Goal: Complete application form

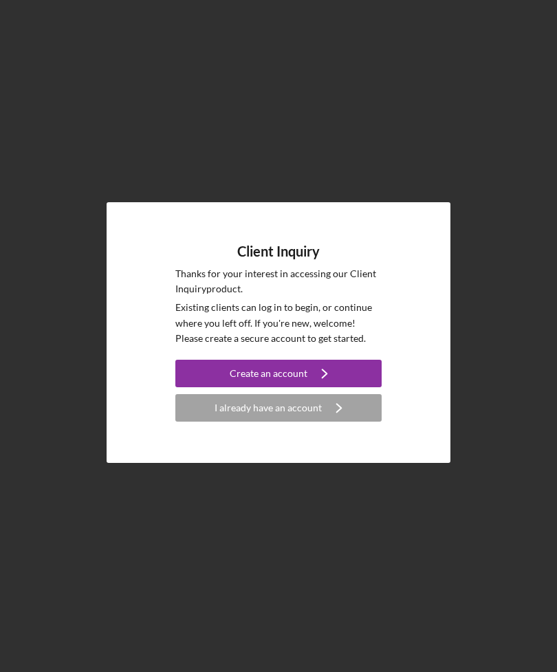
click at [351, 387] on button "Create an account Icon/Navigate" at bounding box center [278, 373] width 206 height 27
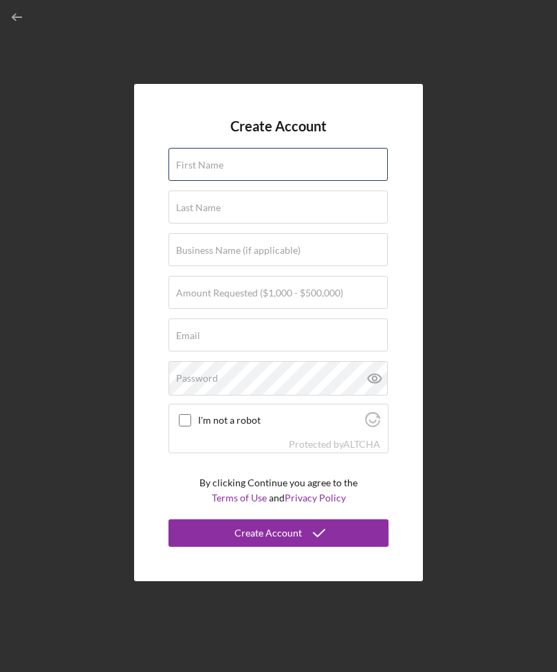
click at [342, 182] on div "First Name" at bounding box center [278, 165] width 220 height 34
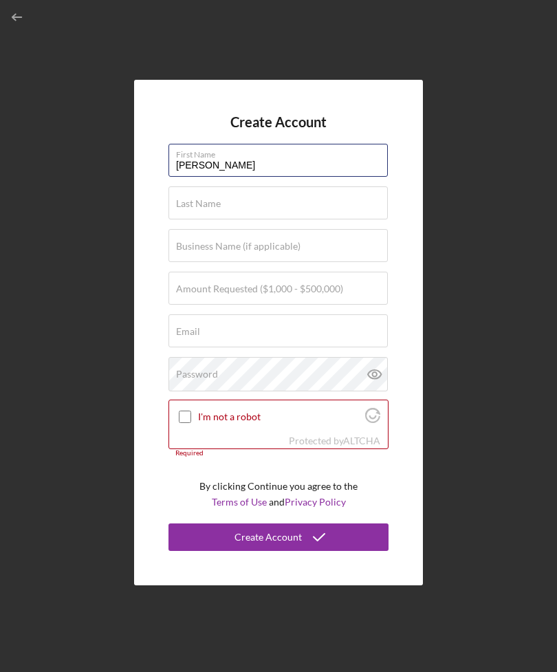
type input "[PERSON_NAME]"
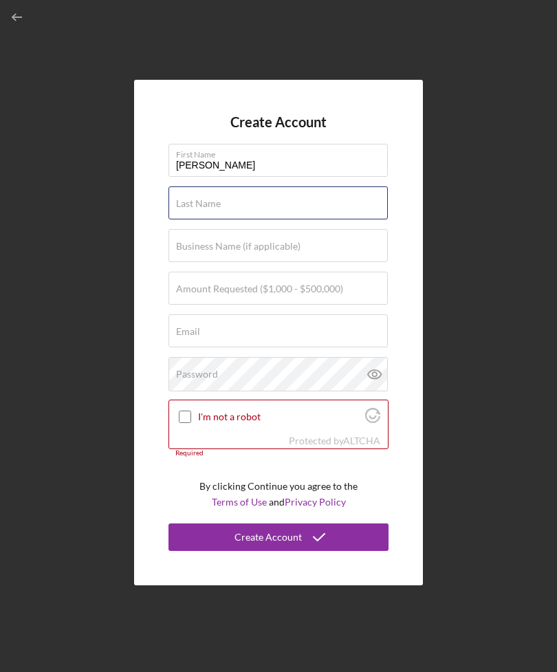
click at [184, 219] on input "Last Name" at bounding box center [277, 202] width 219 height 33
type input "[PERSON_NAME]"
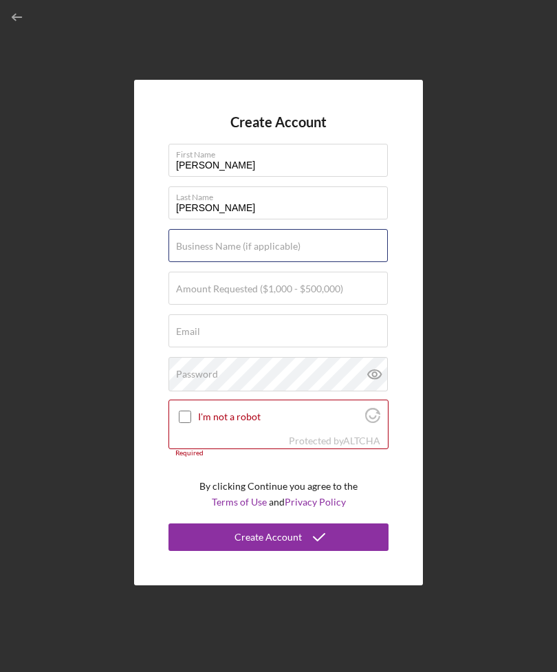
click at [322, 263] on div "Business Name (if applicable)" at bounding box center [278, 246] width 220 height 34
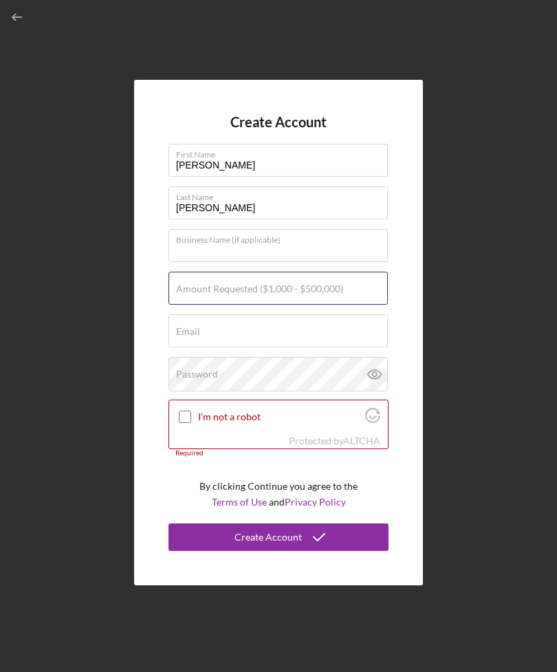
click at [310, 305] on input "Amount Requested ($1,000 - $500,000)" at bounding box center [277, 288] width 219 height 33
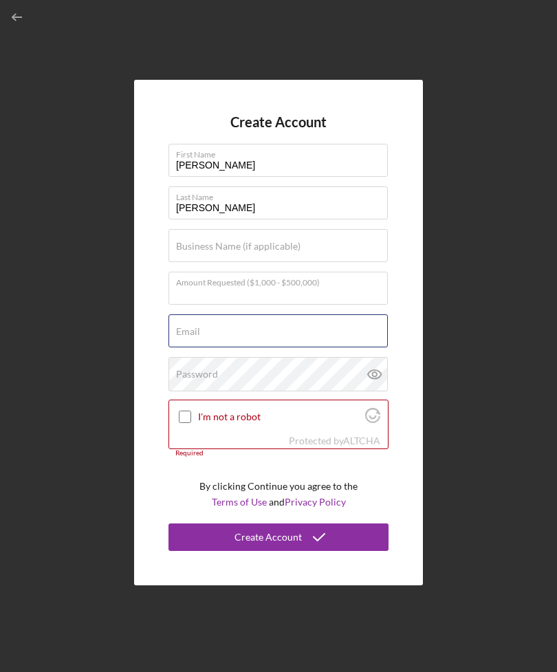
click at [324, 347] on input "Email" at bounding box center [277, 330] width 219 height 33
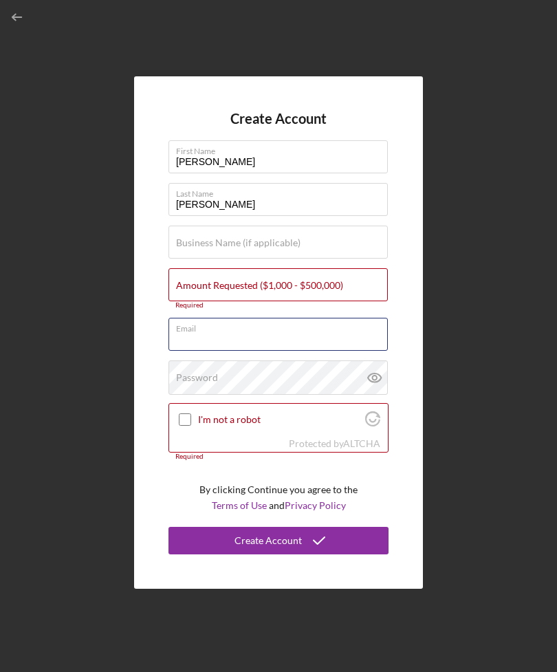
type input "[EMAIL_ADDRESS][DOMAIN_NAME]"
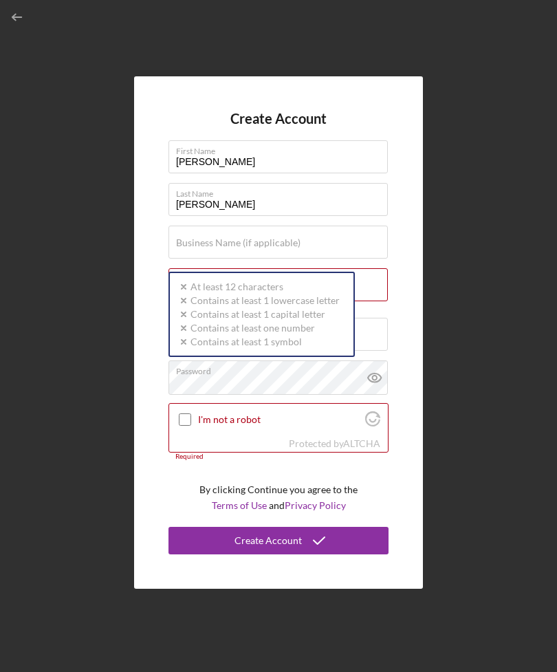
click at [279, 395] on div "Password Icon/icon-validation-no At least 12 characters Icon/icon-validation-no…" at bounding box center [278, 377] width 220 height 34
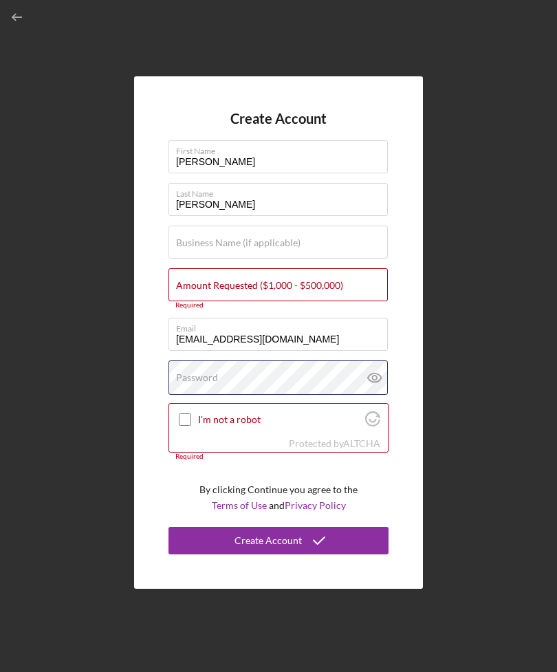
click at [285, 395] on div "Password" at bounding box center [278, 377] width 220 height 34
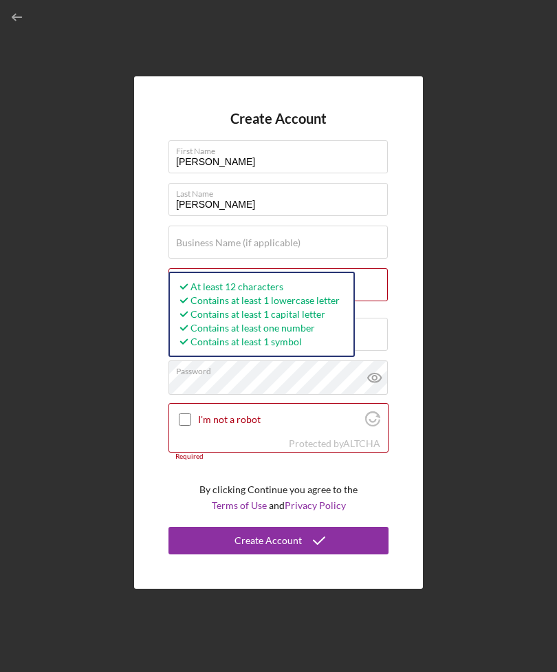
click at [463, 404] on div "Create Account First Name [PERSON_NAME] Last Name [PERSON_NAME] Business Name (…" at bounding box center [278, 332] width 543 height 665
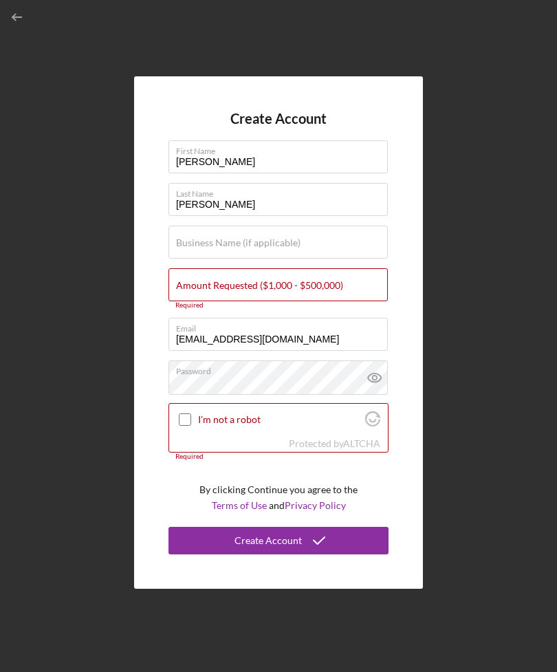
click at [188, 428] on div "I'm not a robot" at bounding box center [278, 420] width 219 height 32
click at [188, 433] on div "I'm not a robot" at bounding box center [278, 420] width 219 height 32
click at [186, 426] on input "I'm not a robot" at bounding box center [185, 419] width 12 height 12
checkbox input "true"
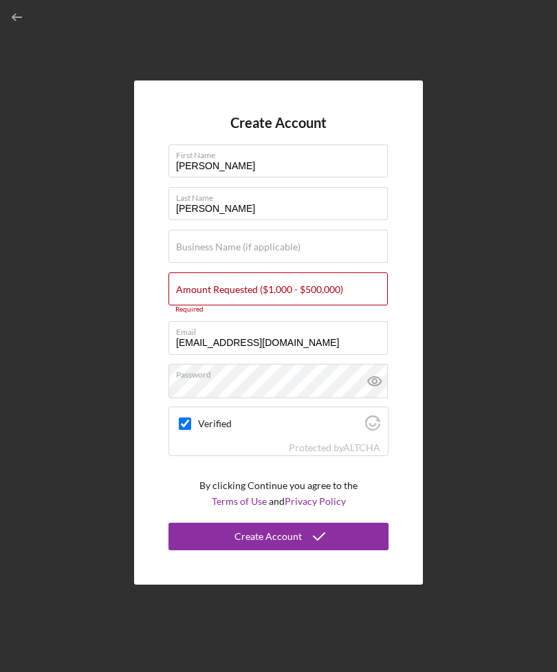
click at [269, 305] on input "Amount Requested ($1,000 - $500,000)" at bounding box center [277, 288] width 219 height 33
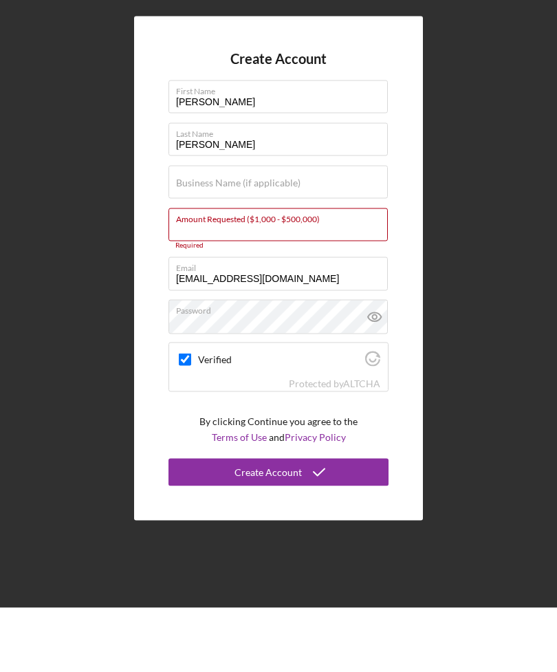
scroll to position [44, 0]
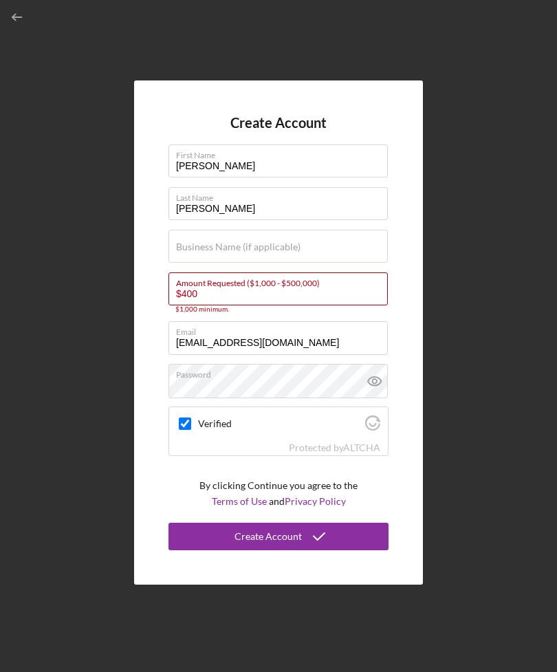
type input "$4,000"
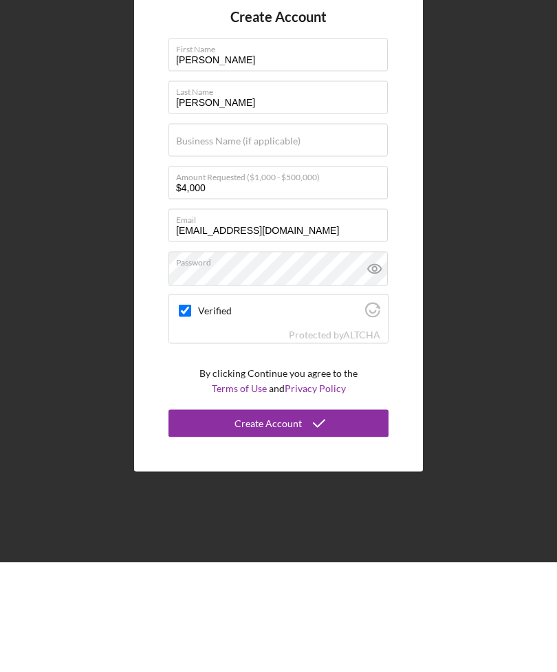
click at [331, 516] on icon "submit" at bounding box center [319, 533] width 34 height 34
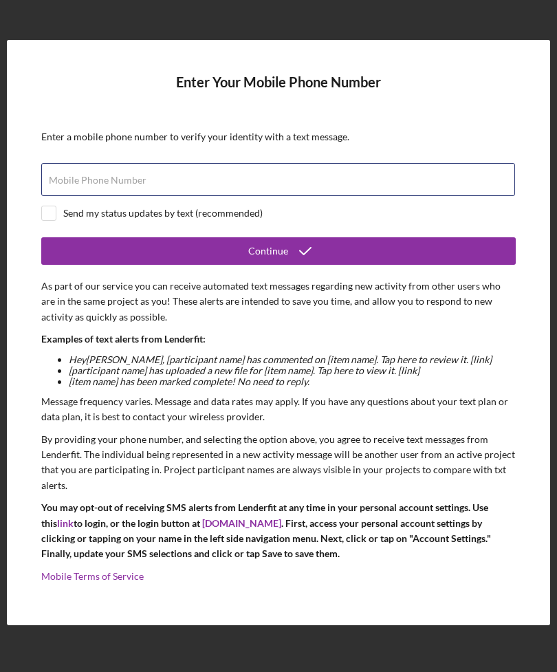
click at [405, 163] on input "Mobile Phone Number" at bounding box center [278, 179] width 474 height 33
click at [393, 163] on input "Mobile Phone Number" at bounding box center [278, 179] width 474 height 33
type input "[PHONE_NUMBER]"
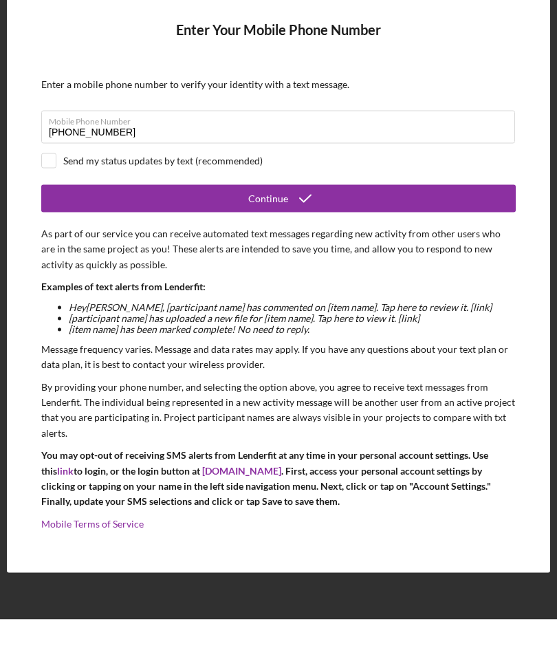
click at [461, 237] on button "Continue" at bounding box center [278, 250] width 474 height 27
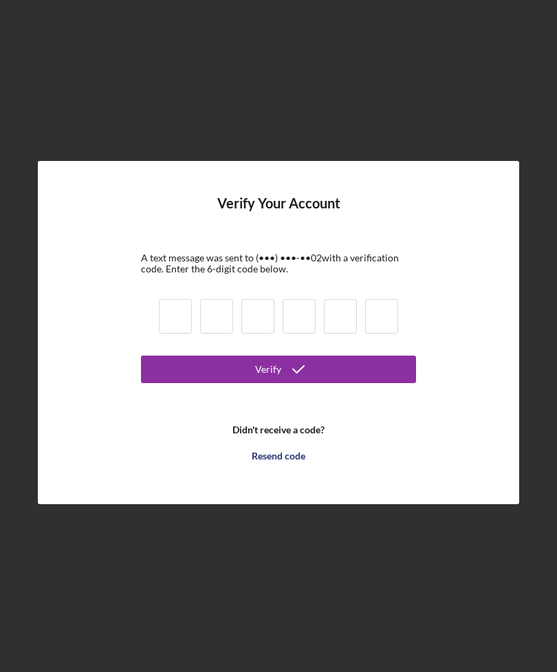
click at [176, 299] on input at bounding box center [175, 316] width 33 height 34
type input "4"
type input "1"
type input "8"
type input "7"
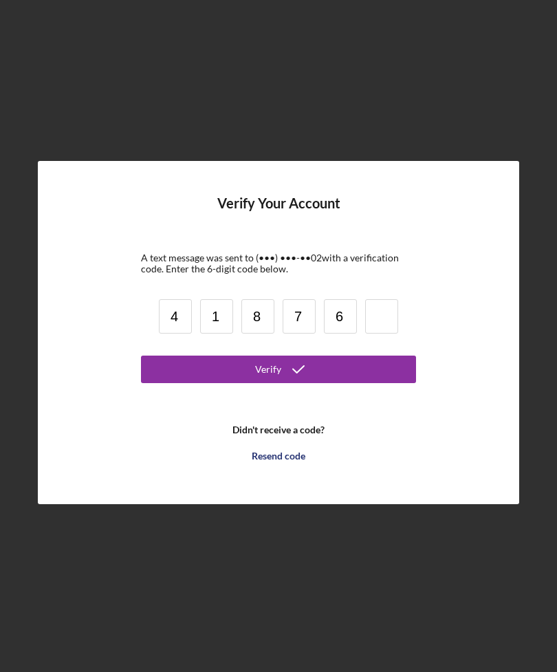
type input "6"
type input "4"
click at [319, 355] on button "Verify" at bounding box center [278, 368] width 275 height 27
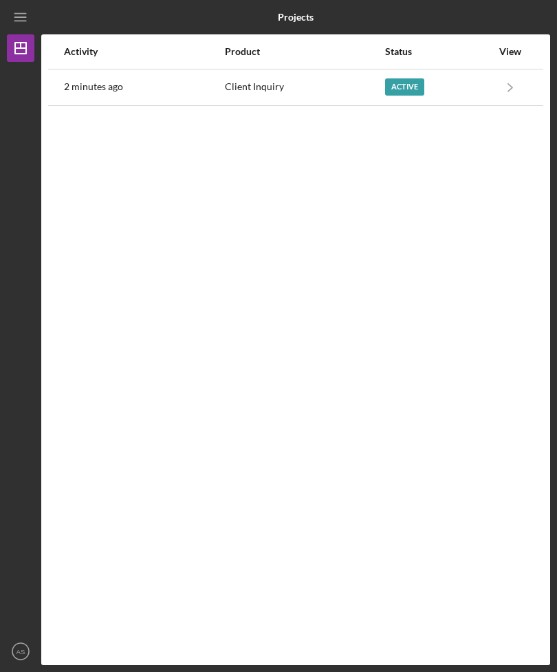
click at [501, 71] on icon "Icon/Navigate" at bounding box center [510, 86] width 31 height 31
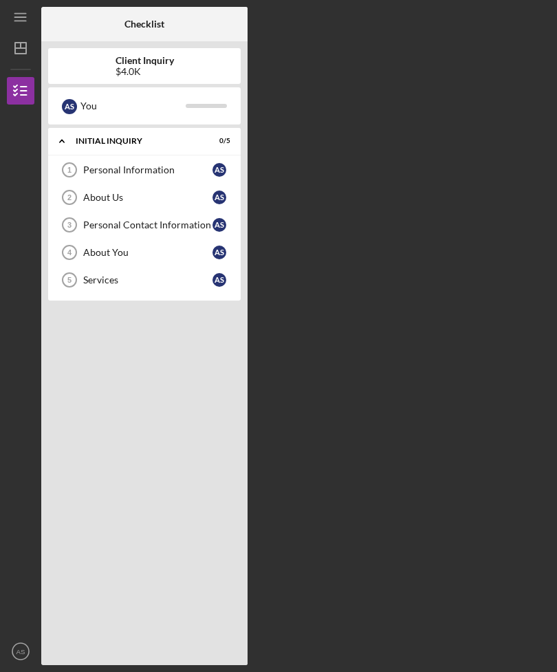
click at [137, 66] on div "$4.0K" at bounding box center [144, 71] width 58 height 11
click at [138, 164] on div "Personal Information" at bounding box center [147, 169] width 129 height 11
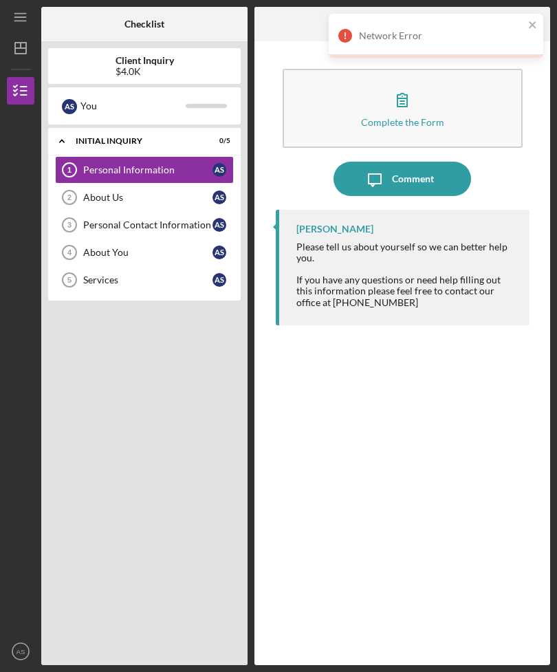
click at [535, 22] on icon "close" at bounding box center [532, 24] width 7 height 7
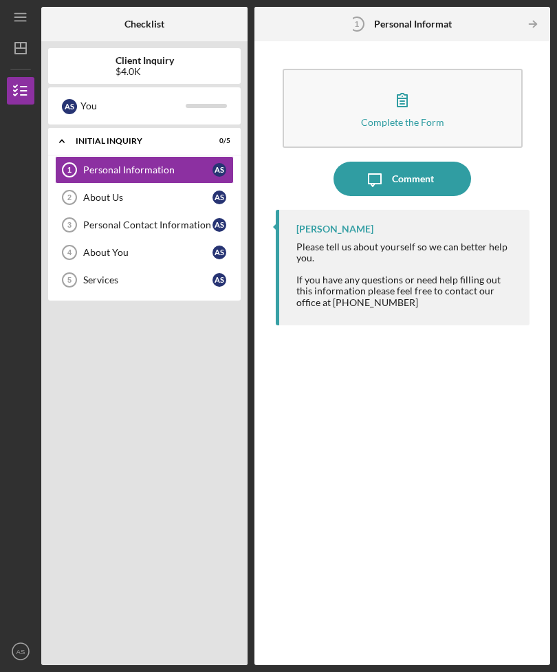
click at [401, 82] on icon "button" at bounding box center [402, 99] width 34 height 34
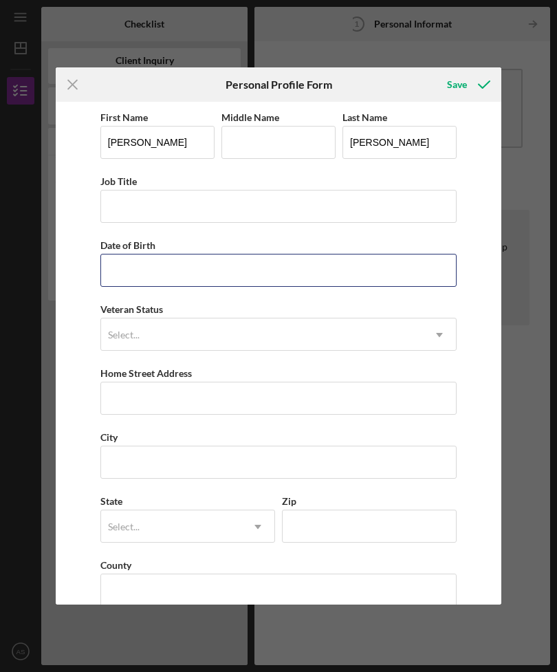
click at [279, 280] on input "Date of Birth" at bounding box center [278, 270] width 356 height 33
type input "[DATE]"
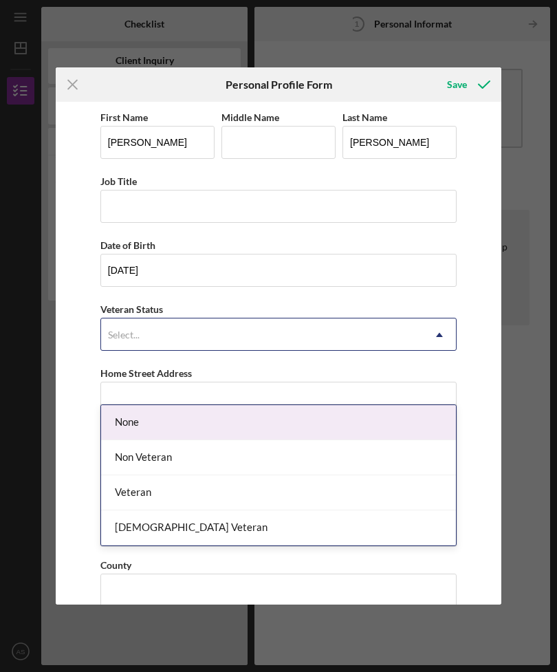
click at [276, 405] on div "None" at bounding box center [278, 422] width 355 height 35
click at [260, 440] on div "Non Veteran" at bounding box center [278, 457] width 355 height 35
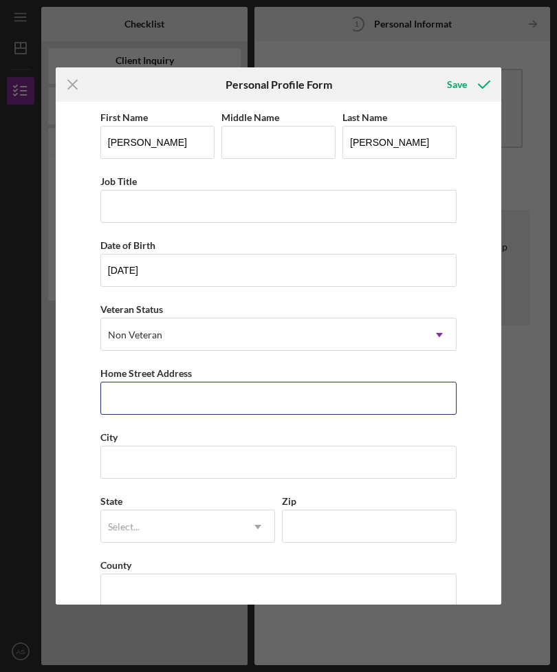
click at [284, 408] on input "Home Street Address" at bounding box center [278, 398] width 356 height 33
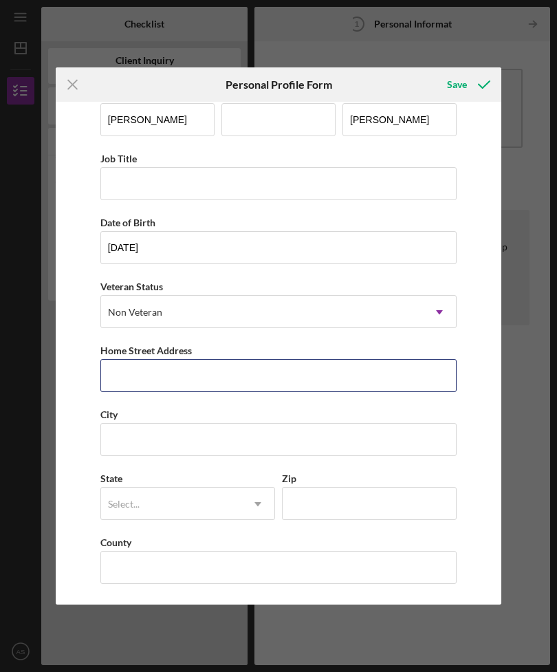
scroll to position [32, 0]
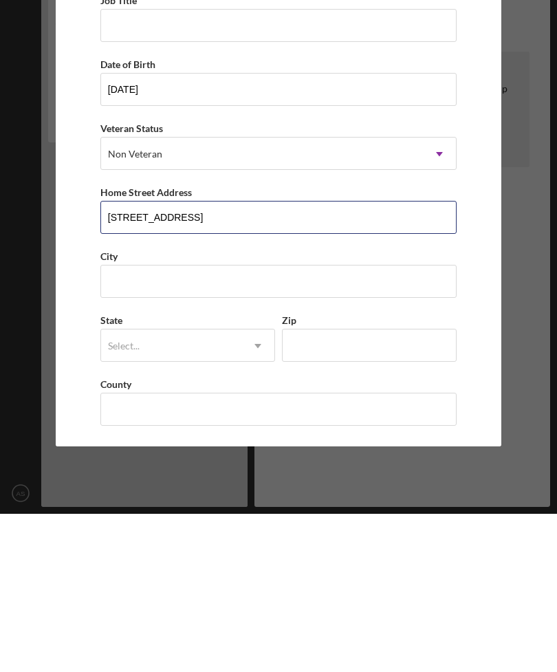
type input "[STREET_ADDRESS]"
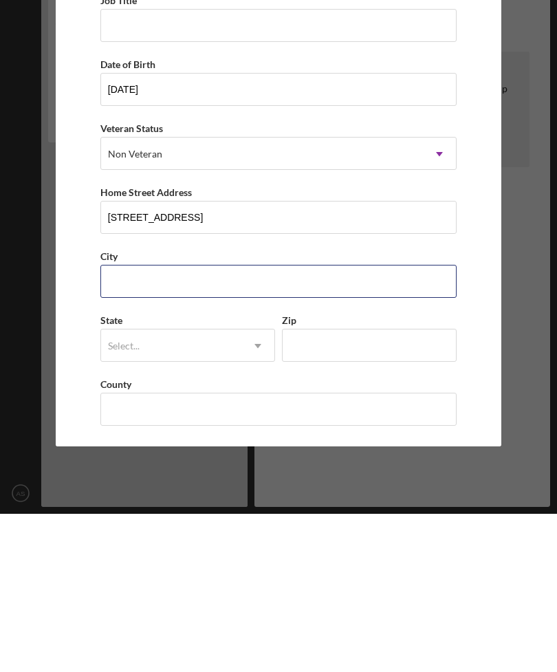
click at [298, 423] on input "City" at bounding box center [278, 439] width 356 height 33
type input "Bayfield"
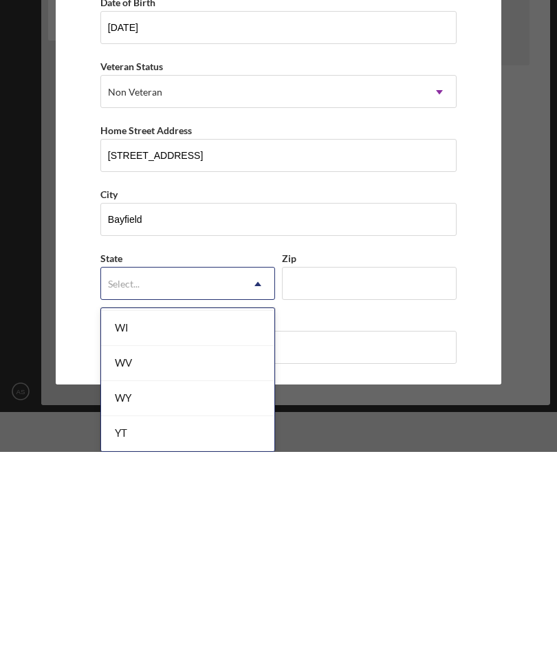
scroll to position [2521, 0]
click at [215, 531] on div "WI" at bounding box center [187, 548] width 173 height 35
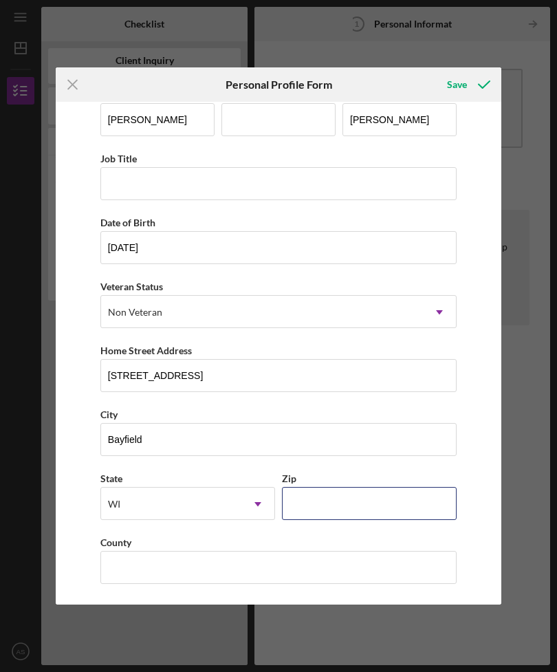
click at [368, 487] on input "Zip" at bounding box center [369, 503] width 175 height 33
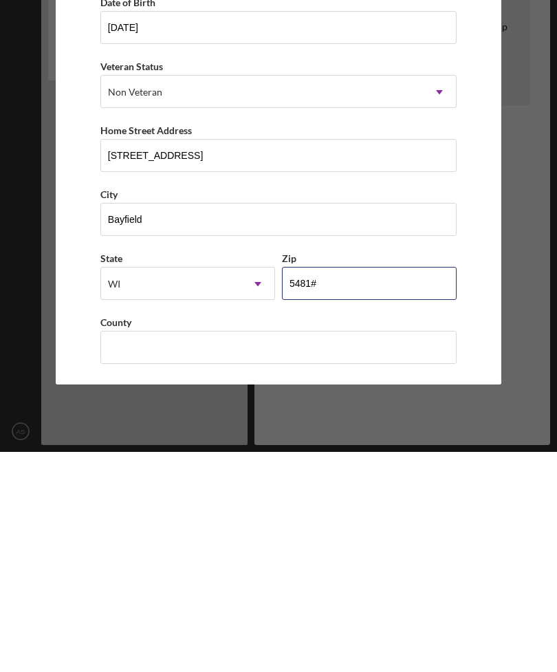
type input "54814"
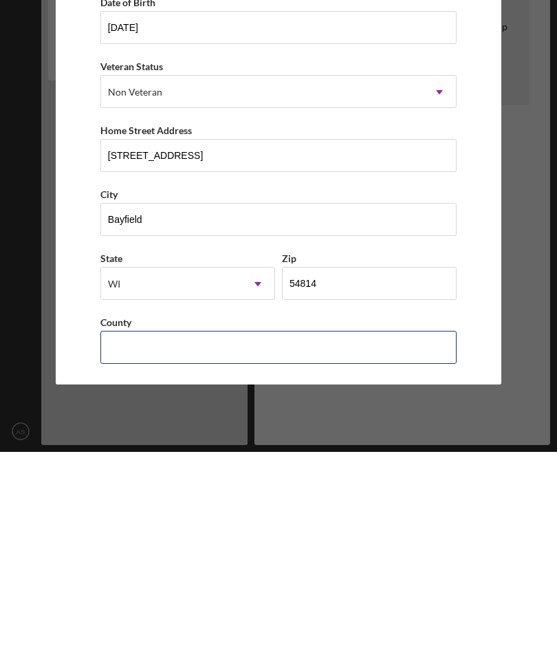
click at [339, 551] on input "County" at bounding box center [278, 567] width 356 height 33
type input "[GEOGRAPHIC_DATA]"
click at [467, 71] on button "Save" at bounding box center [467, 84] width 68 height 27
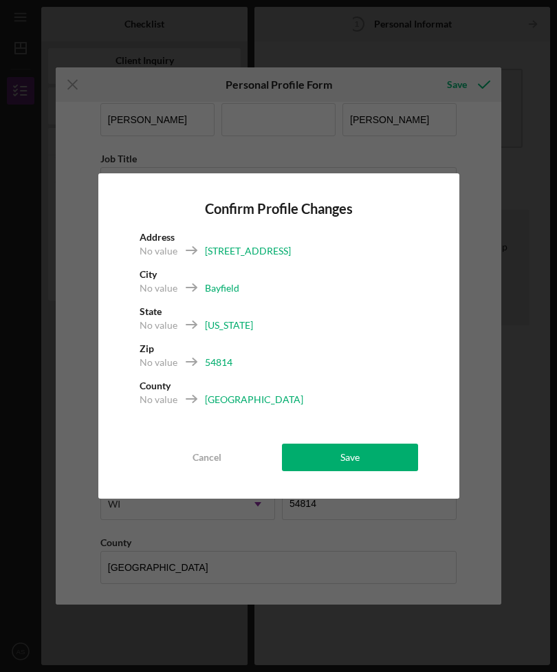
click at [372, 455] on button "Save" at bounding box center [350, 456] width 136 height 27
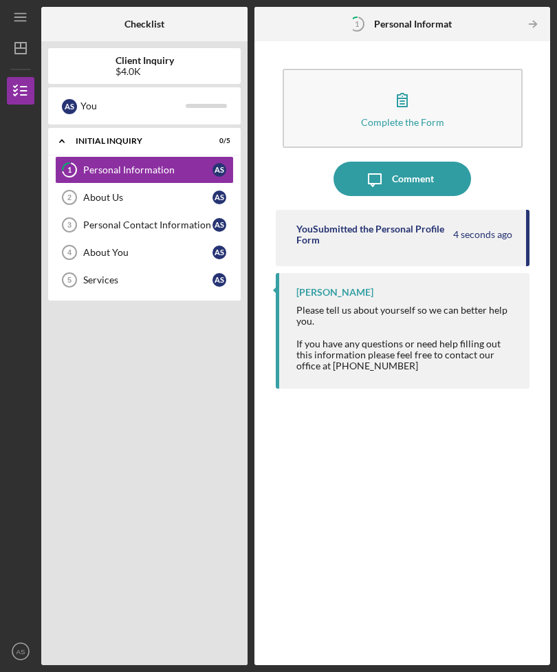
click at [159, 192] on div "About Us" at bounding box center [147, 197] width 129 height 11
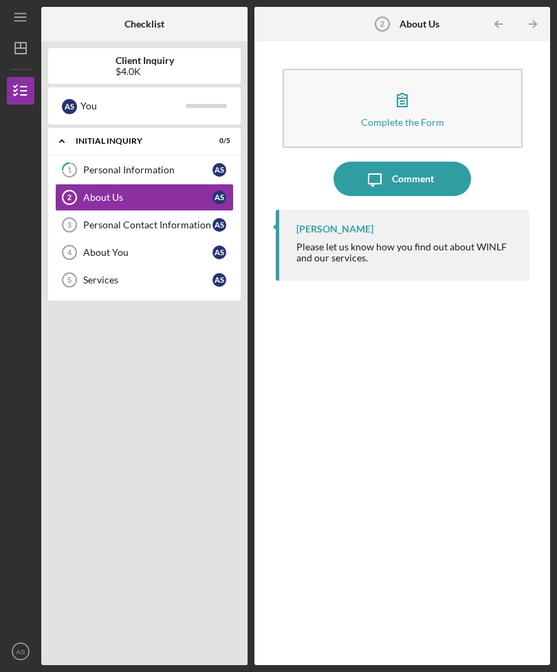
click at [402, 82] on icon "button" at bounding box center [402, 99] width 34 height 34
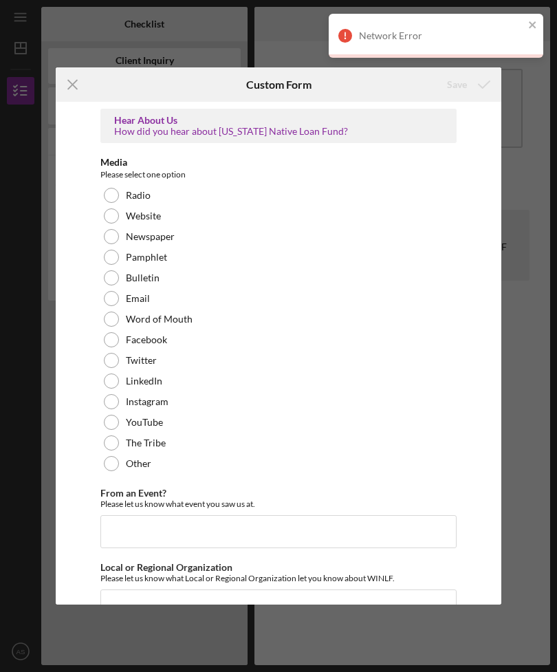
click at [158, 309] on div "Word of Mouth" at bounding box center [278, 319] width 356 height 21
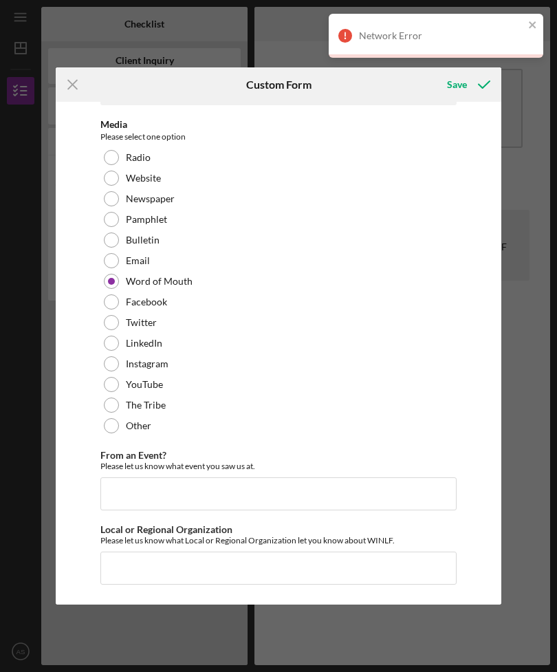
scroll to position [41, 0]
click at [471, 87] on icon "submit" at bounding box center [484, 84] width 34 height 34
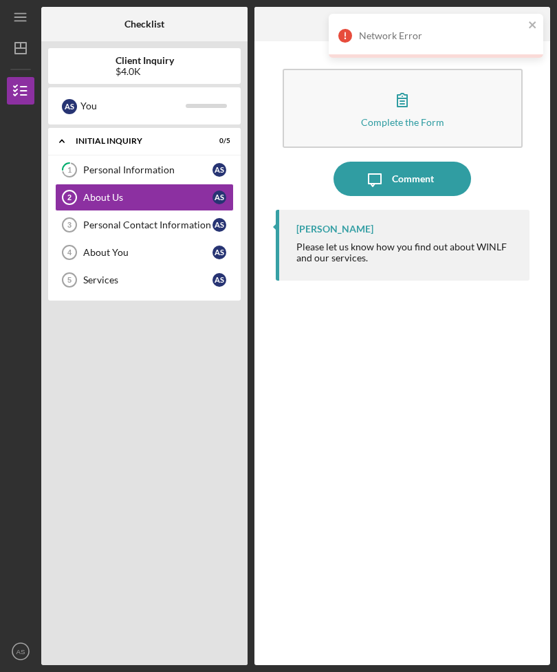
click at [415, 85] on button "Complete the Form Form" at bounding box center [403, 108] width 240 height 79
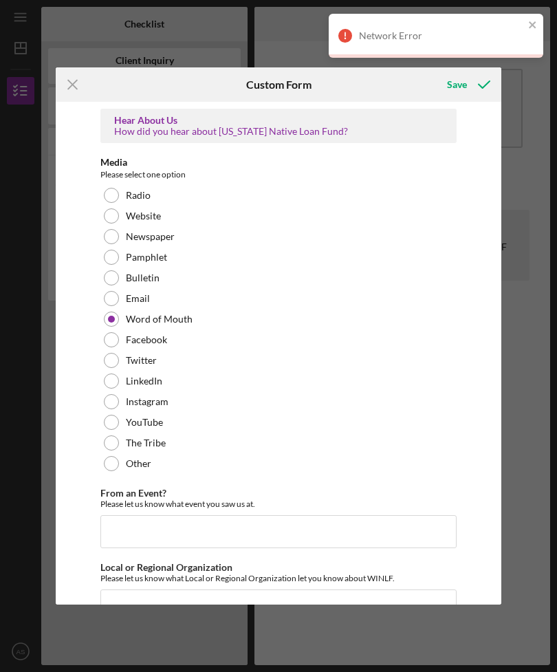
click at [465, 95] on div "Save" at bounding box center [457, 84] width 20 height 27
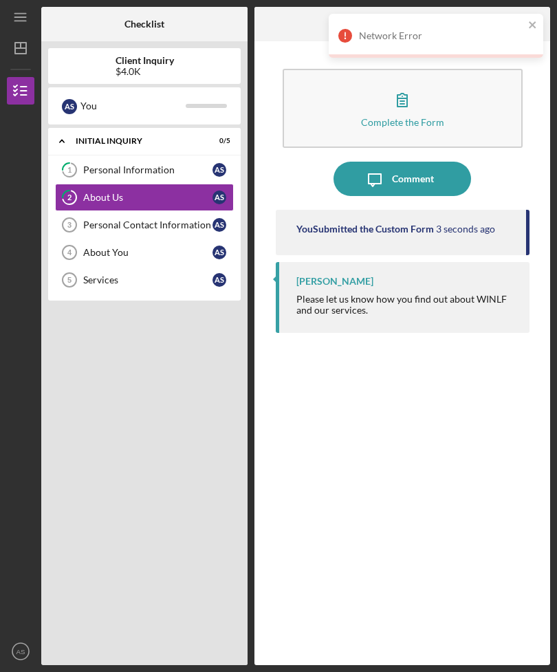
click at [171, 211] on link "Personal Contact Information 3 Personal Contact Information A S" at bounding box center [144, 224] width 179 height 27
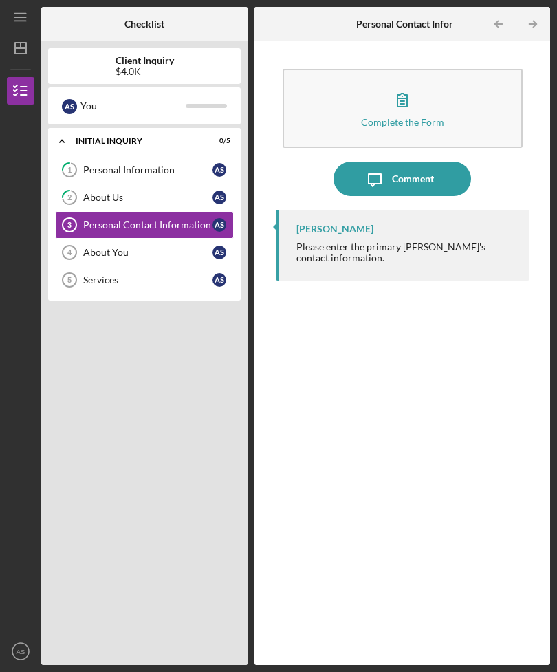
click at [406, 82] on icon "button" at bounding box center [402, 99] width 34 height 34
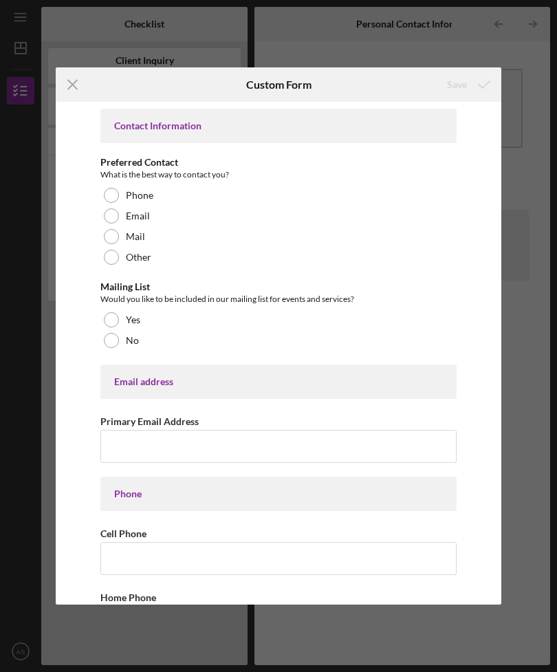
click at [125, 186] on div "Phone" at bounding box center [278, 195] width 356 height 21
click at [113, 216] on div at bounding box center [111, 215] width 15 height 15
click at [129, 186] on div "Phone" at bounding box center [278, 195] width 356 height 21
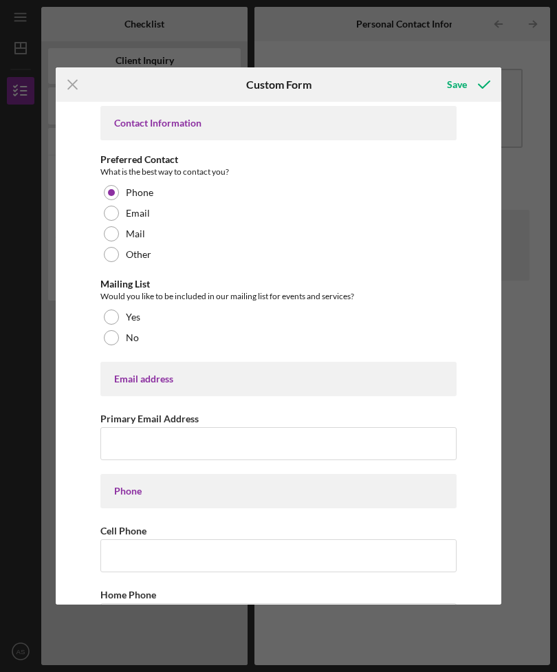
scroll to position [4, 0]
click at [126, 331] on label "No" at bounding box center [132, 336] width 13 height 11
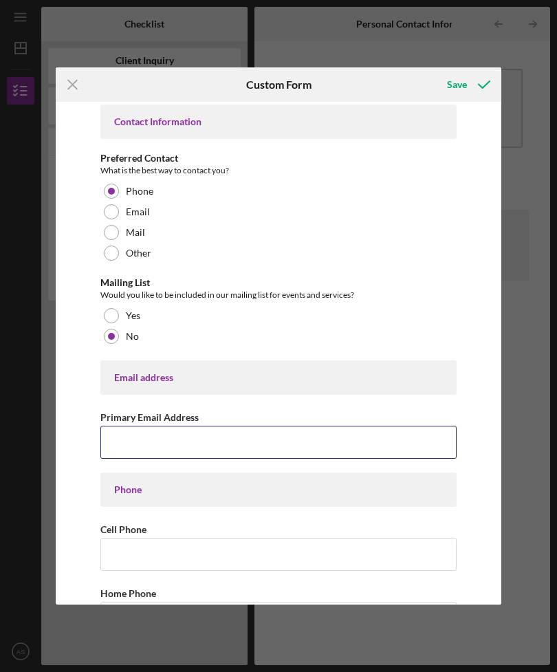
click at [179, 432] on input "Primary Email Address" at bounding box center [278, 442] width 356 height 33
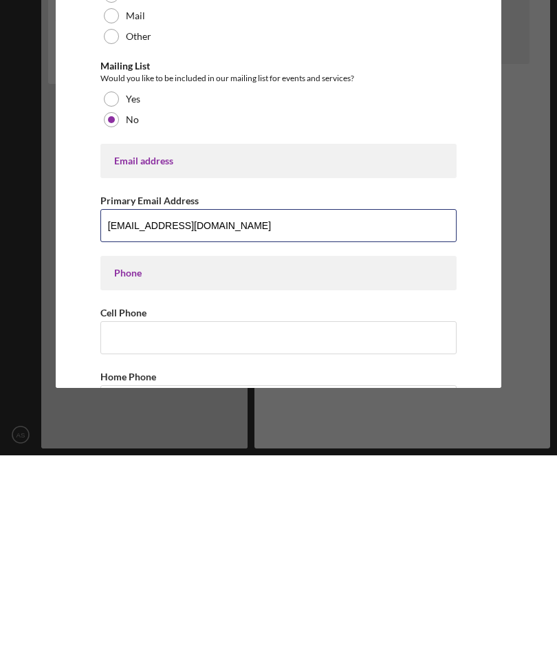
type input "[EMAIL_ADDRESS][DOMAIN_NAME]"
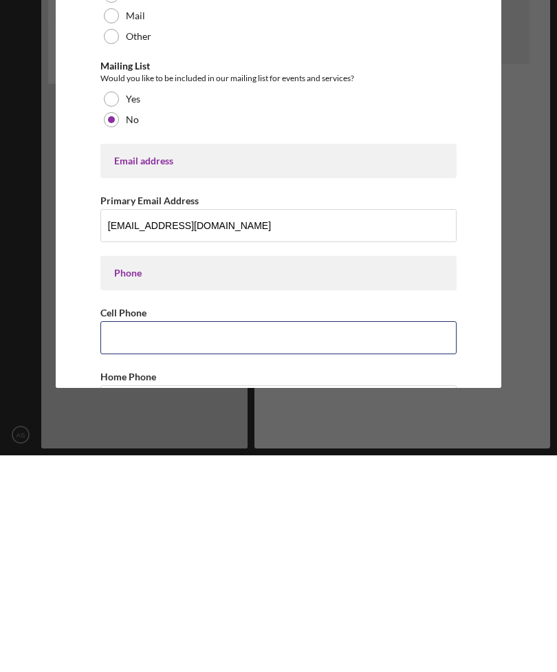
click at [298, 538] on input "Cell Phone" at bounding box center [278, 554] width 356 height 33
type input "[PHONE_NUMBER]"
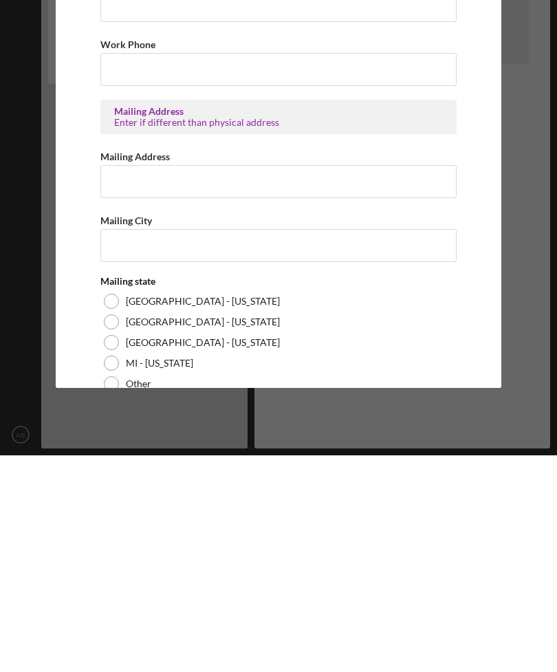
scroll to position [398, 0]
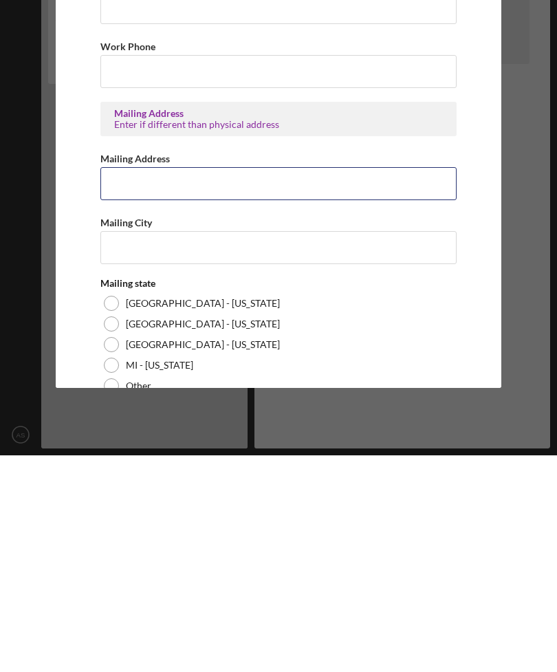
click at [357, 384] on input "Mailing Address" at bounding box center [278, 400] width 356 height 33
type input "P"
type input "PO Box 888"
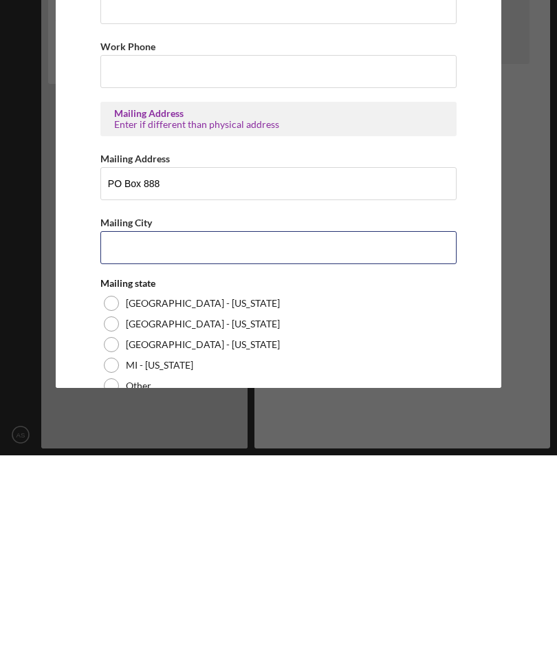
click at [309, 448] on input "Mailing City" at bounding box center [278, 464] width 356 height 33
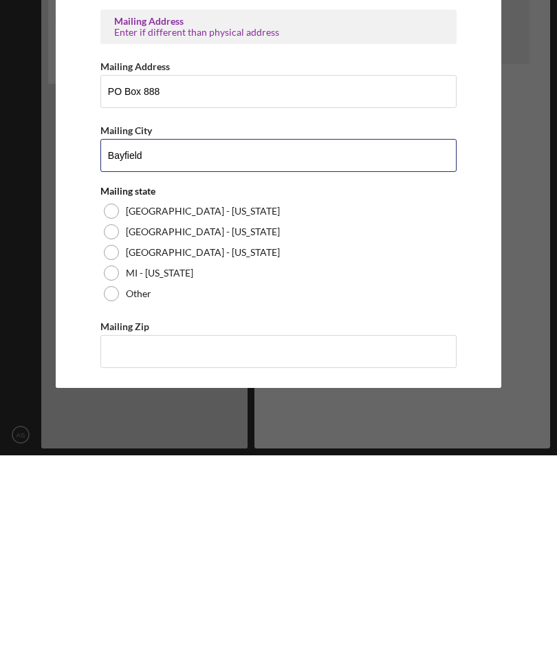
scroll to position [499, 0]
type input "Bayfield"
click at [113, 420] on div at bounding box center [111, 427] width 15 height 15
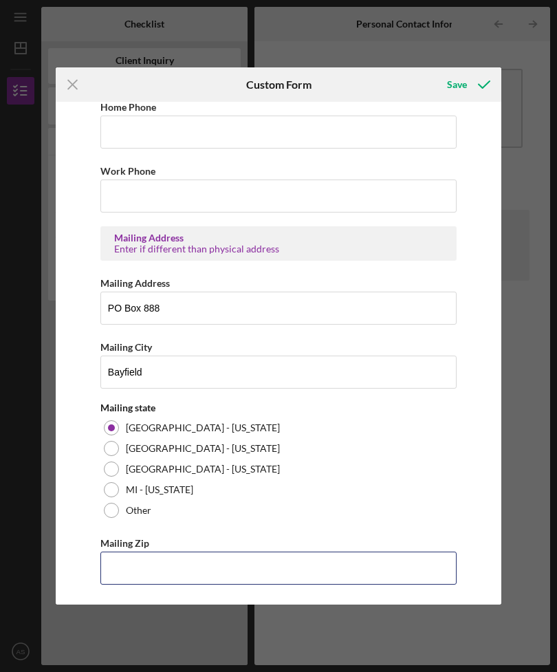
click at [349, 572] on input "Mailing Zip" at bounding box center [278, 567] width 356 height 33
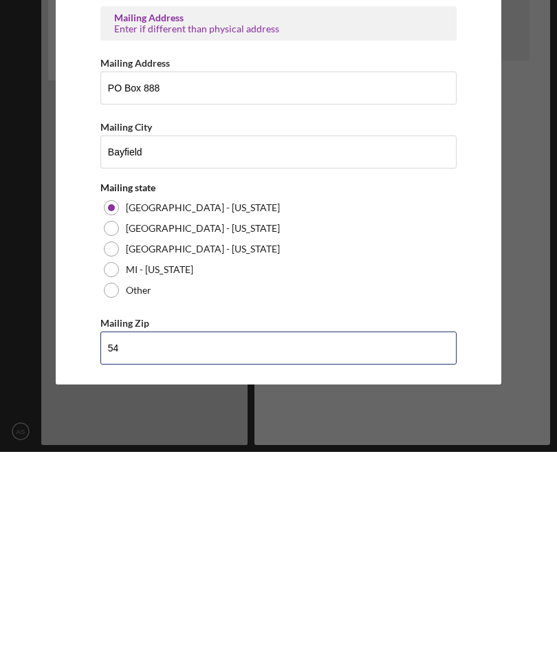
type input "5"
type input "54,814"
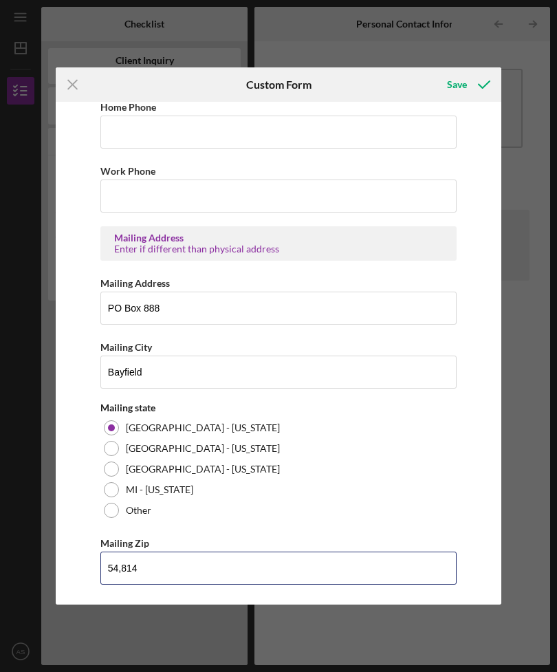
scroll to position [0, 0]
click at [480, 82] on icon "submit" at bounding box center [484, 84] width 34 height 34
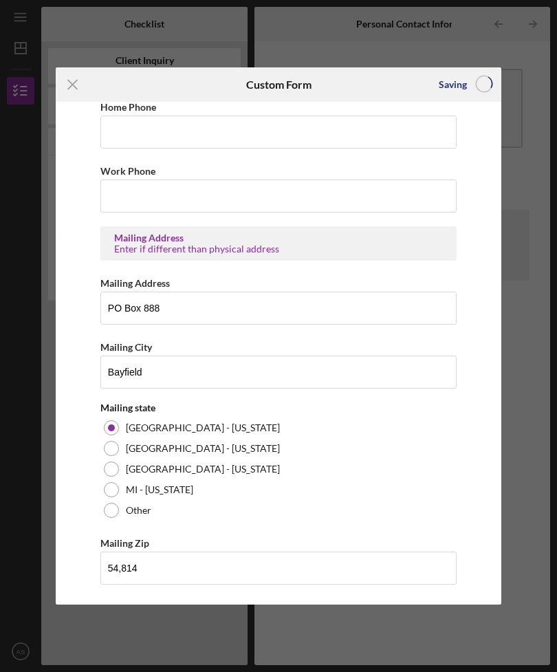
scroll to position [44, 0]
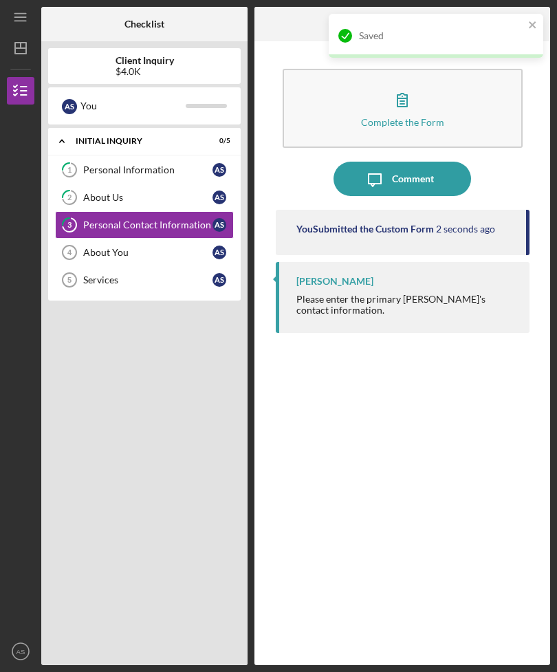
click at [143, 247] on div "About You" at bounding box center [147, 252] width 129 height 11
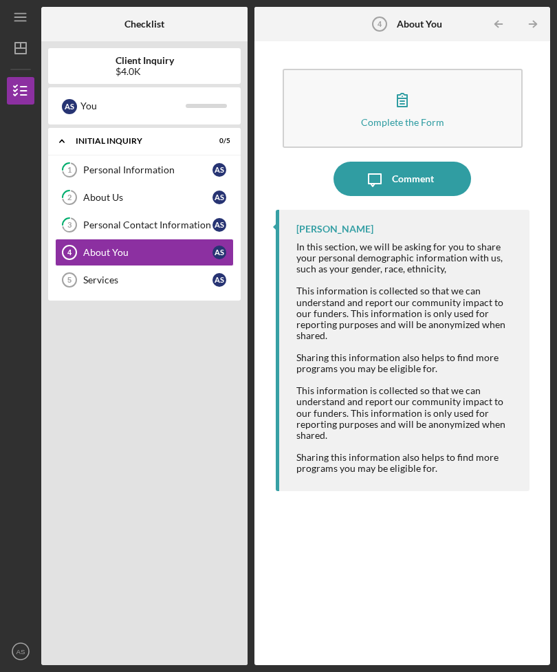
click at [421, 117] on div "Complete the Form" at bounding box center [402, 122] width 83 height 10
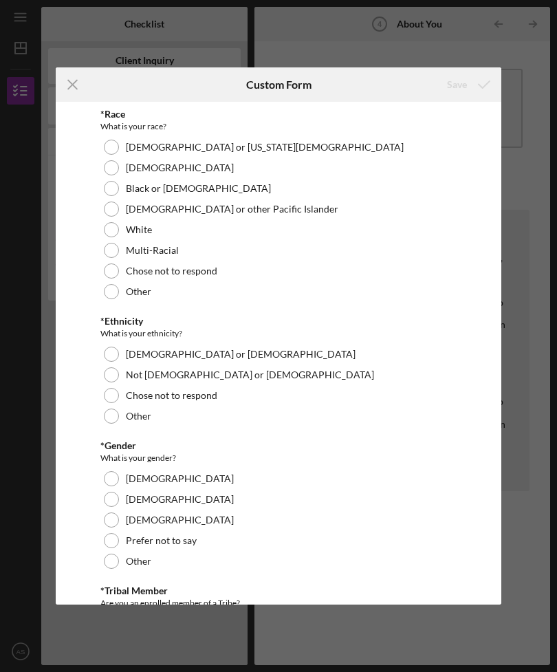
click at [201, 147] on label "[DEMOGRAPHIC_DATA] or [US_STATE][DEMOGRAPHIC_DATA]" at bounding box center [265, 147] width 278 height 11
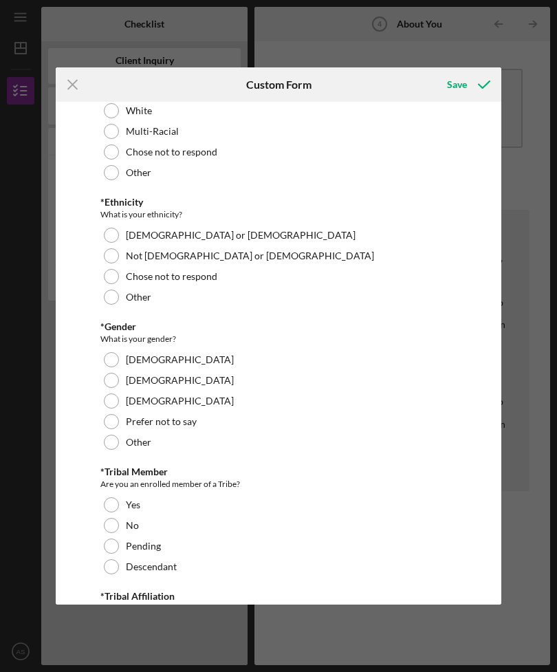
scroll to position [120, 0]
click at [122, 374] on div "[DEMOGRAPHIC_DATA]" at bounding box center [278, 379] width 356 height 21
click at [107, 503] on div at bounding box center [111, 503] width 15 height 15
click at [122, 256] on div "Not [DEMOGRAPHIC_DATA] or [DEMOGRAPHIC_DATA]" at bounding box center [278, 255] width 356 height 21
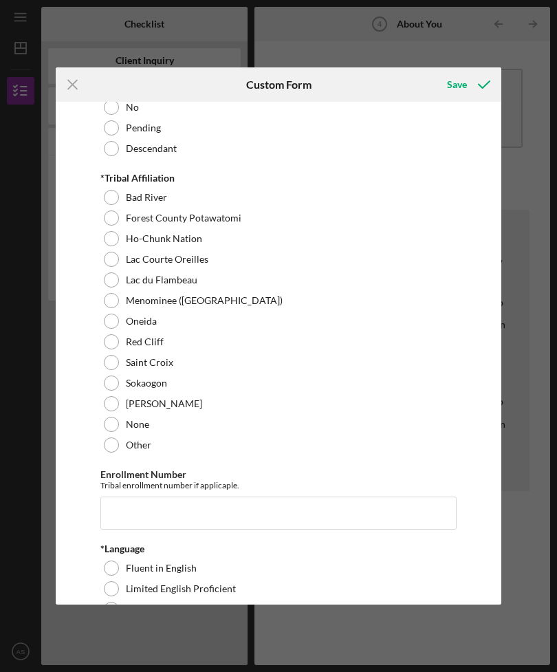
scroll to position [537, 0]
click at [116, 334] on div "Red Cliff" at bounding box center [278, 341] width 356 height 21
click at [284, 514] on input "Enrollment Number" at bounding box center [278, 512] width 356 height 33
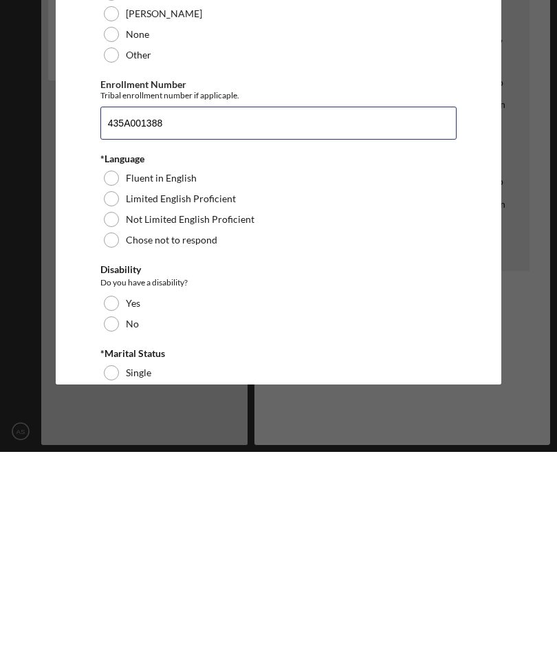
scroll to position [705, 0]
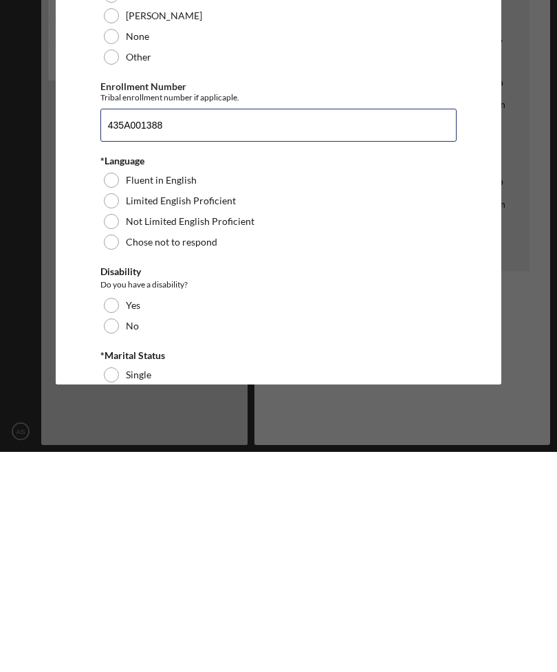
type input "435A001388"
click at [170, 390] on div "Fluent in English" at bounding box center [278, 400] width 356 height 21
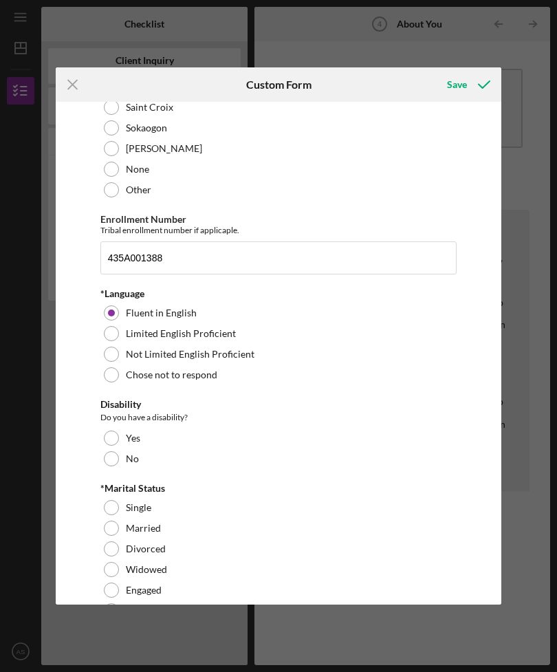
scroll to position [798, 0]
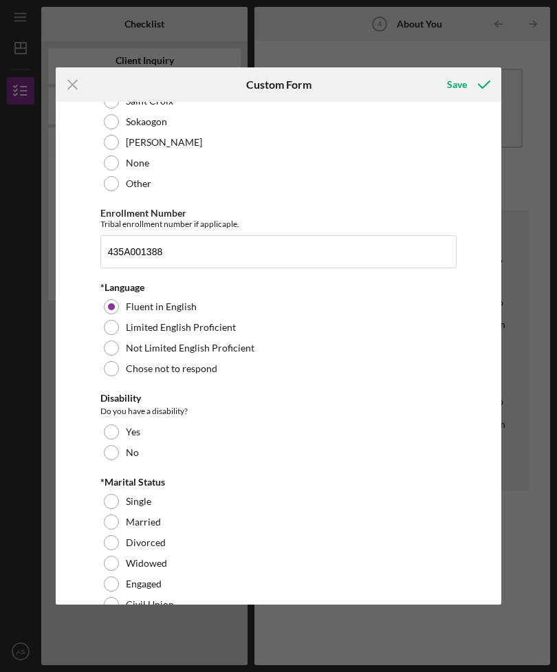
click at [126, 431] on label "Yes" at bounding box center [133, 431] width 14 height 11
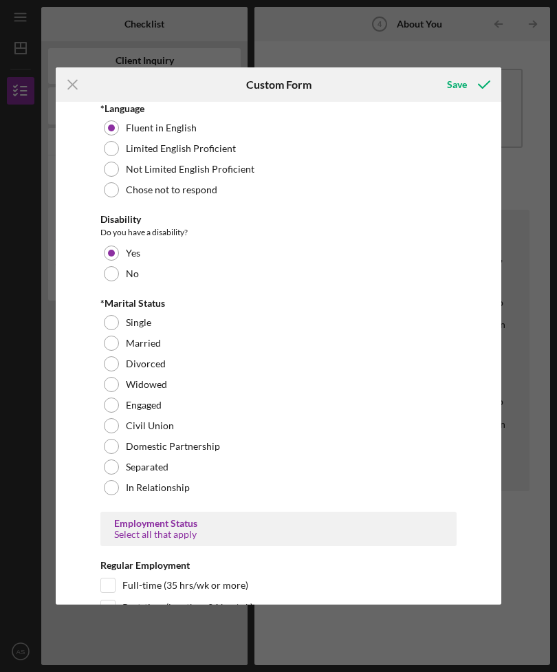
scroll to position [973, 0]
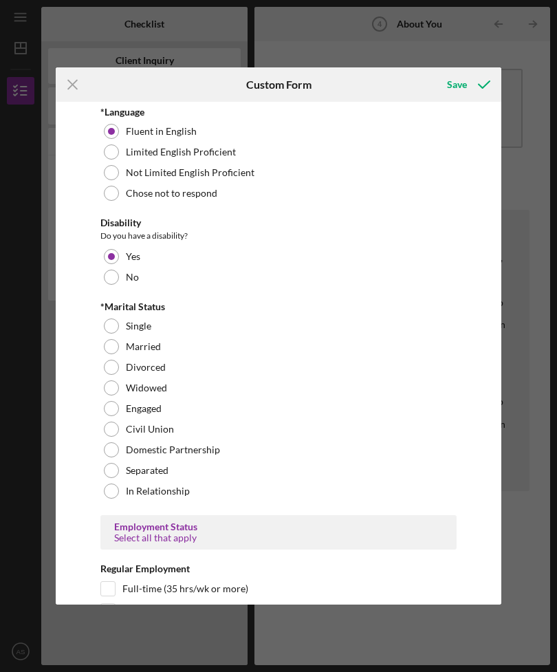
click at [129, 324] on label "Single" at bounding box center [138, 325] width 25 height 11
click at [143, 362] on label "Divorced" at bounding box center [146, 367] width 40 height 11
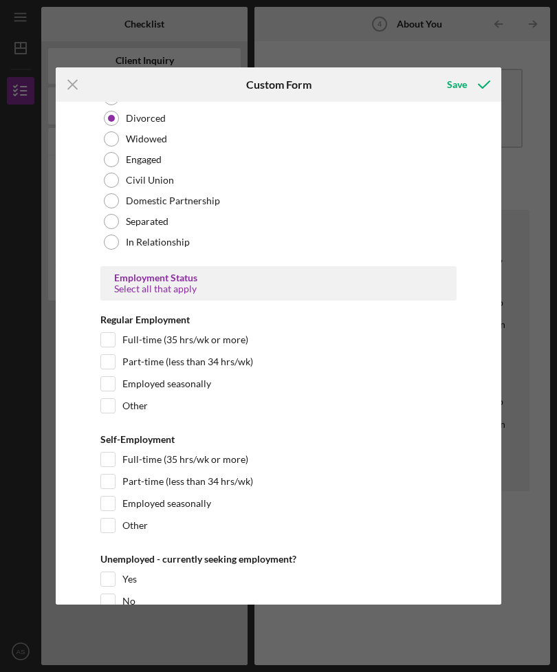
scroll to position [1221, 0]
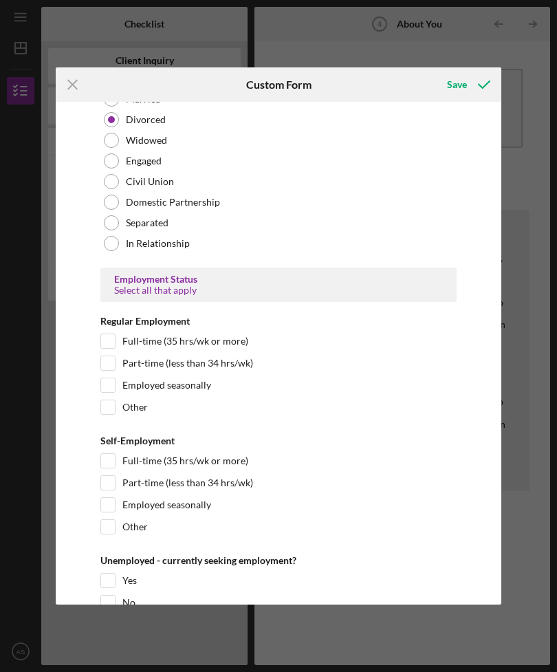
click at [113, 402] on input "Other" at bounding box center [108, 407] width 14 height 14
checkbox input "true"
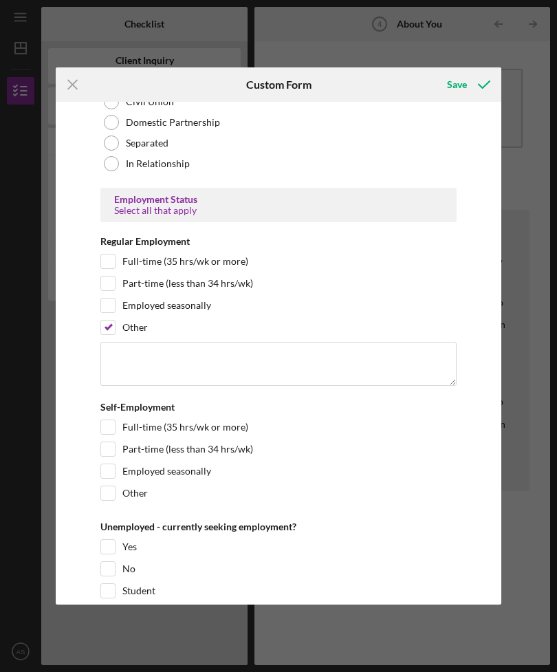
scroll to position [1300, 0]
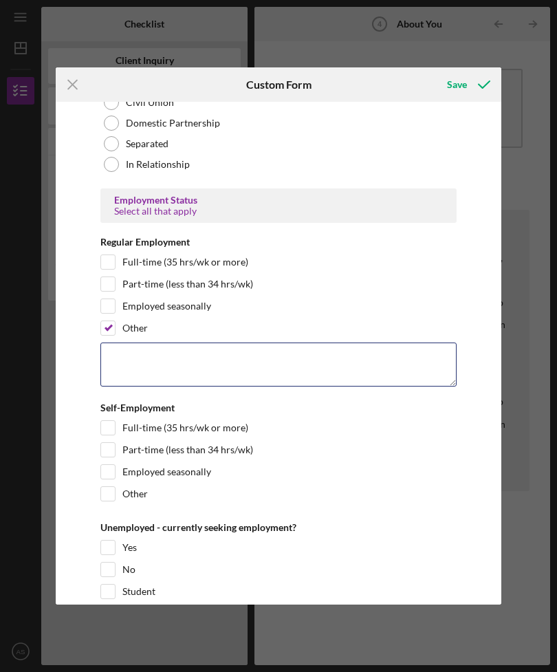
click at [379, 372] on textarea at bounding box center [278, 364] width 356 height 44
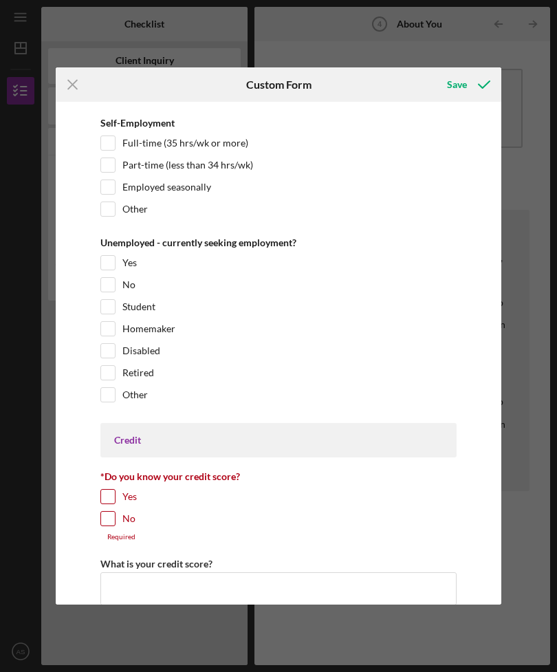
scroll to position [1584, 0]
type textarea "I’m disabled and on social security"
click at [98, 352] on div "*Race What is your race? [DEMOGRAPHIC_DATA] or [US_STATE][DEMOGRAPHIC_DATA] Bla…" at bounding box center [278, 353] width 445 height 503
click at [108, 345] on input "Disabled" at bounding box center [108, 351] width 14 height 14
checkbox input "true"
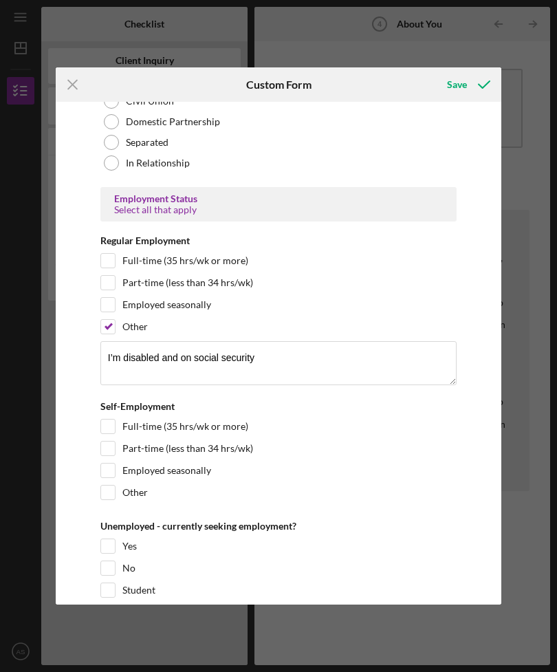
scroll to position [1292, 0]
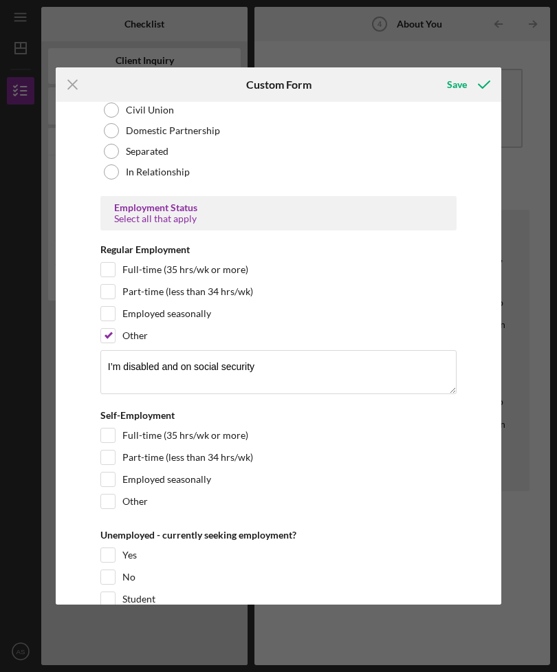
click at [113, 331] on input "Other" at bounding box center [108, 336] width 14 height 14
checkbox input "false"
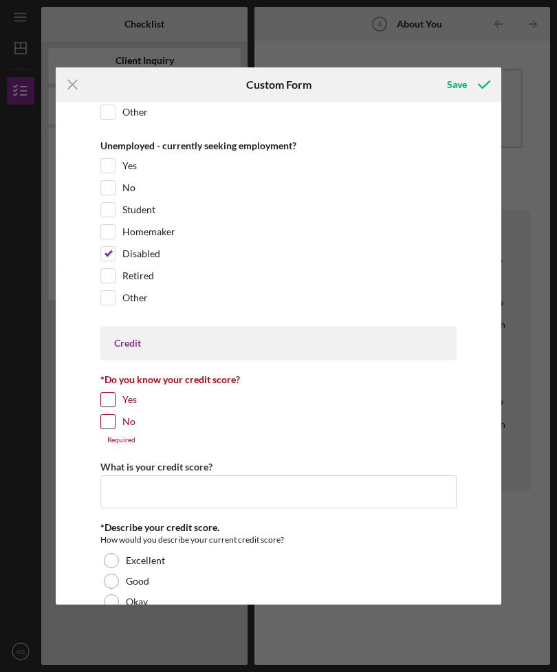
scroll to position [1659, 0]
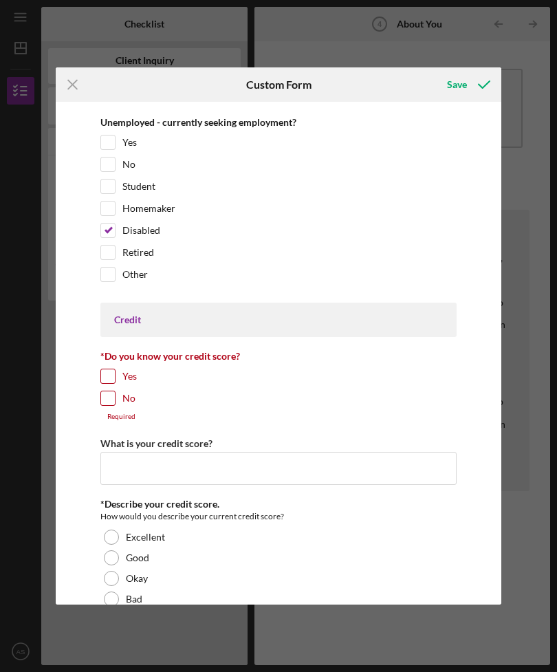
click at [90, 405] on div "*Race What is your race? [DEMOGRAPHIC_DATA] or [US_STATE][DEMOGRAPHIC_DATA] Bla…" at bounding box center [278, 353] width 445 height 503
click at [113, 394] on input "No" at bounding box center [108, 398] width 14 height 14
checkbox input "true"
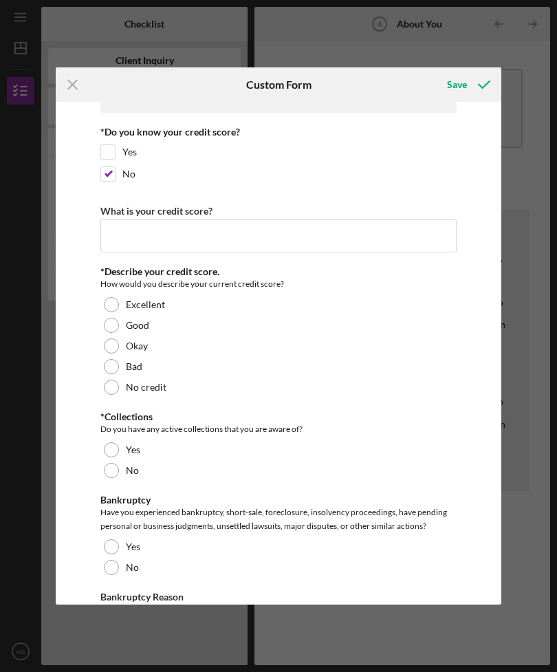
scroll to position [1884, 0]
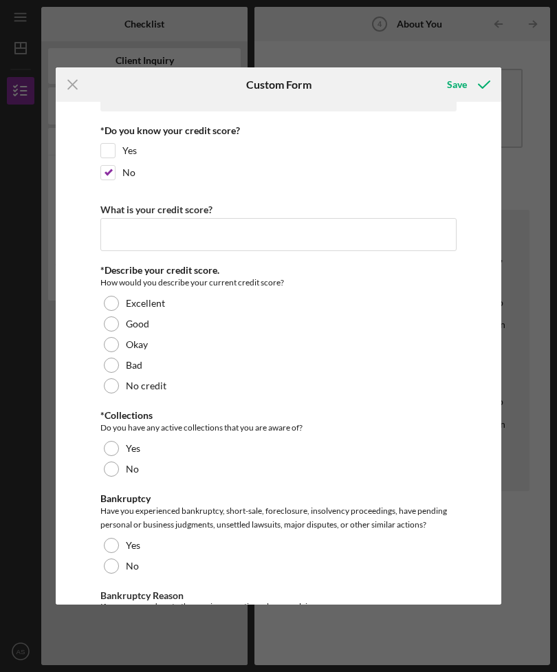
click at [221, 395] on div "No credit" at bounding box center [278, 385] width 356 height 21
click at [120, 475] on div "No" at bounding box center [278, 469] width 356 height 21
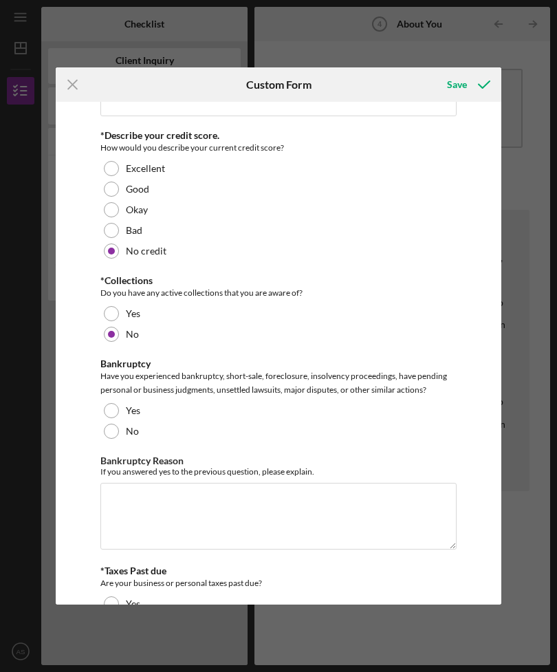
scroll to position [2020, 0]
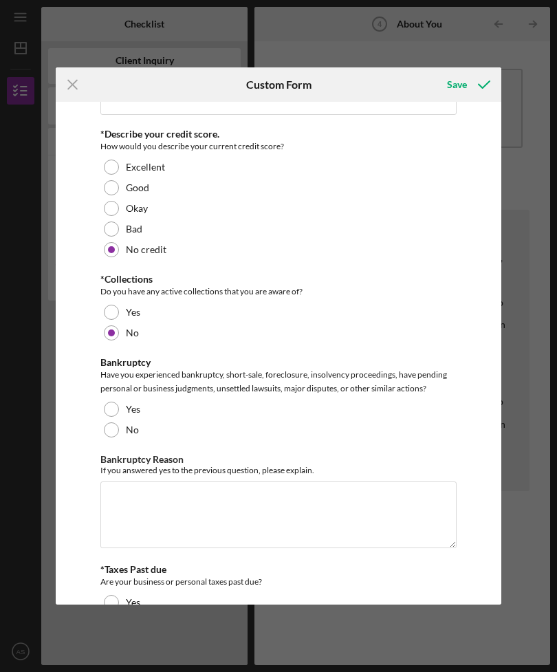
click at [121, 428] on div "No" at bounding box center [278, 429] width 356 height 21
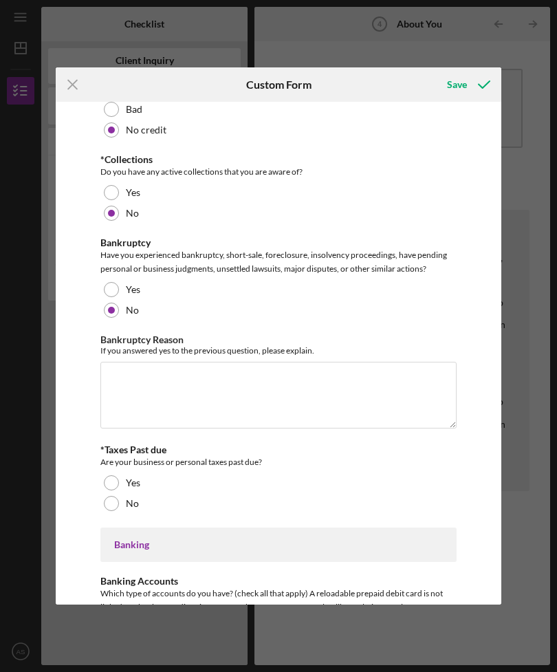
scroll to position [2163, 0]
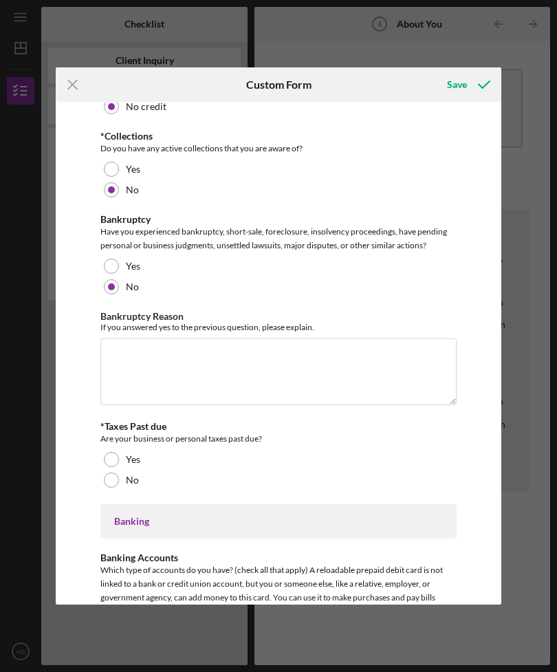
click at [122, 478] on div "No" at bounding box center [278, 480] width 356 height 21
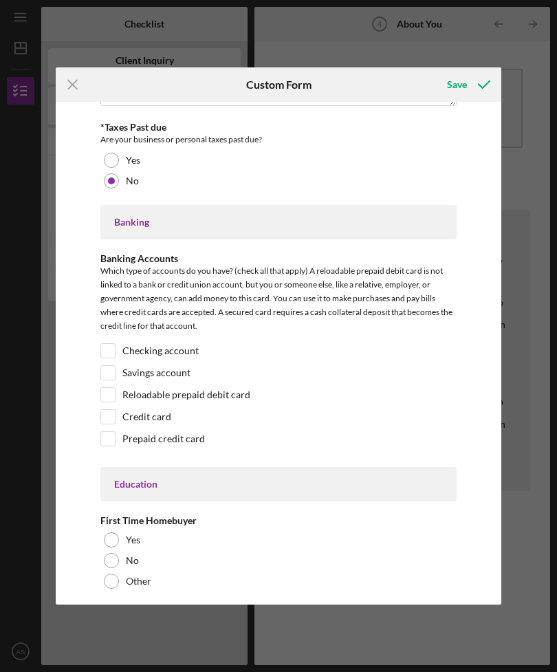
scroll to position [2466, 0]
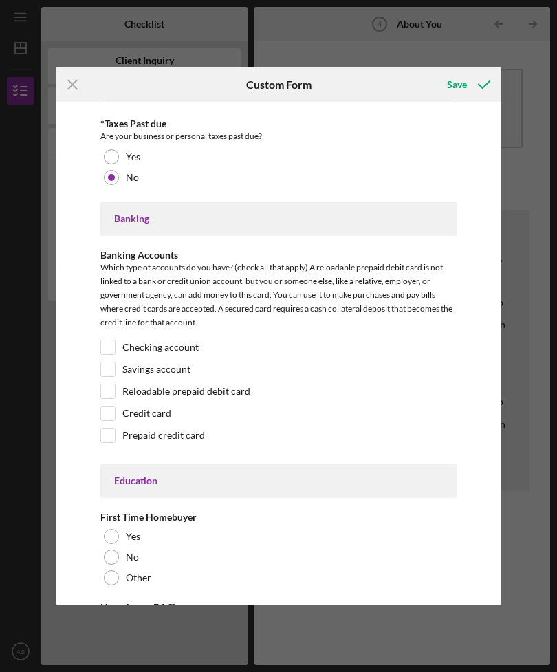
click at [111, 345] on input "Checking account" at bounding box center [108, 347] width 14 height 14
checkbox input "true"
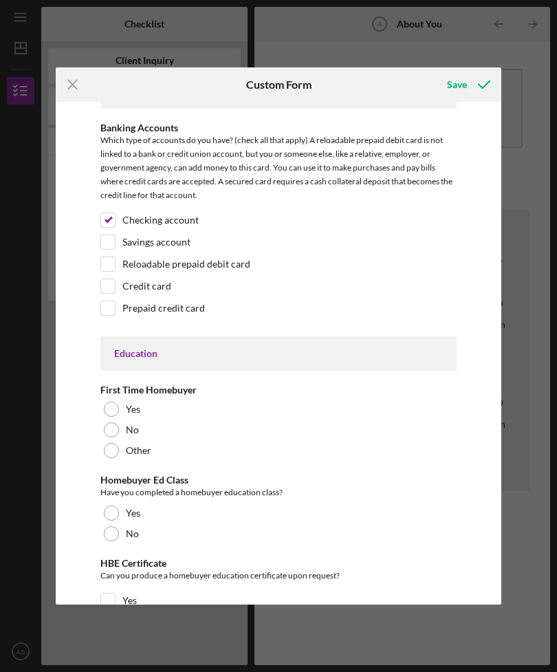
scroll to position [2594, 0]
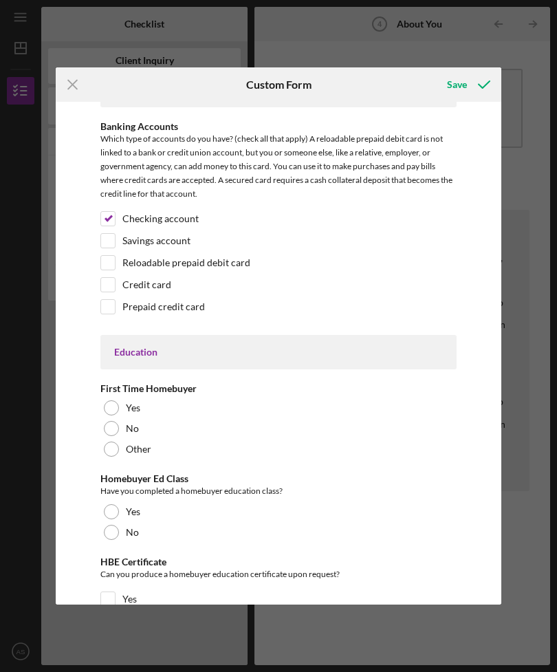
click at [118, 418] on div "Yes" at bounding box center [278, 407] width 356 height 21
click at [118, 427] on div at bounding box center [111, 428] width 15 height 15
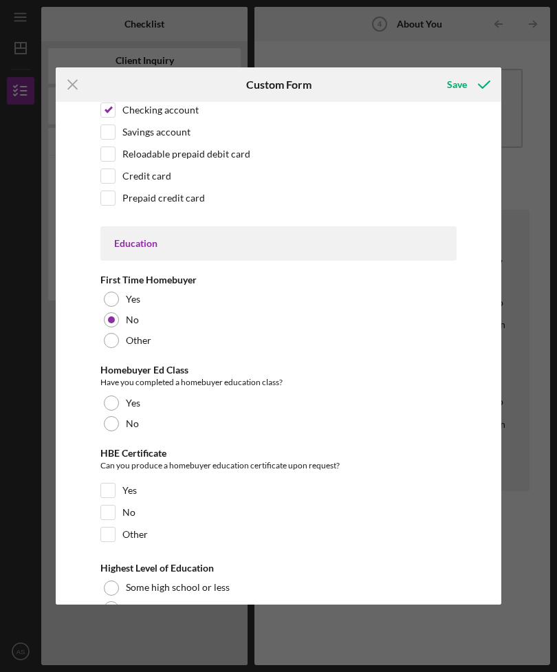
scroll to position [2719, 0]
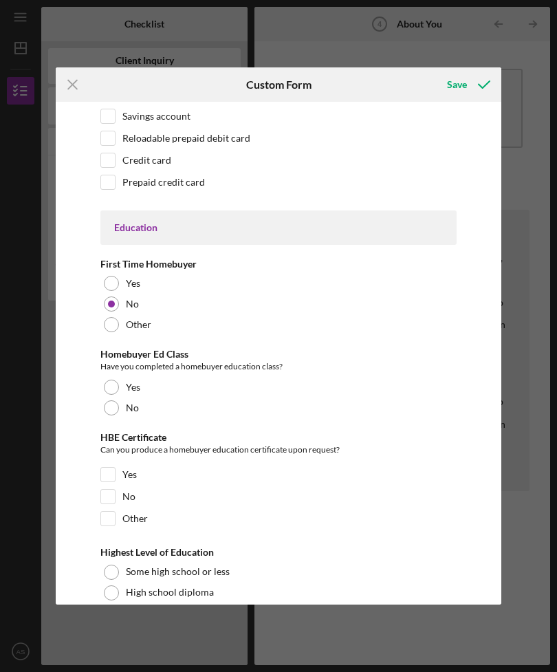
click at [120, 404] on div "No" at bounding box center [278, 407] width 356 height 21
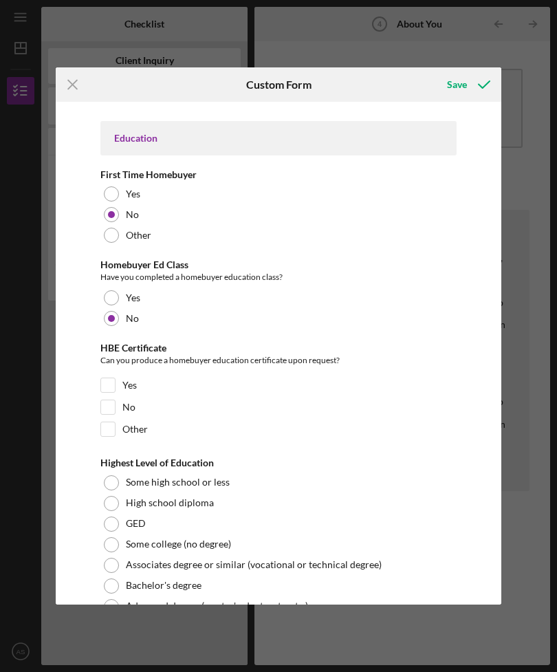
scroll to position [2814, 0]
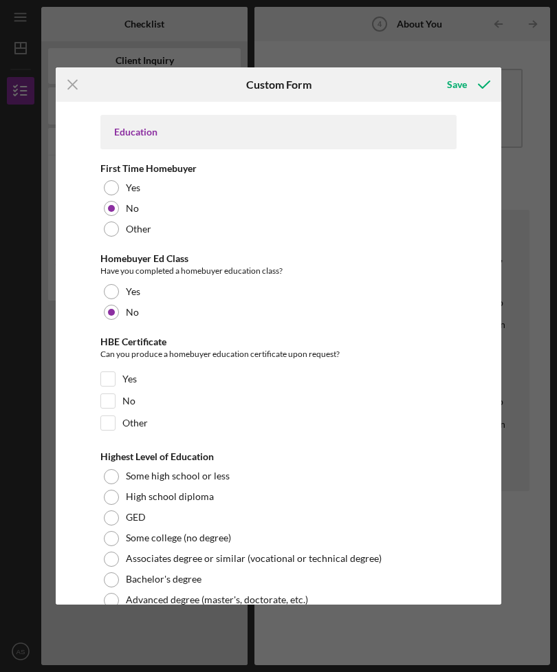
click at [114, 398] on input "No" at bounding box center [108, 401] width 14 height 14
checkbox input "true"
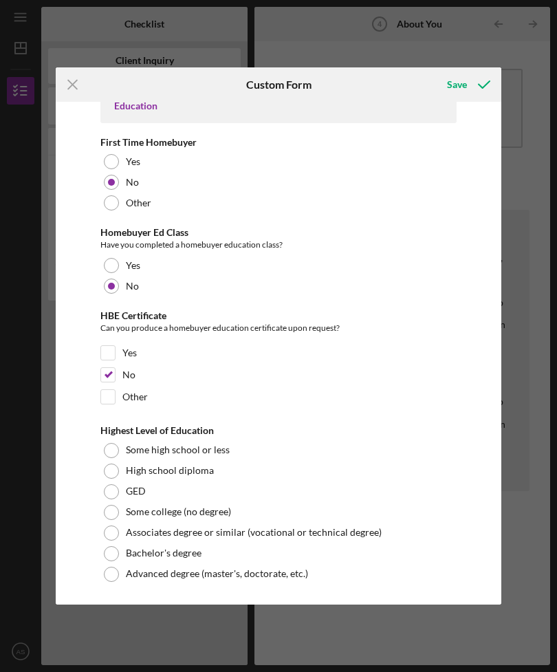
scroll to position [2841, 0]
click at [113, 465] on div at bounding box center [111, 470] width 15 height 15
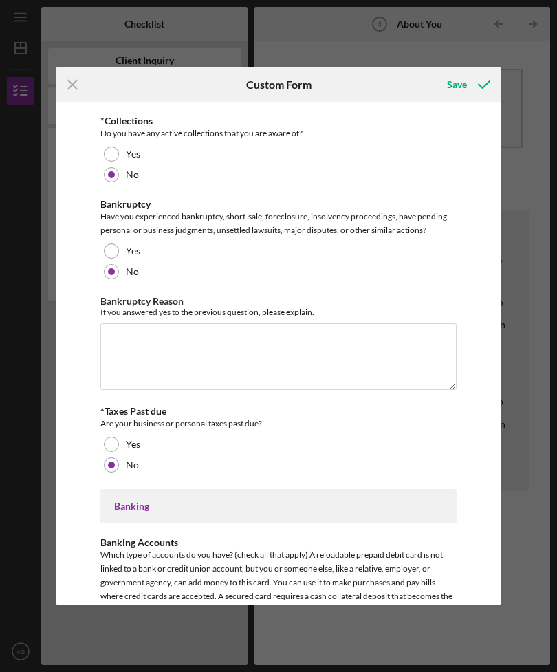
click at [466, 82] on div "Save" at bounding box center [457, 84] width 20 height 27
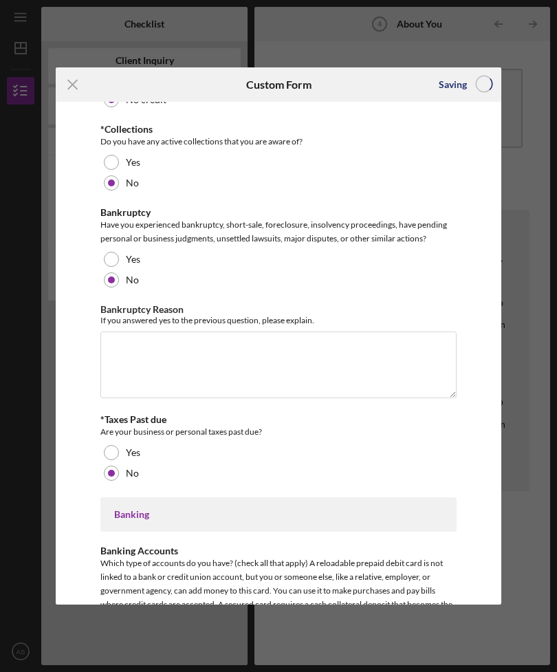
scroll to position [2170, 0]
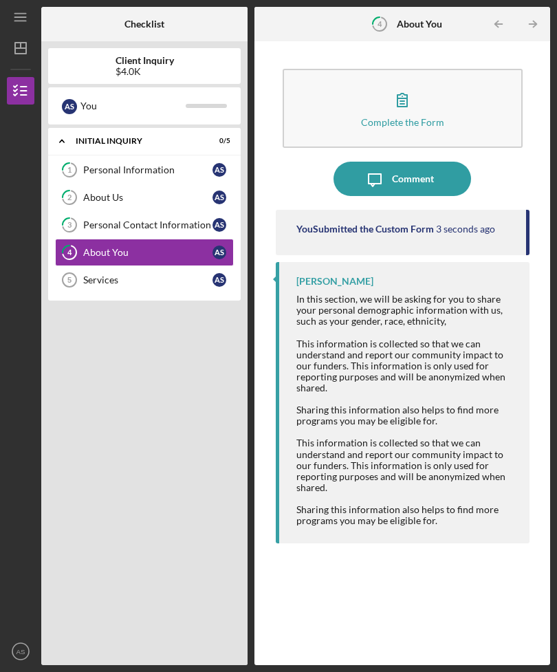
click at [103, 274] on div "Services" at bounding box center [147, 279] width 129 height 11
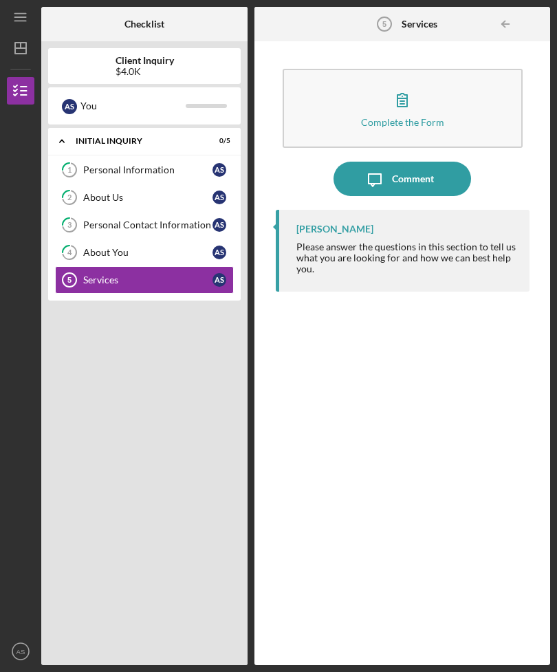
click at [399, 82] on icon "button" at bounding box center [402, 99] width 34 height 34
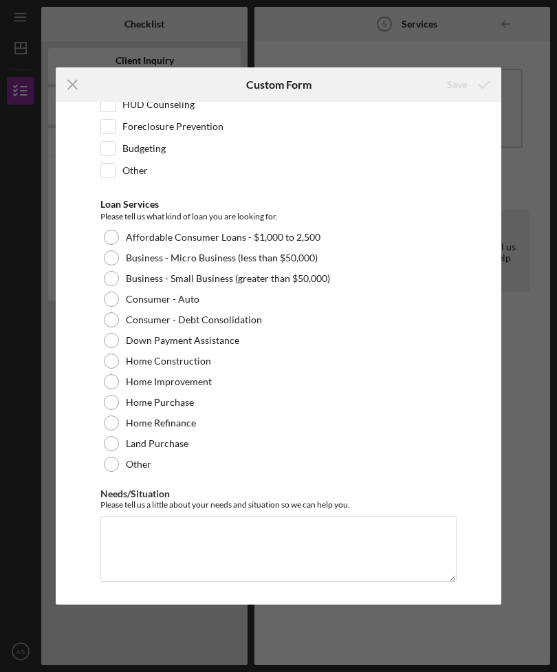
scroll to position [94, 0]
click at [116, 295] on div at bounding box center [111, 299] width 15 height 15
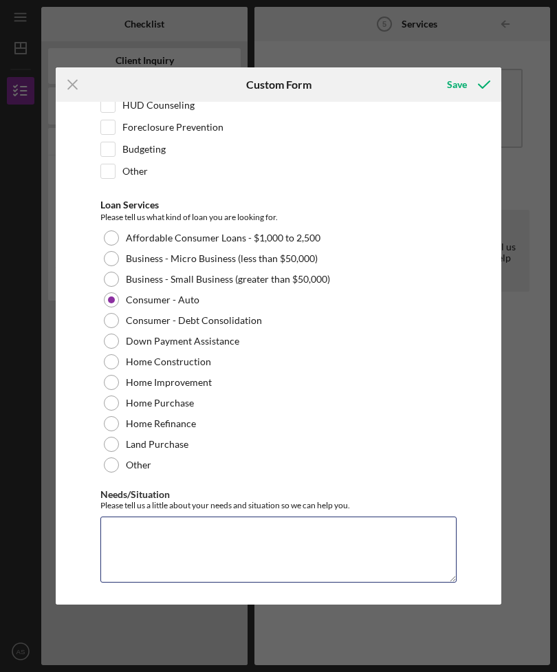
click at [170, 549] on textarea "Needs/Situation" at bounding box center [278, 549] width 356 height 66
click at [177, 547] on textarea "Needs/Situation" at bounding box center [278, 549] width 356 height 66
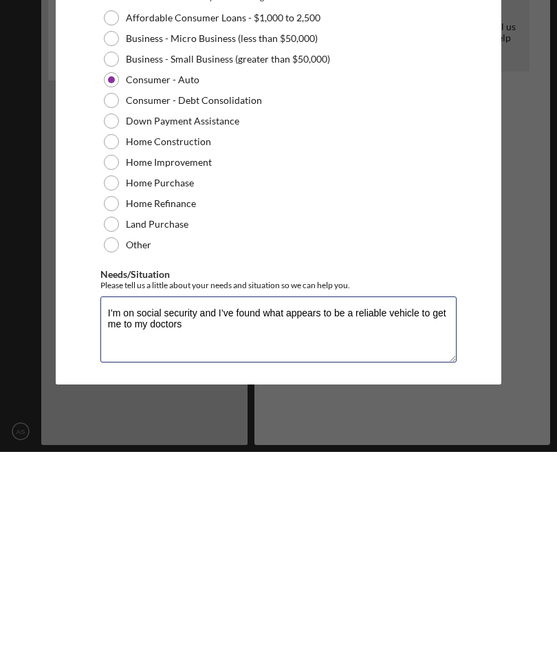
click at [216, 516] on textarea "I’m on social security and I’ve found what appears to be a reliable vehicle to …" at bounding box center [278, 549] width 356 height 66
click at [206, 516] on textarea "I’m on social security and I’ve found what appears to be a reliable vehicle to …" at bounding box center [278, 549] width 356 height 66
click at [199, 516] on textarea "I’m on social security and I’ve found what appears to be a reliable vehicle to …" at bounding box center [278, 549] width 356 height 66
click at [276, 516] on textarea "I’m on social security and disabled, and I’ve found what appears to be a reliab…" at bounding box center [278, 549] width 356 height 66
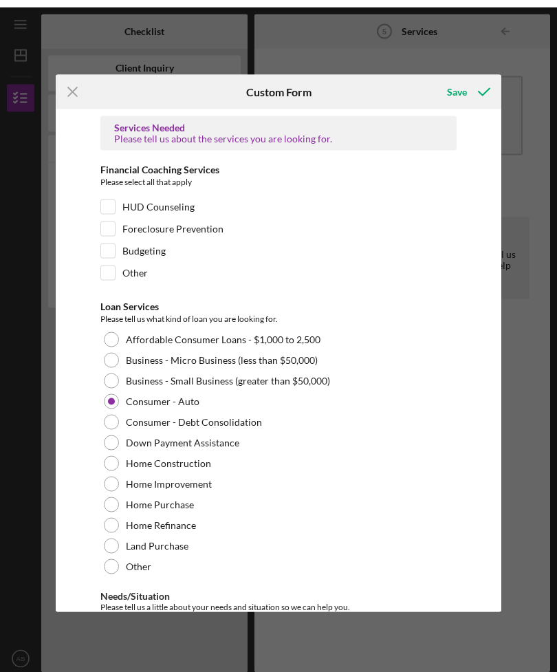
scroll to position [0, 0]
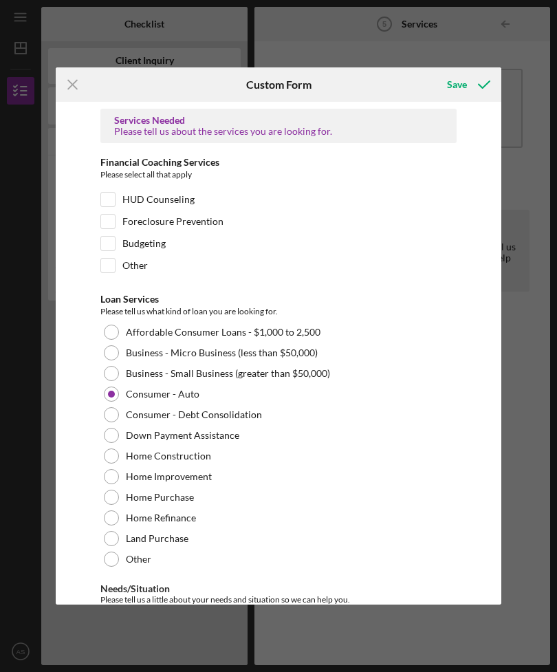
type textarea "I’m on social security and disabled, and I’ve found what appears to be a reliab…"
click at [479, 87] on icon "submit" at bounding box center [484, 84] width 34 height 34
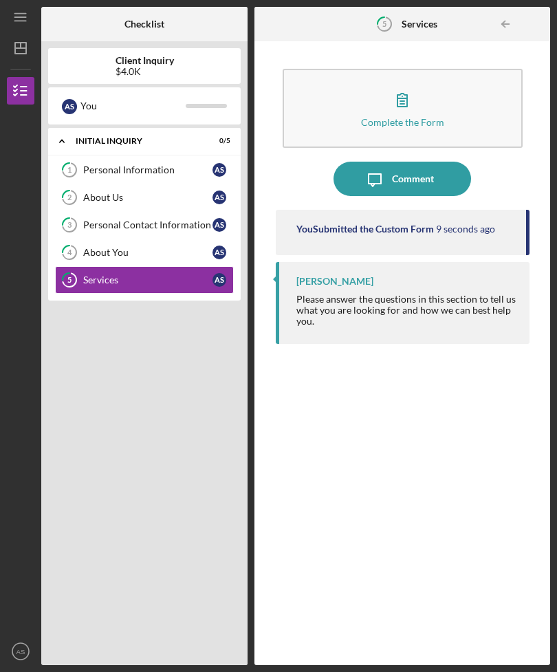
click at [99, 156] on link "1 Personal Information A S" at bounding box center [144, 169] width 179 height 27
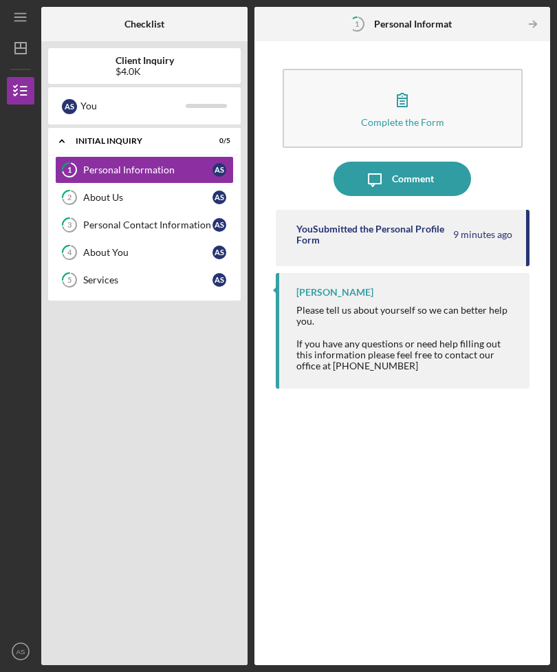
click at [78, 127] on div "Icon/Expander Initial Inquiry 0 / 5" at bounding box center [144, 141] width 192 height 28
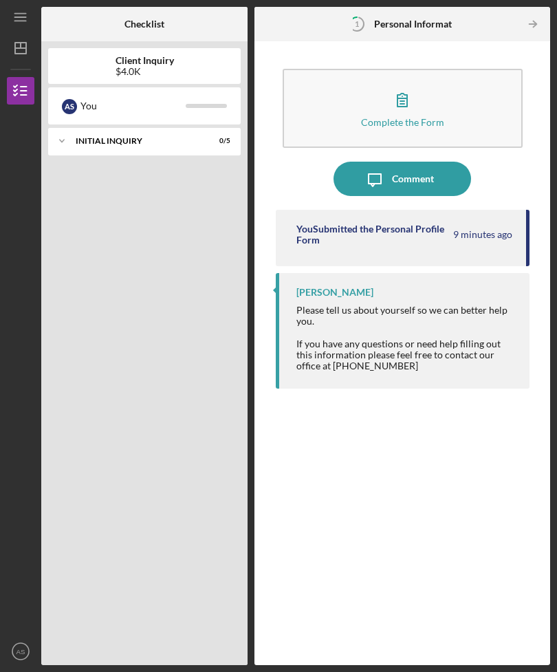
click at [73, 127] on icon "Icon/Expander" at bounding box center [61, 140] width 27 height 27
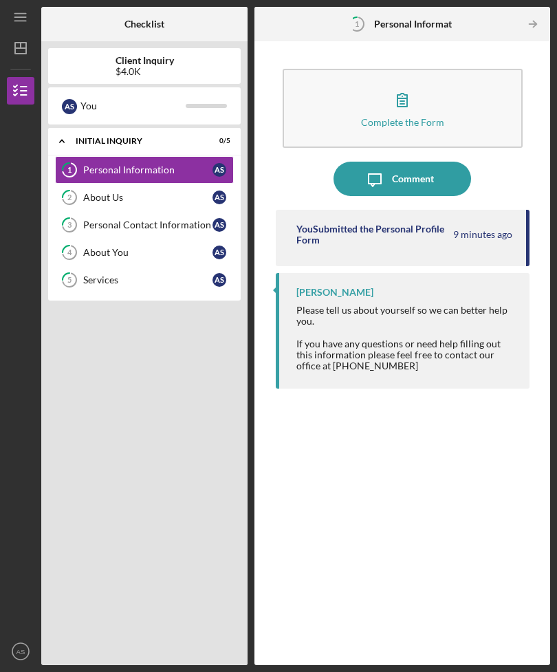
click at [98, 164] on div "Personal Information" at bounding box center [147, 169] width 129 height 11
click at [375, 69] on button "Complete the Form Form" at bounding box center [403, 108] width 240 height 79
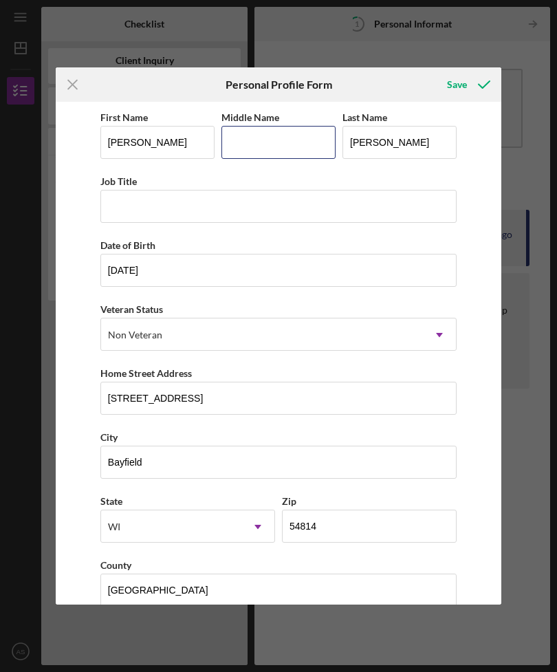
click at [252, 134] on input "Middle Name" at bounding box center [278, 142] width 114 height 33
type input "[PERSON_NAME]"
click at [452, 89] on div "Save" at bounding box center [457, 84] width 20 height 27
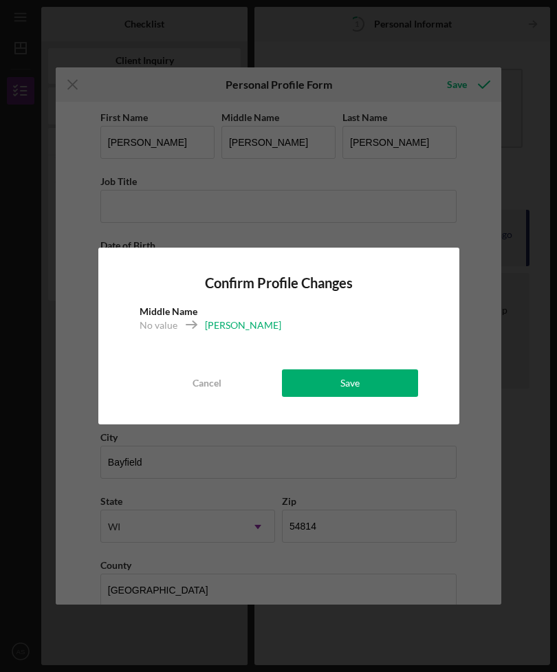
click at [346, 379] on div "Save" at bounding box center [349, 382] width 19 height 27
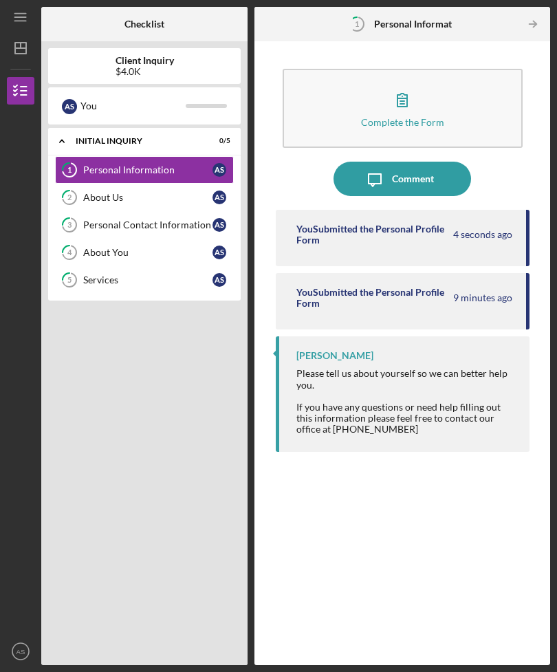
click at [104, 94] on div "You" at bounding box center [132, 105] width 105 height 23
click at [302, 401] on div "If you have any questions or need help filling out this information please feel…" at bounding box center [405, 417] width 219 height 33
click at [287, 336] on div "[PERSON_NAME] Please tell us about yourself so we can better help you. If you h…" at bounding box center [403, 393] width 254 height 115
click at [8, 74] on icon "button" at bounding box center [20, 91] width 34 height 34
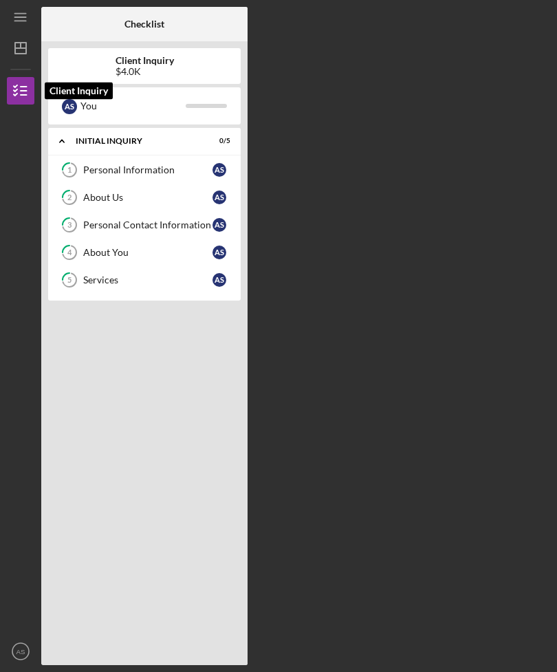
click at [23, 91] on line "button" at bounding box center [24, 91] width 6 height 0
click at [19, 31] on icon "Icon/Dashboard" at bounding box center [20, 48] width 34 height 34
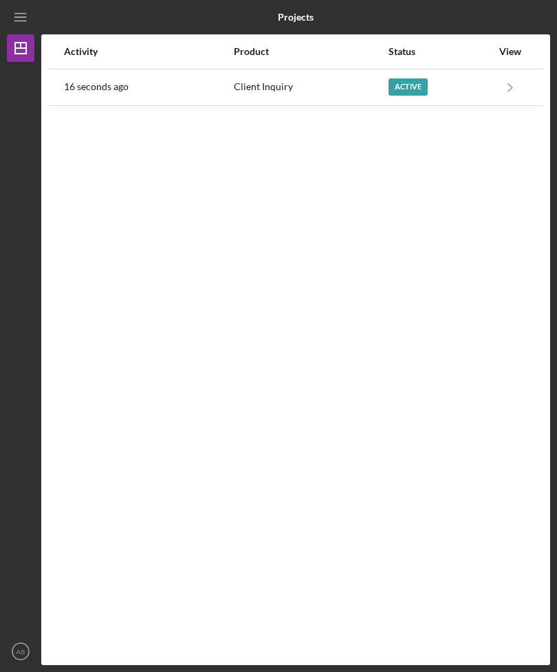
click at [208, 70] on div "16 seconds ago" at bounding box center [148, 87] width 168 height 34
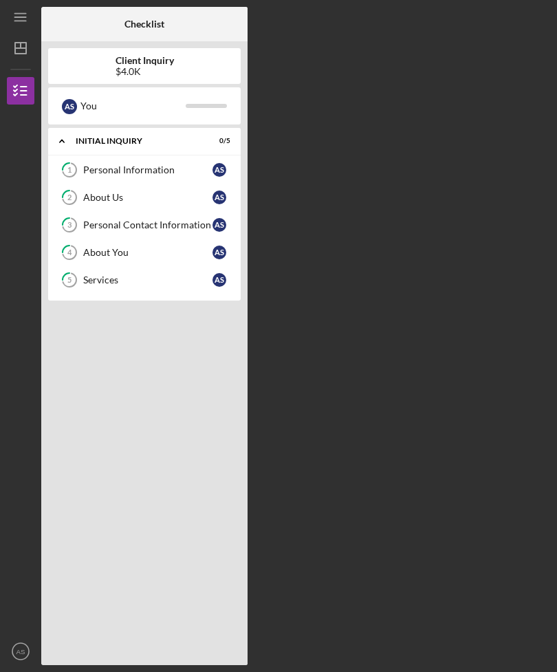
click at [87, 184] on link "2 About Us A S" at bounding box center [144, 197] width 179 height 27
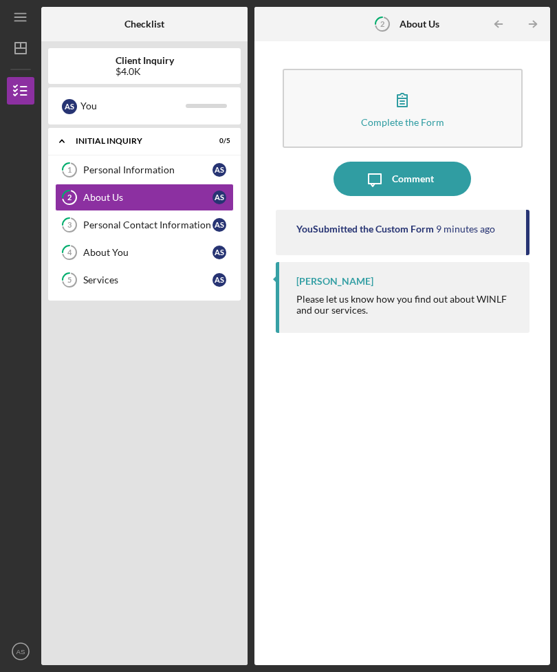
click at [113, 127] on div "Icon/Expander Initial Inquiry 0 / 5" at bounding box center [144, 141] width 192 height 28
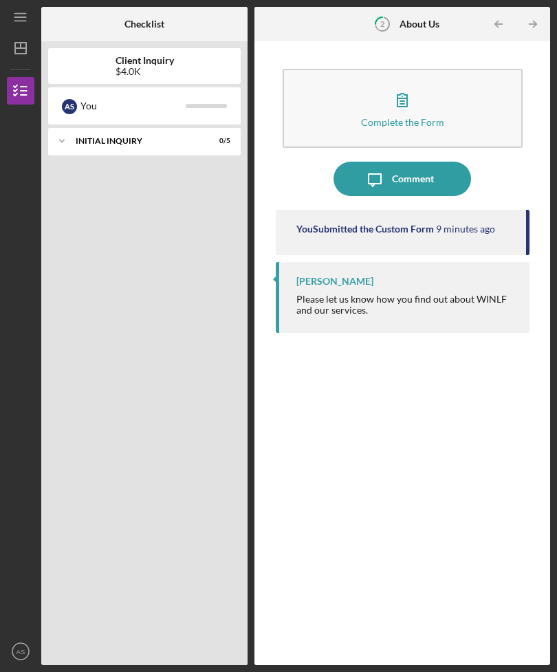
click at [118, 127] on div "Icon/Expander Initial Inquiry 0 / 5" at bounding box center [144, 140] width 192 height 27
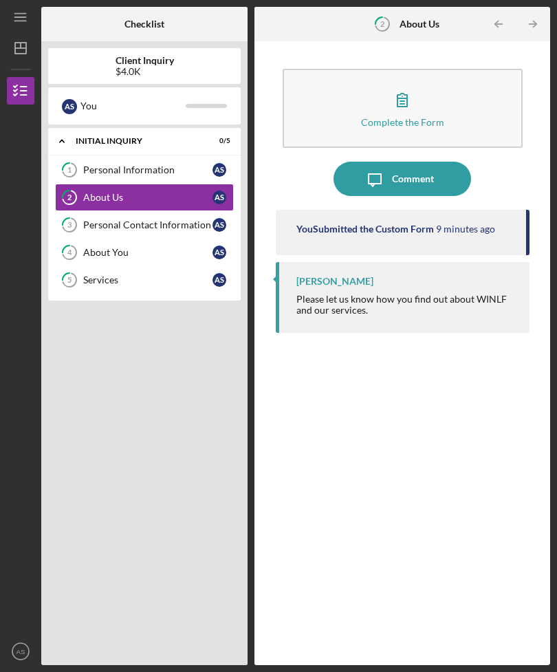
click at [105, 164] on div "Personal Information" at bounding box center [147, 169] width 129 height 11
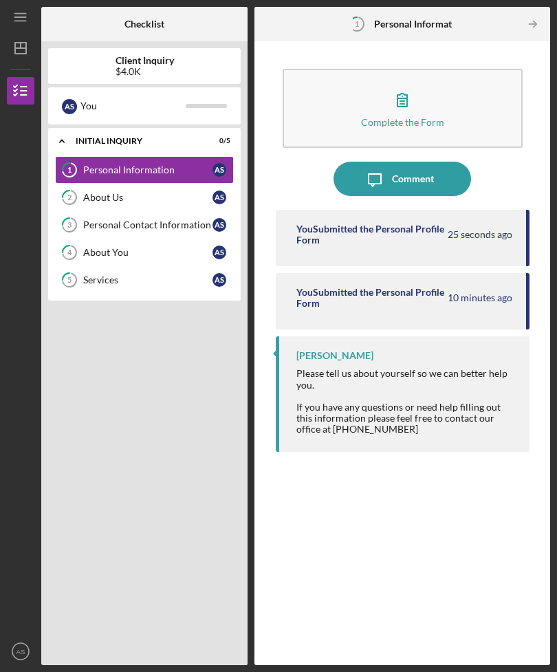
click at [286, 210] on div "You Submitted the Personal Profile Form 25 seconds ago" at bounding box center [403, 238] width 254 height 56
click at [304, 287] on div "You Submitted the Personal Profile Form" at bounding box center [370, 298] width 149 height 22
click at [309, 390] on div at bounding box center [405, 395] width 219 height 11
click at [361, 162] on icon "Icon/Message" at bounding box center [374, 179] width 34 height 34
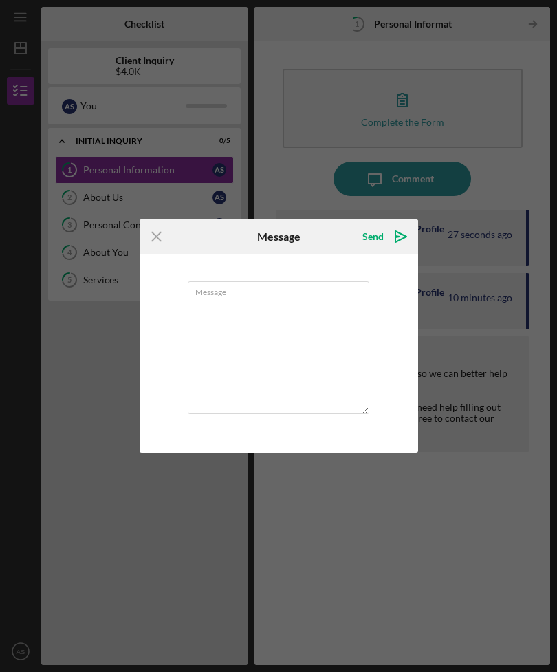
click at [166, 230] on icon "Icon/Menu Close" at bounding box center [157, 236] width 34 height 34
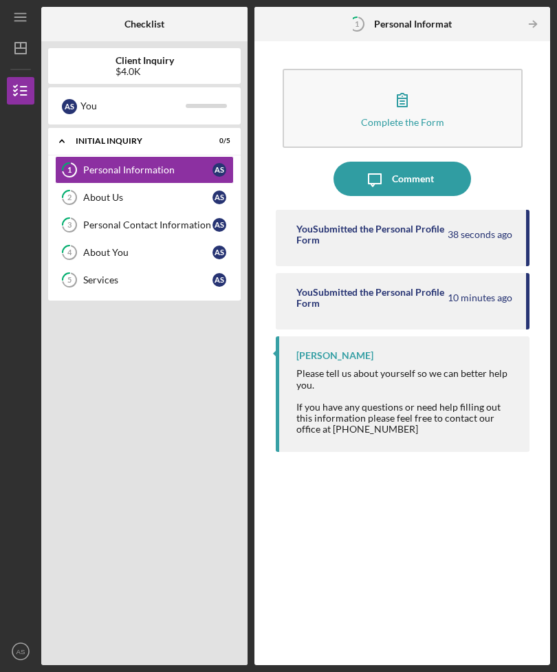
click at [437, 368] on div "Please tell us about yourself so we can better help you." at bounding box center [405, 379] width 219 height 22
click at [436, 368] on div "Please tell us about yourself so we can better help you." at bounding box center [405, 379] width 219 height 22
click at [323, 368] on div "Please tell us about yourself so we can better help you." at bounding box center [405, 379] width 219 height 22
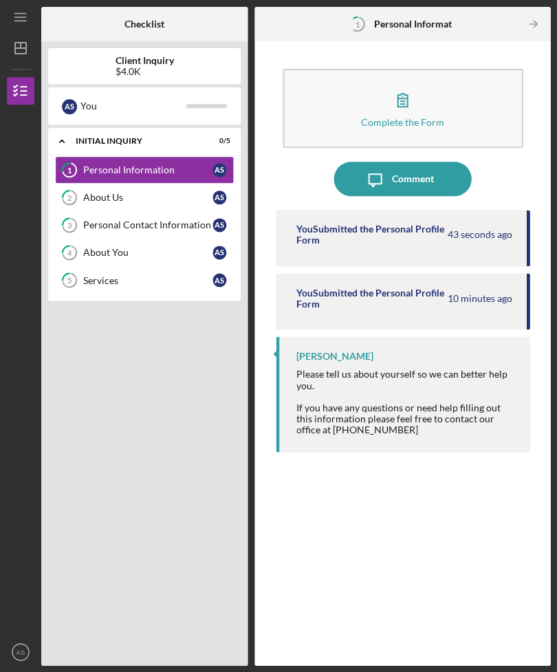
click at [387, 82] on icon "button" at bounding box center [402, 99] width 34 height 34
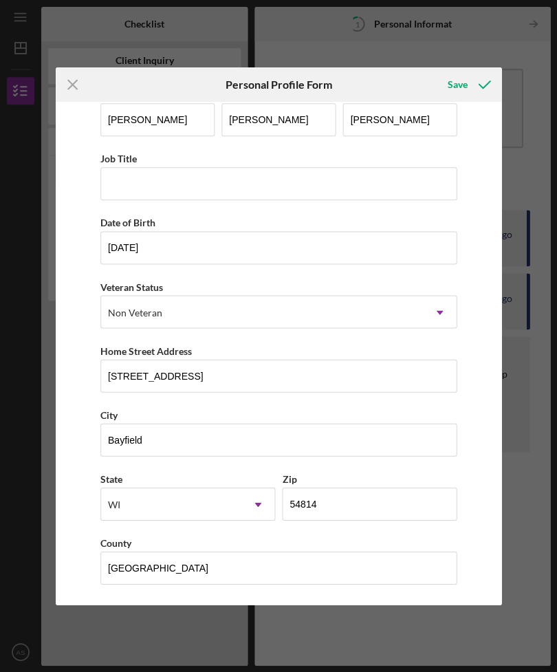
scroll to position [32, 0]
click at [476, 81] on icon "submit" at bounding box center [484, 84] width 34 height 34
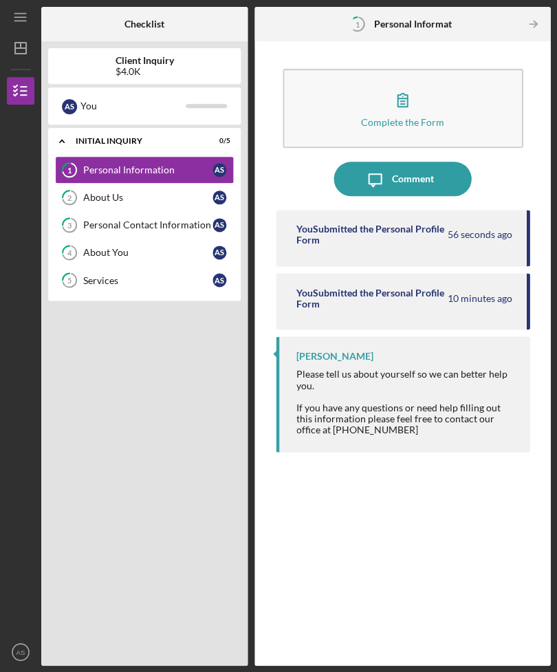
click at [412, 401] on div "If you have any questions or need help filling out this information please feel…" at bounding box center [405, 417] width 219 height 33
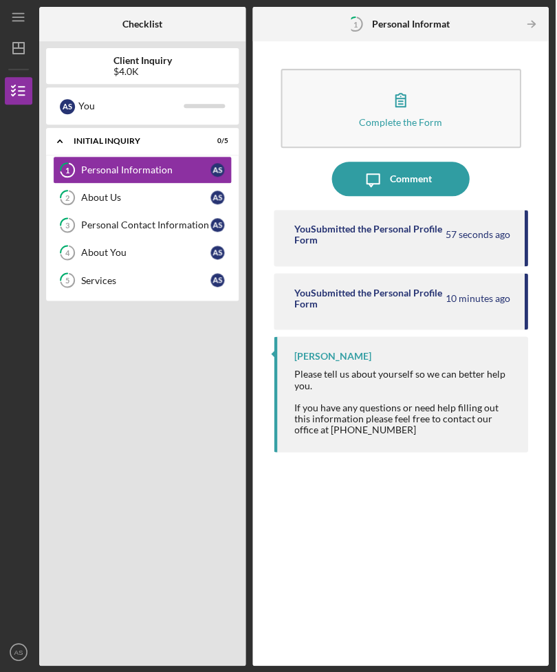
scroll to position [44, 0]
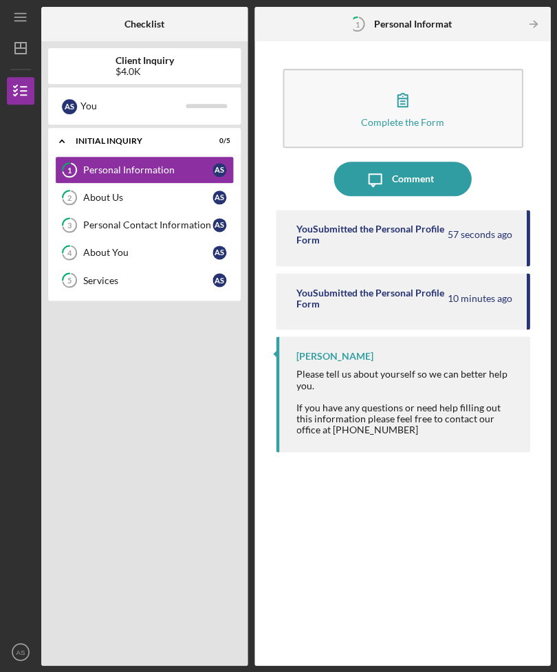
click at [266, 309] on div "Complete the Form Form Icon/Message Comment You Submitted the Personal Profile …" at bounding box center [402, 353] width 282 height 610
click at [266, 308] on div "Complete the Form Form Icon/Message Comment You Submitted the Personal Profile …" at bounding box center [402, 353] width 282 height 610
click at [83, 180] on icon "2" at bounding box center [69, 197] width 34 height 34
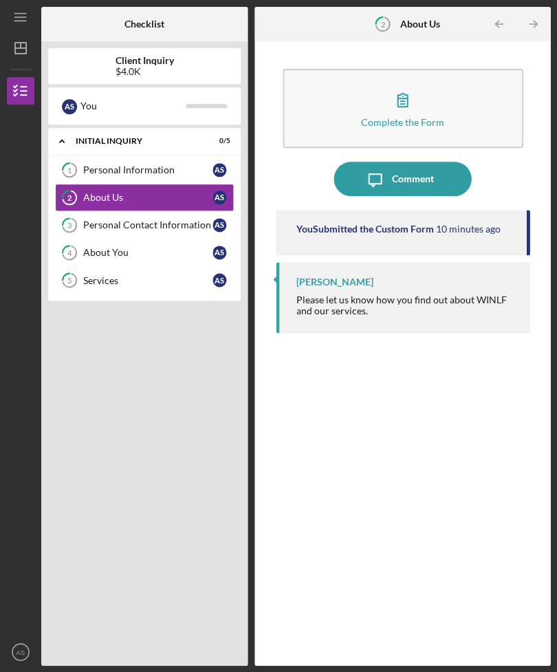
click at [360, 162] on icon "Icon/Message" at bounding box center [374, 179] width 34 height 34
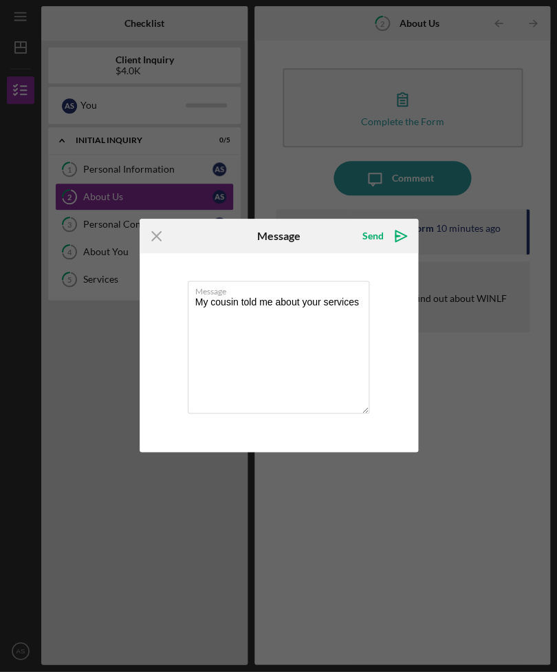
type textarea "My cousin told me about your services"
click at [398, 236] on polygon "submit" at bounding box center [397, 236] width 4 height 1
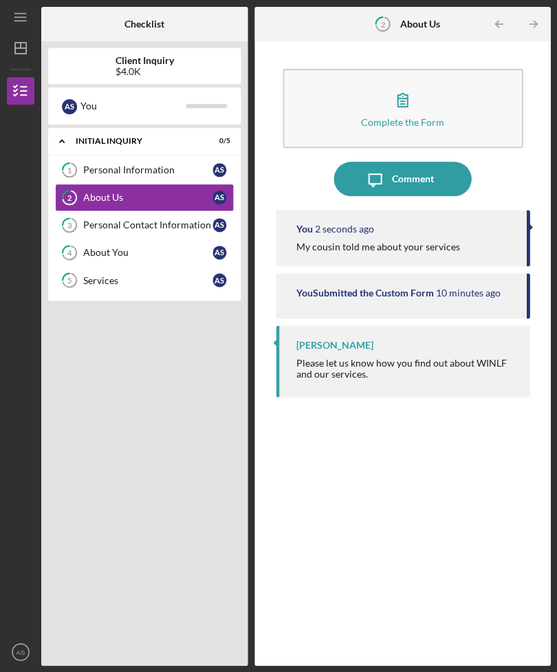
click at [100, 127] on div "Icon/Expander Initial Inquiry 0 / 5" at bounding box center [144, 141] width 192 height 28
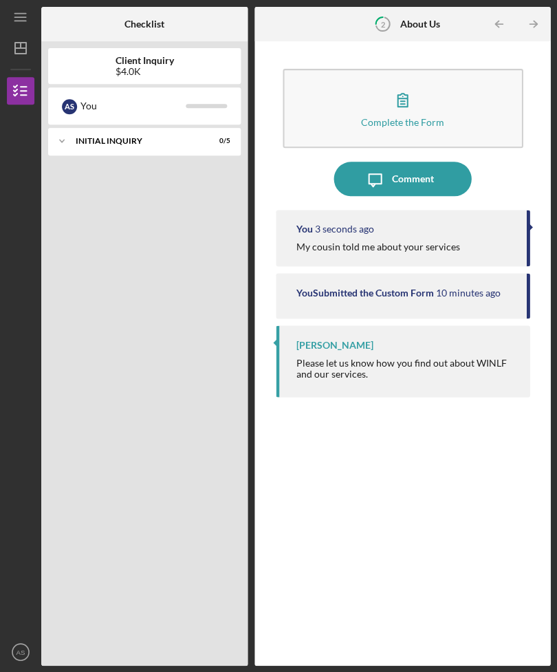
click at [92, 127] on div "Icon/Expander Initial Inquiry 0 / 5" at bounding box center [144, 140] width 192 height 27
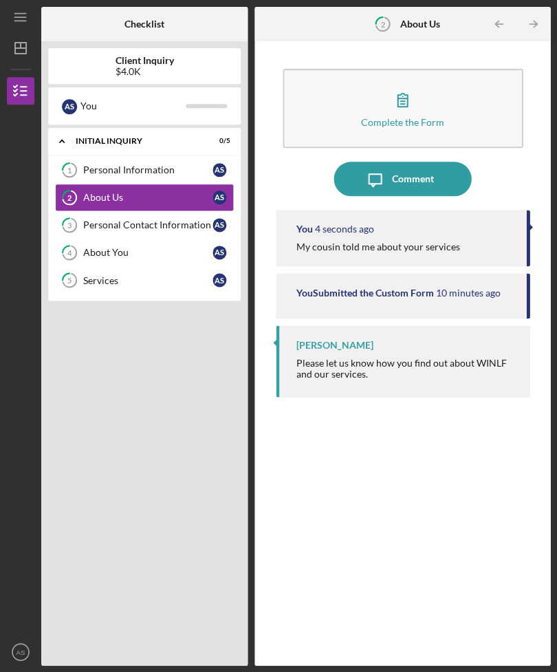
click at [93, 164] on div "Personal Information" at bounding box center [147, 169] width 129 height 11
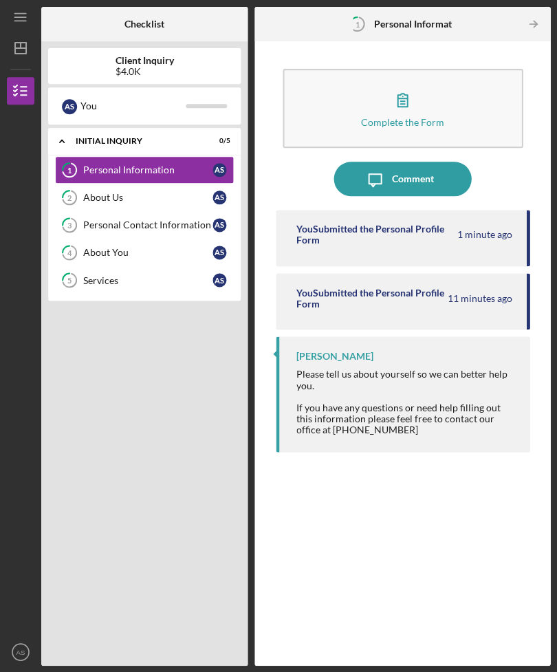
click at [83, 192] on div "About Us" at bounding box center [147, 197] width 129 height 11
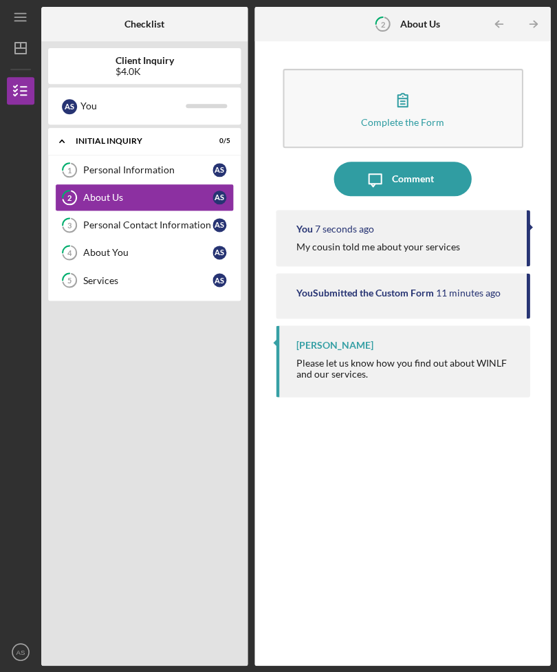
click at [25, 74] on icon "button" at bounding box center [20, 91] width 34 height 34
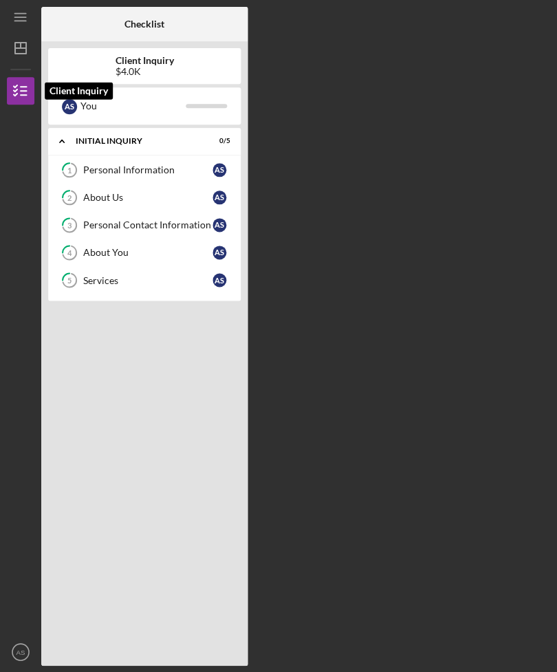
click at [23, 74] on icon "button" at bounding box center [20, 91] width 34 height 34
click at [24, 31] on icon "Icon/Dashboard" at bounding box center [20, 48] width 34 height 34
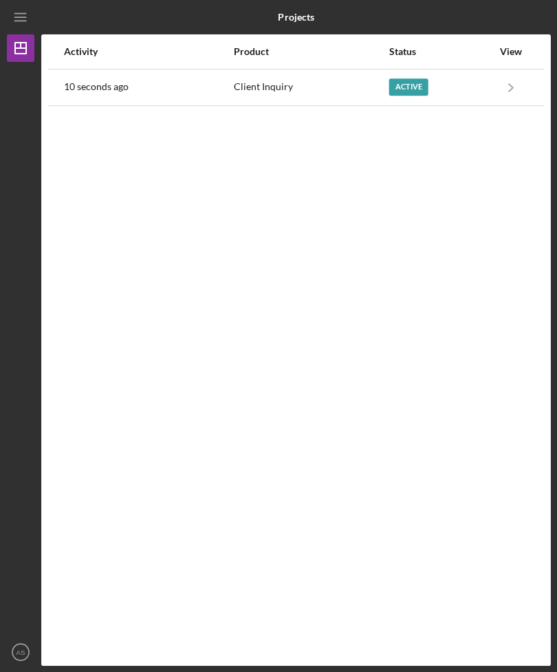
click at [500, 71] on icon "Icon/Navigate" at bounding box center [510, 86] width 31 height 31
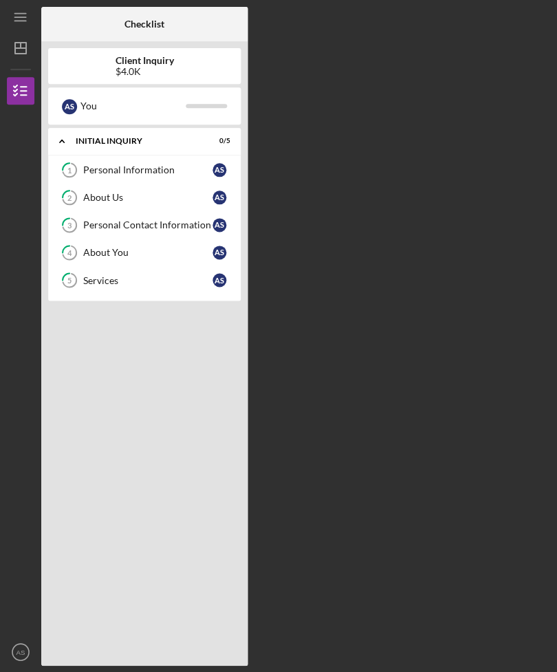
click at [108, 156] on link "1 Personal Information A S" at bounding box center [144, 169] width 179 height 27
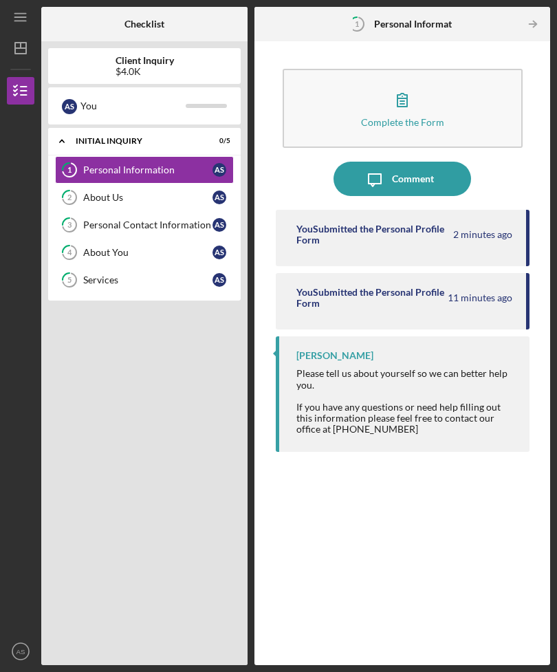
click at [520, 15] on icon "Icon/Table Pagination Arrow" at bounding box center [532, 24] width 31 height 31
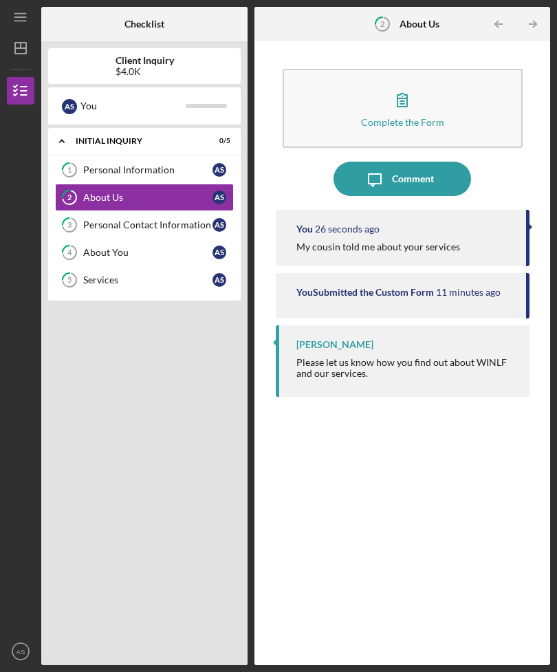
click at [118, 164] on div "Personal Information" at bounding box center [147, 169] width 129 height 11
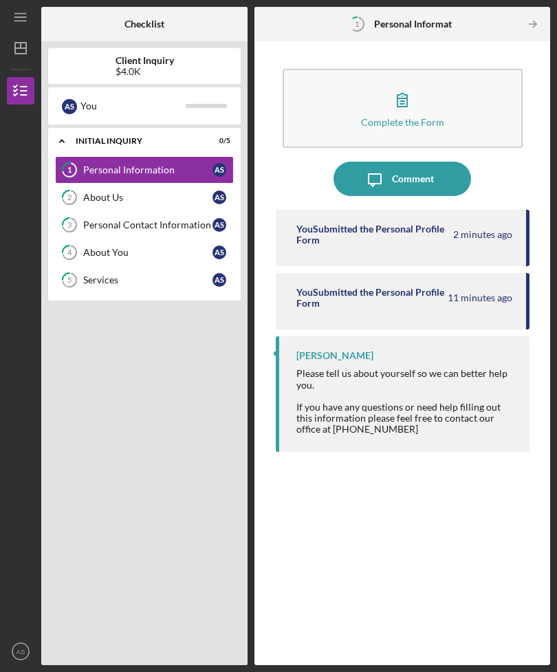
click at [116, 192] on div "About Us" at bounding box center [147, 197] width 129 height 11
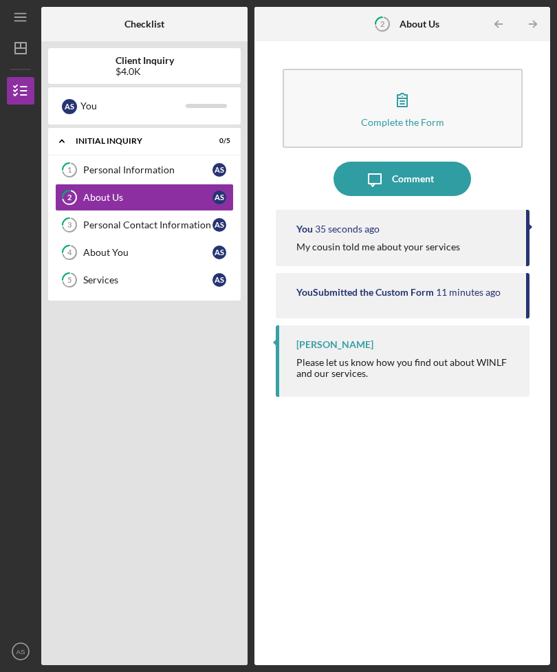
click at [120, 164] on div "Personal Information" at bounding box center [147, 169] width 129 height 11
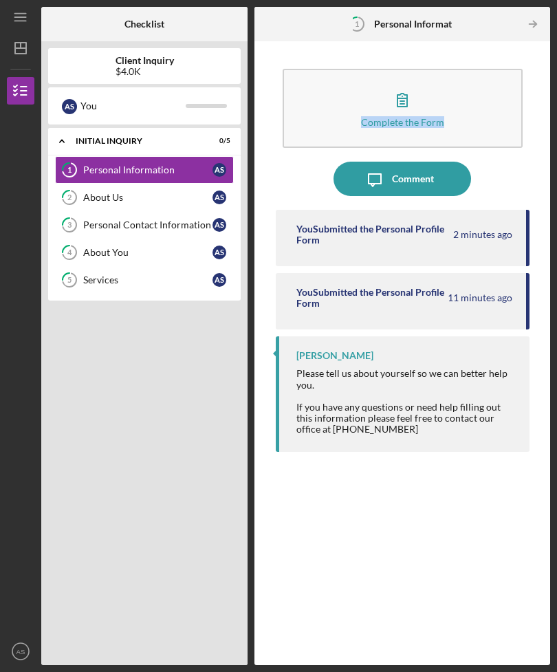
click at [509, 103] on button "Complete the Form Form" at bounding box center [403, 108] width 240 height 79
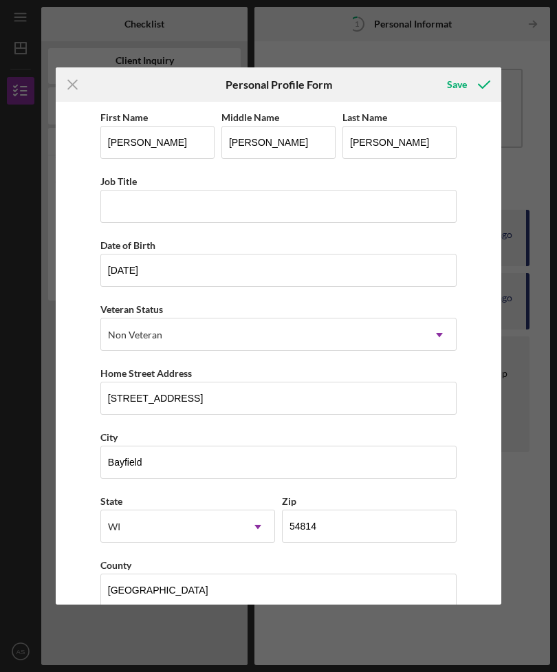
click at [470, 86] on icon "submit" at bounding box center [484, 84] width 34 height 34
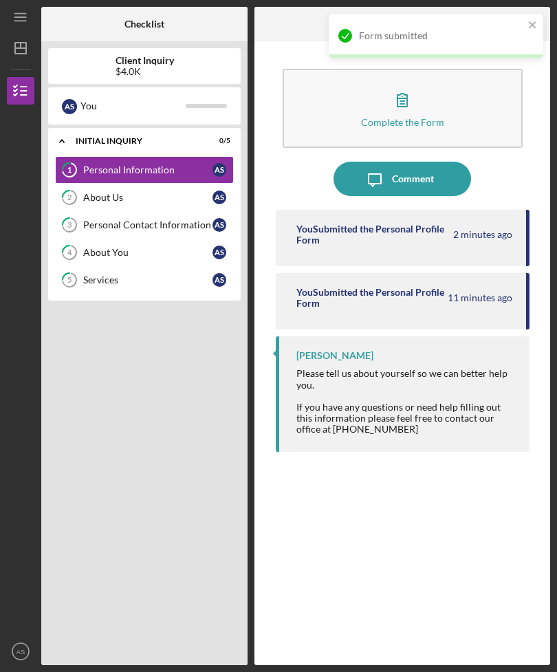
click at [535, 21] on icon "close" at bounding box center [533, 24] width 10 height 11
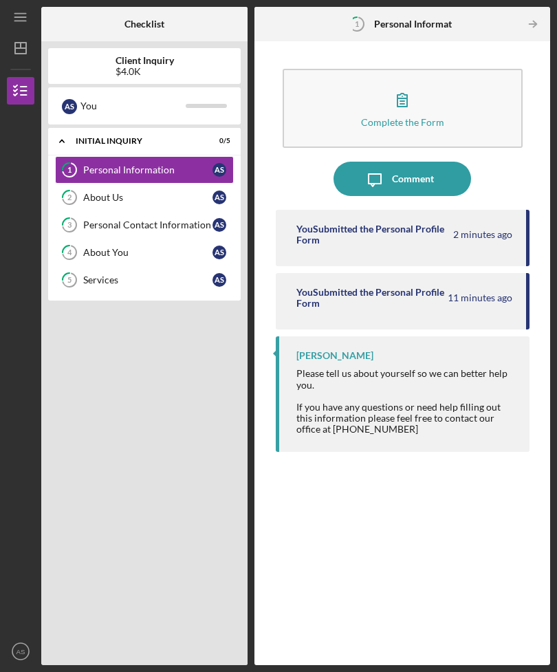
click at [109, 192] on div "About Us" at bounding box center [147, 197] width 129 height 11
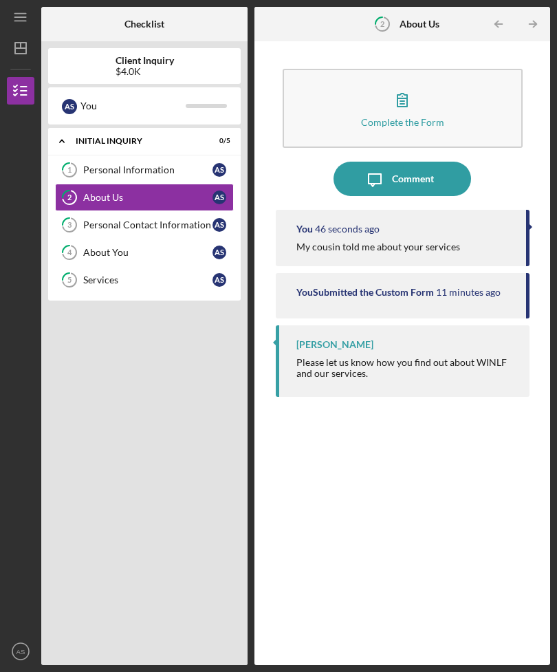
click at [102, 219] on div "Personal Contact Information" at bounding box center [147, 224] width 129 height 11
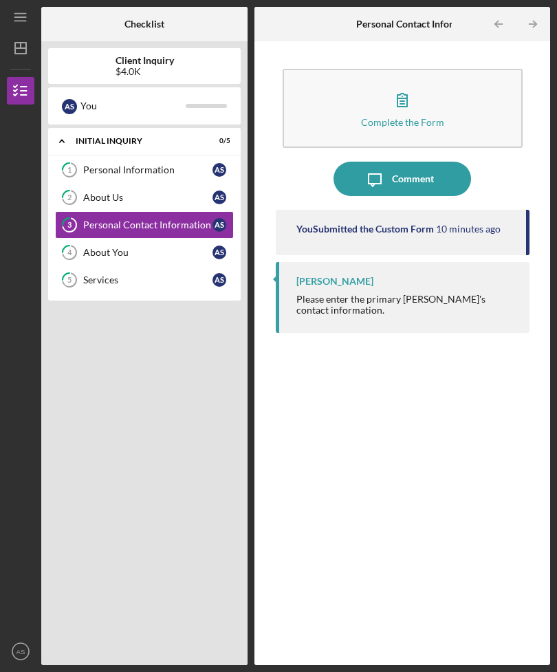
click at [452, 294] on div "Please enter the primary [PERSON_NAME]'s contact information." at bounding box center [405, 305] width 219 height 22
click at [488, 223] on time "10 minutes ago" at bounding box center [468, 228] width 65 height 11
click at [407, 82] on icon "button" at bounding box center [402, 99] width 34 height 34
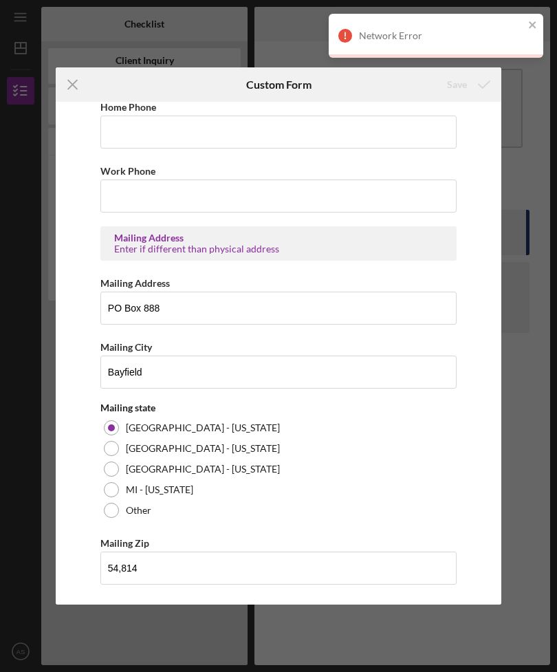
scroll to position [499, 0]
click at [532, 27] on icon "close" at bounding box center [533, 24] width 10 height 11
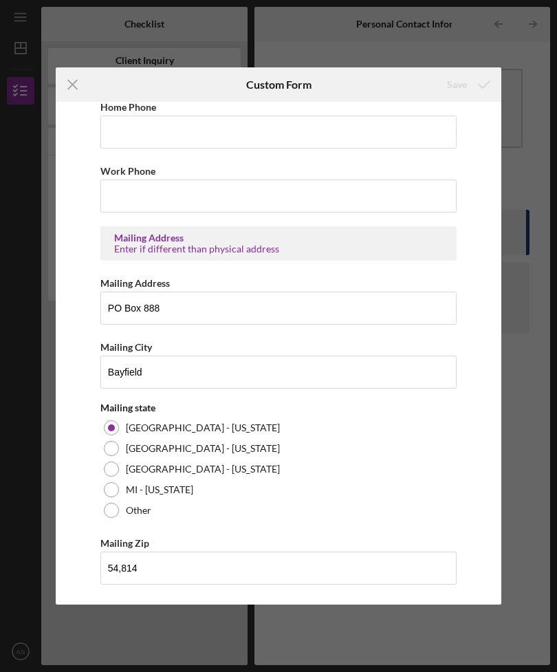
click at [75, 85] on icon "Icon/Menu Close" at bounding box center [73, 84] width 34 height 34
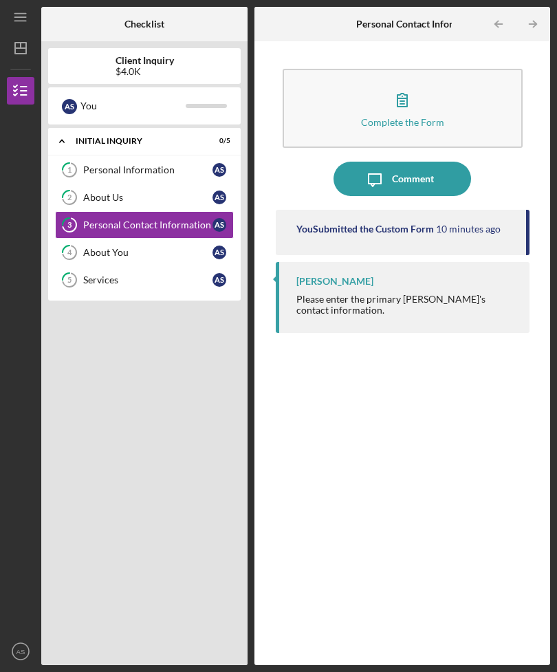
click at [406, 82] on icon "button" at bounding box center [402, 99] width 34 height 34
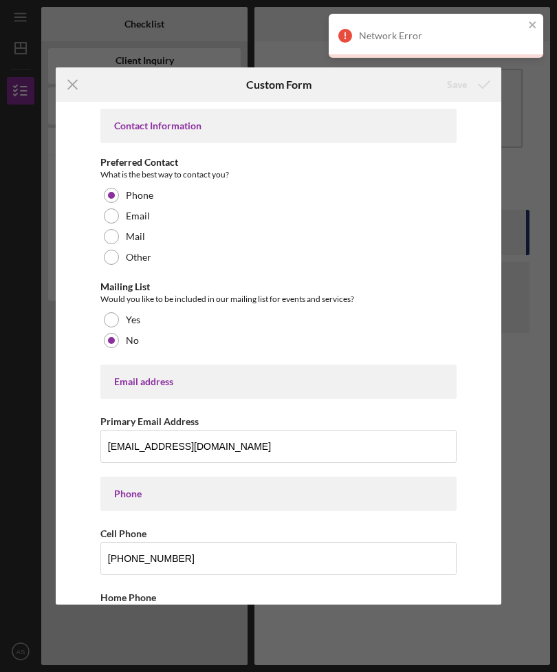
click at [533, 27] on icon "close" at bounding box center [533, 24] width 10 height 11
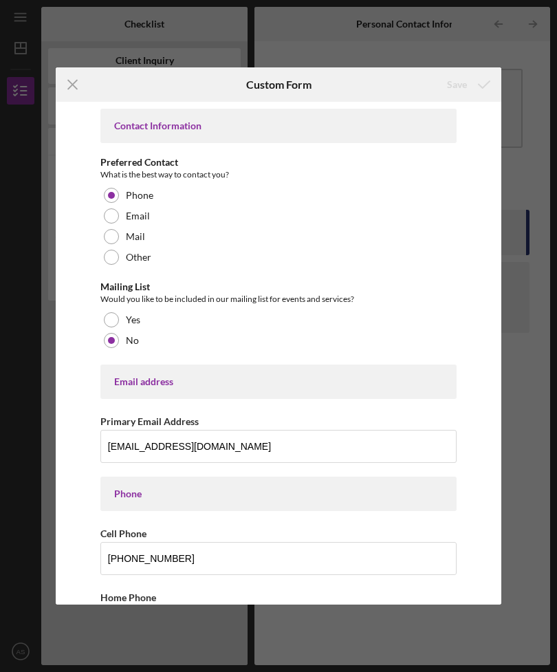
click at [69, 83] on icon "Icon/Menu Close" at bounding box center [73, 84] width 34 height 34
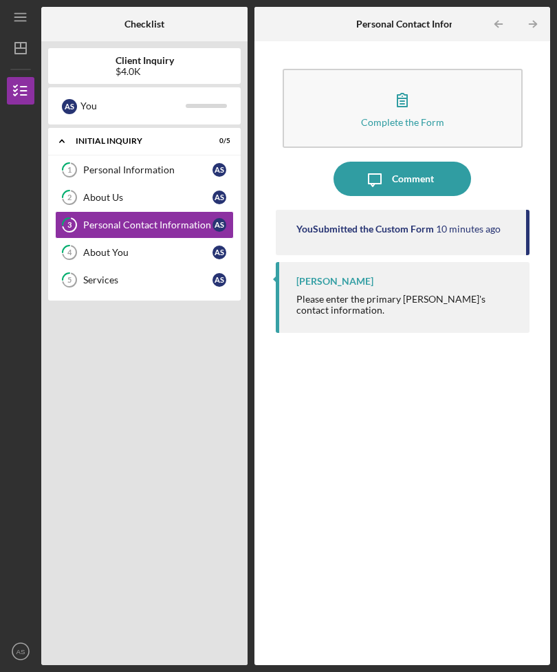
click at [401, 82] on icon "button" at bounding box center [402, 99] width 34 height 34
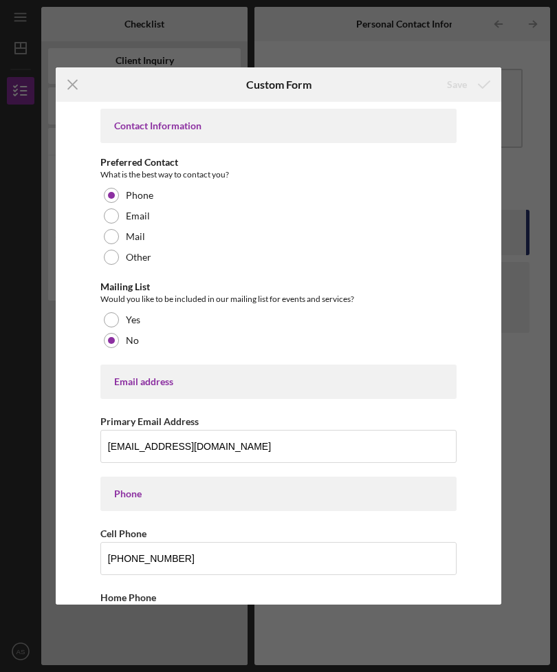
click at [76, 80] on line at bounding box center [72, 84] width 9 height 9
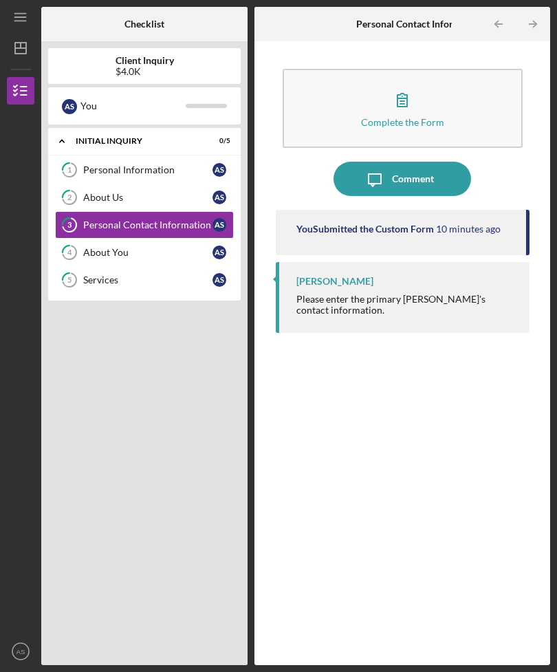
click at [399, 82] on icon "button" at bounding box center [402, 99] width 34 height 34
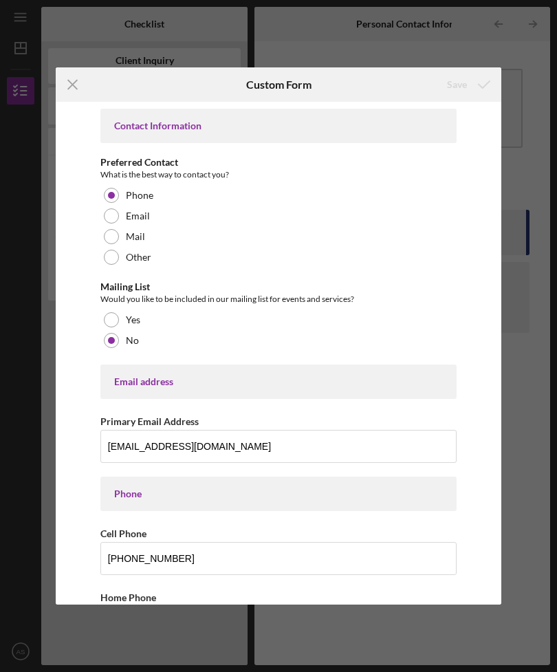
click at [67, 84] on icon "Icon/Menu Close" at bounding box center [73, 84] width 34 height 34
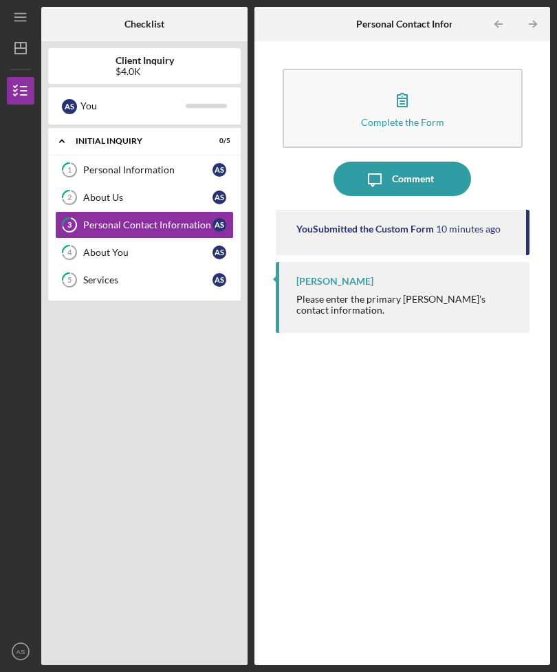
click at [108, 239] on link "4 About You A S" at bounding box center [144, 252] width 179 height 27
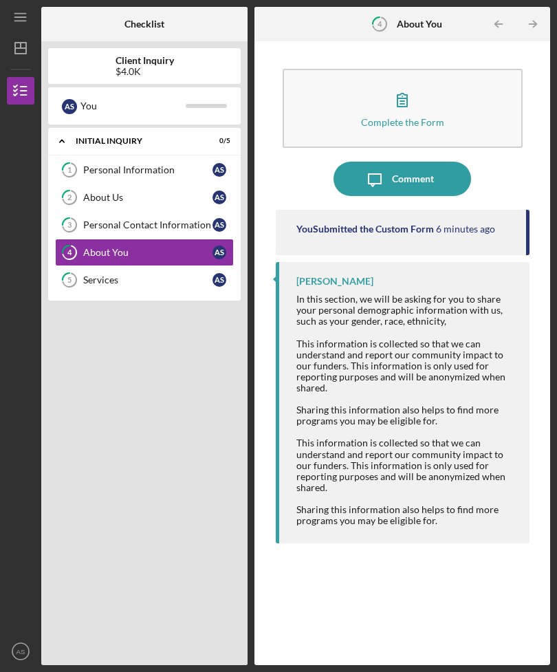
click at [93, 266] on link "5 Services A S" at bounding box center [144, 279] width 179 height 27
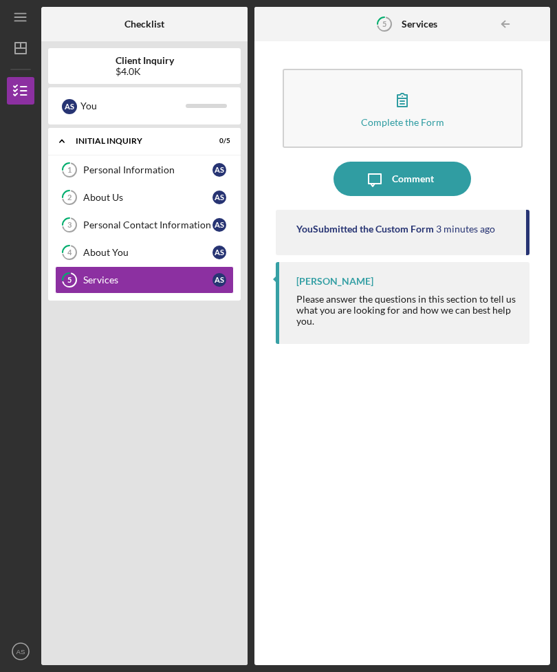
click at [87, 247] on div "About You" at bounding box center [147, 252] width 129 height 11
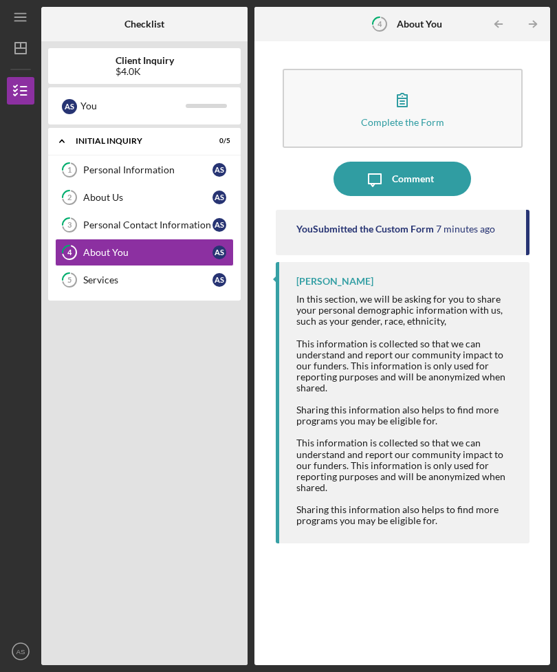
click at [80, 153] on icon "1" at bounding box center [69, 170] width 34 height 34
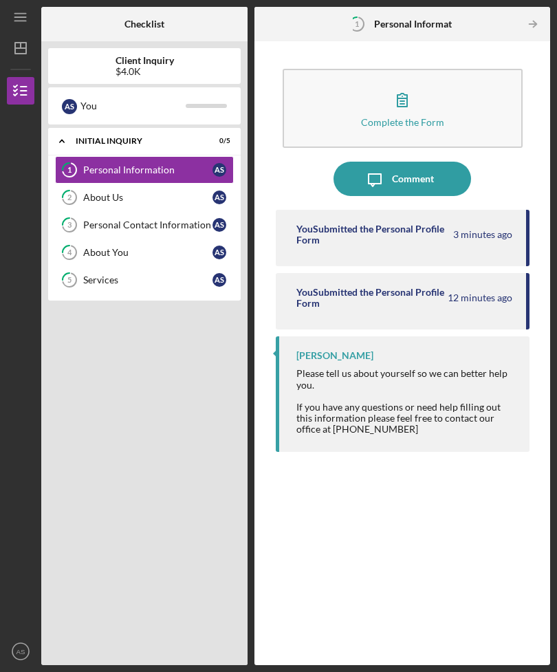
click at [95, 192] on div "About Us" at bounding box center [147, 197] width 129 height 11
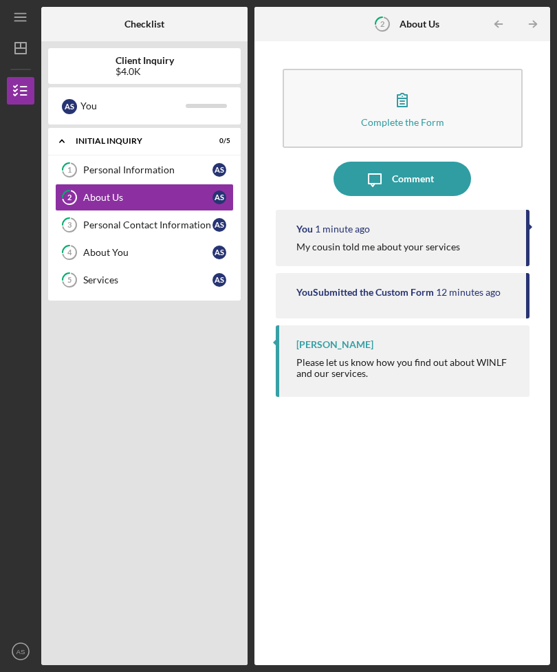
click at [98, 211] on link "3 Personal Contact Information A S" at bounding box center [144, 224] width 179 height 27
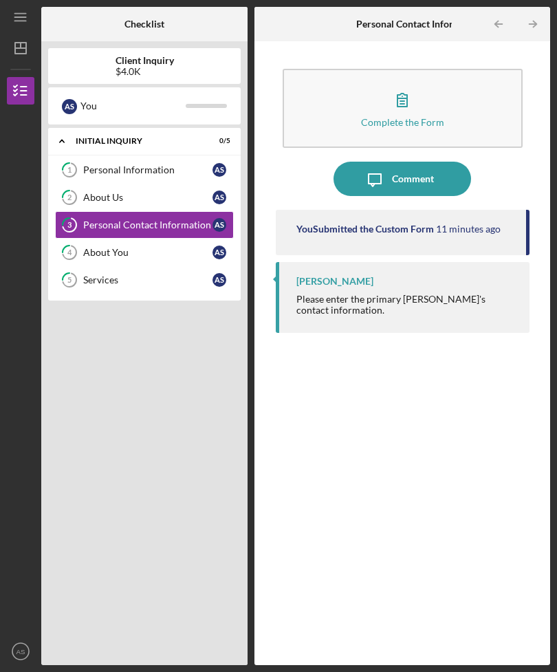
click at [397, 93] on icon "button" at bounding box center [402, 99] width 10 height 13
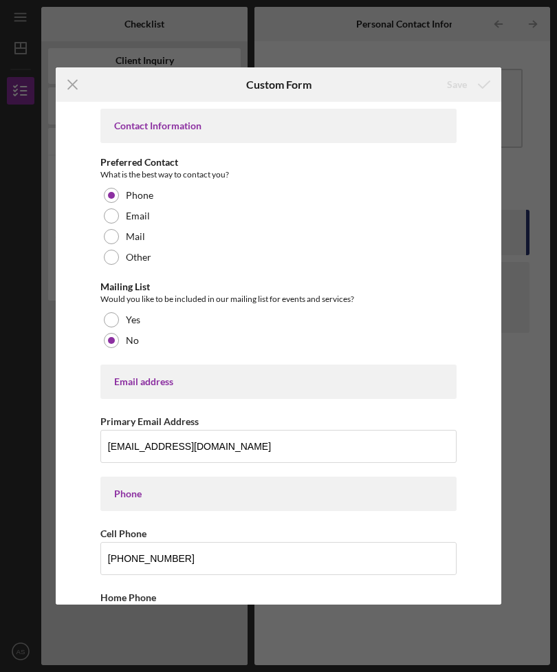
click at [71, 76] on icon "Icon/Menu Close" at bounding box center [73, 84] width 34 height 34
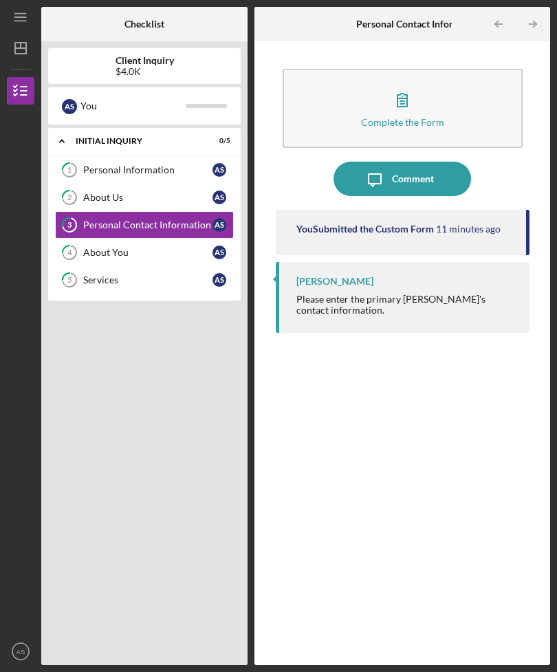
click at [124, 247] on div "About You" at bounding box center [147, 252] width 129 height 11
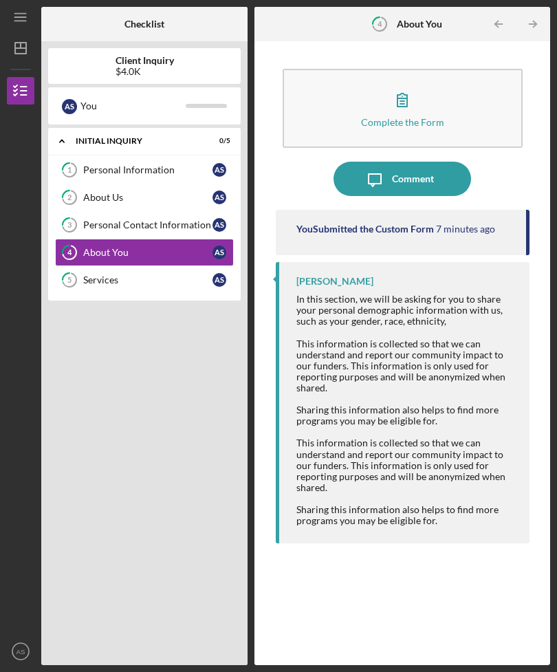
click at [403, 117] on div "Complete the Form" at bounding box center [402, 122] width 83 height 10
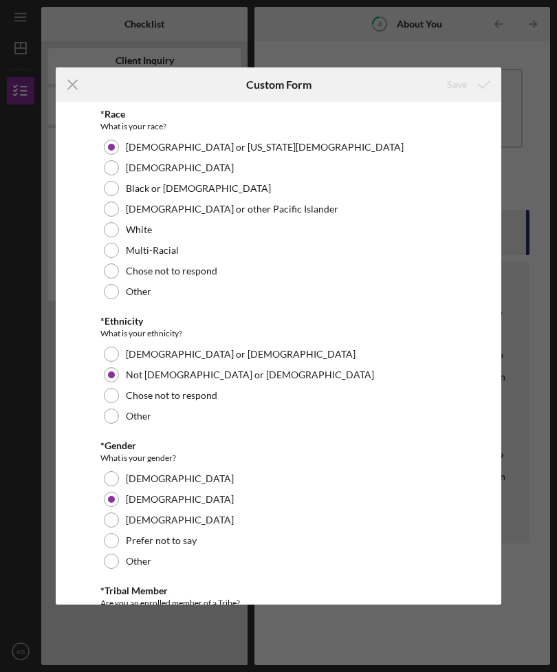
click at [78, 90] on icon "Icon/Menu Close" at bounding box center [73, 84] width 34 height 34
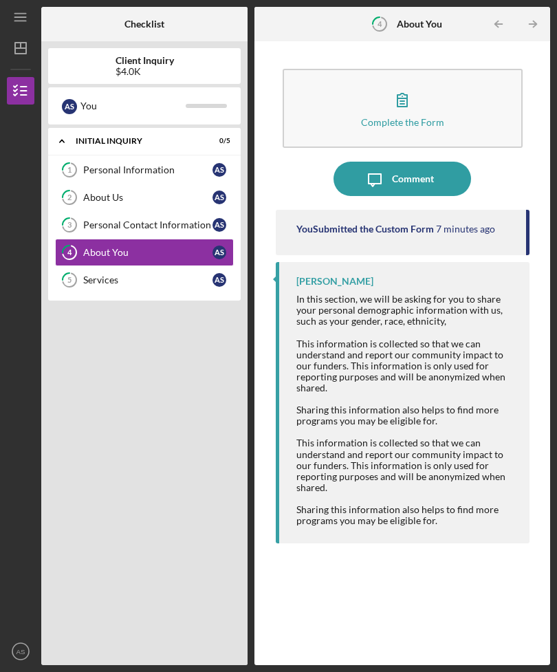
scroll to position [44, 0]
click at [100, 164] on div "Personal Information" at bounding box center [147, 169] width 129 height 11
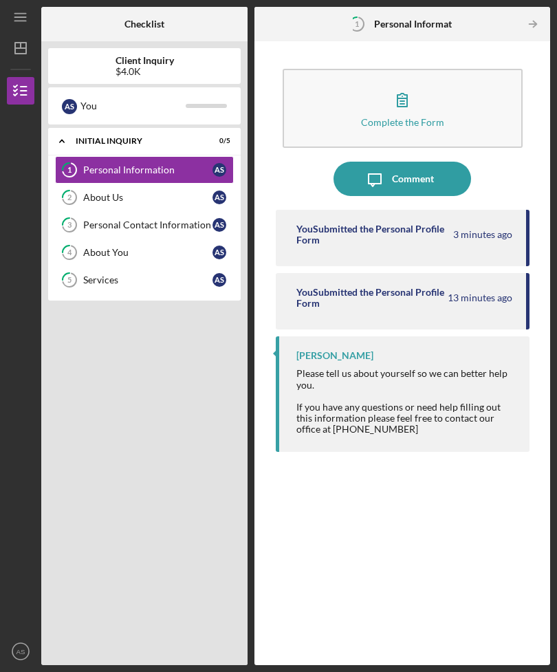
click at [76, 127] on div "Icon/Expander Initial Inquiry 0 / 5" at bounding box center [144, 141] width 192 height 28
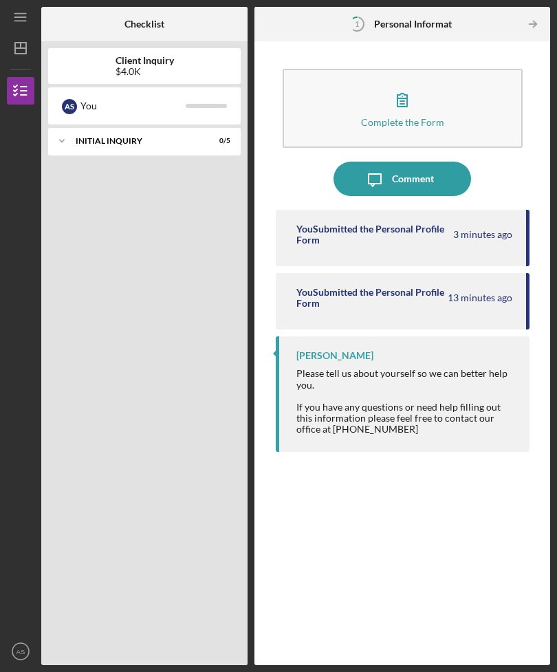
click at [87, 127] on div "Icon/Expander Initial Inquiry 0 / 5" at bounding box center [144, 140] width 192 height 27
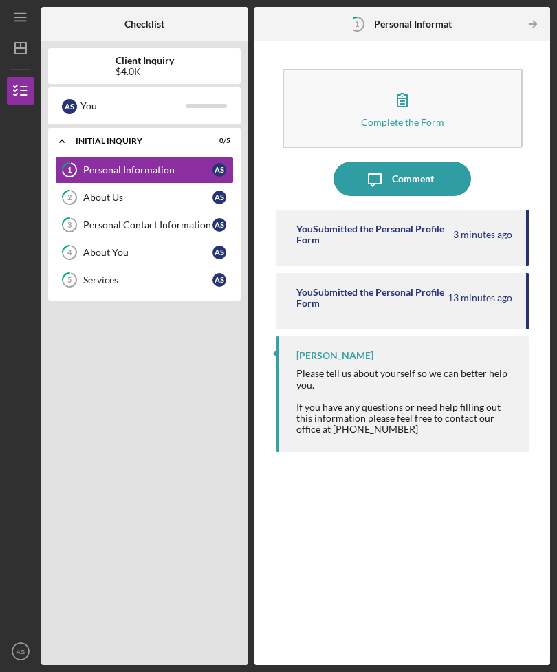
click at [124, 192] on div "About Us" at bounding box center [147, 197] width 129 height 11
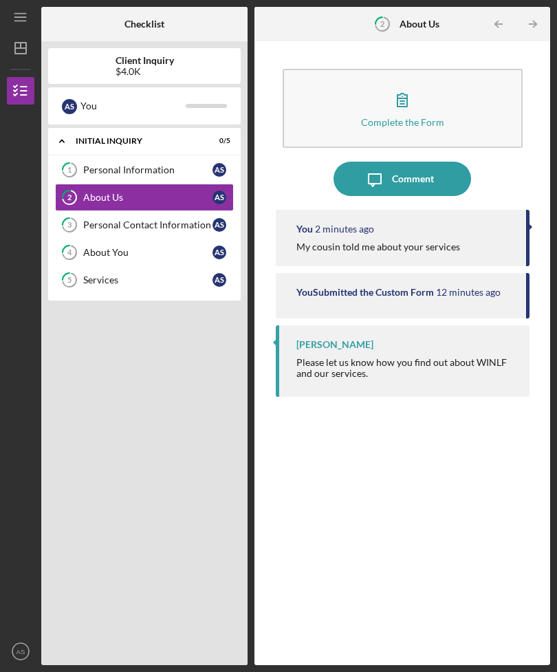
click at [128, 211] on link "3 Personal Contact Information A S" at bounding box center [144, 224] width 179 height 27
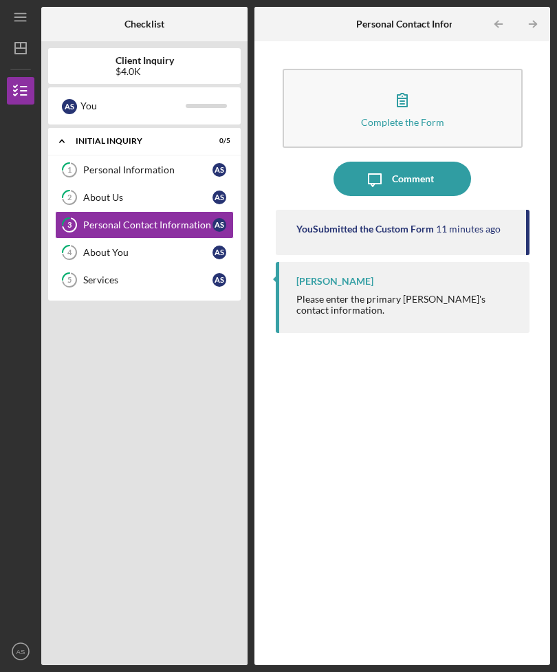
click at [108, 192] on div "About Us" at bounding box center [147, 197] width 129 height 11
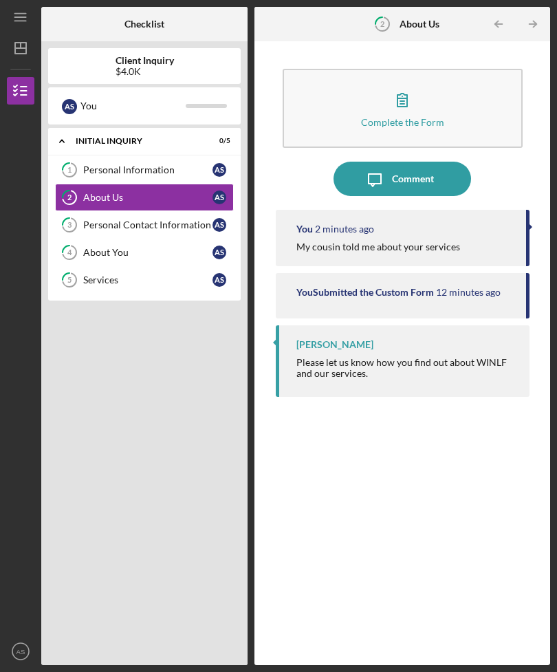
click at [115, 211] on link "3 Personal Contact Information A S" at bounding box center [144, 224] width 179 height 27
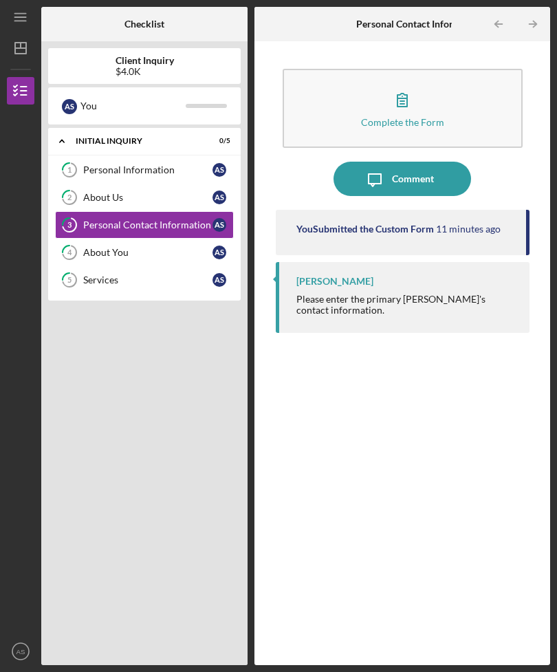
click at [113, 239] on link "4 About You A S" at bounding box center [144, 252] width 179 height 27
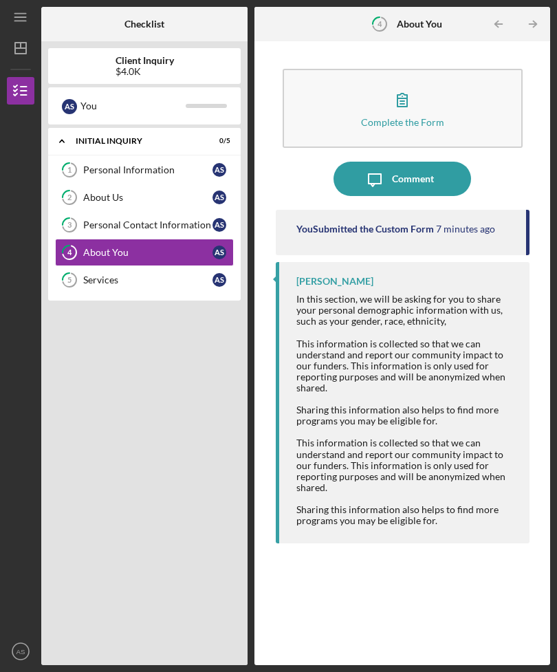
click at [125, 266] on link "5 Services A S" at bounding box center [144, 279] width 179 height 27
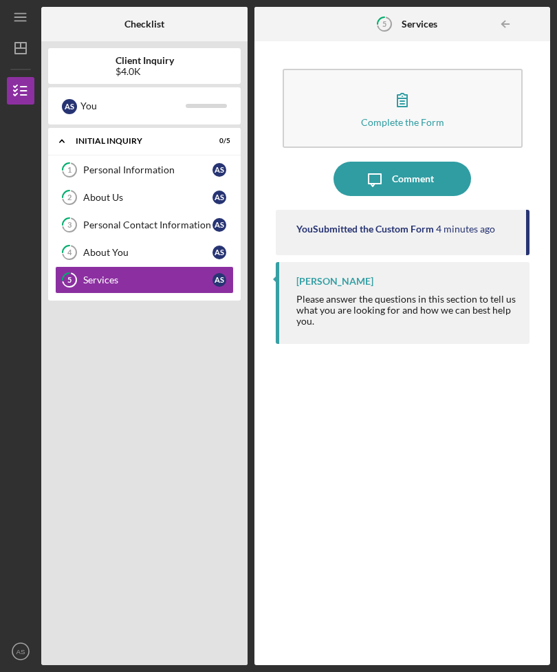
click at [26, 29] on nav "Icon/Menu Icon/Dashboard Dashboard Client Inquiry Checklist Icon/Table Paginati…" at bounding box center [24, 332] width 34 height 665
click at [25, 28] on nav "Icon/Menu Icon/Dashboard Dashboard Client Inquiry Checklist Icon/Table Paginati…" at bounding box center [24, 332] width 34 height 665
click at [11, 31] on icon "Icon/Dashboard" at bounding box center [20, 48] width 34 height 34
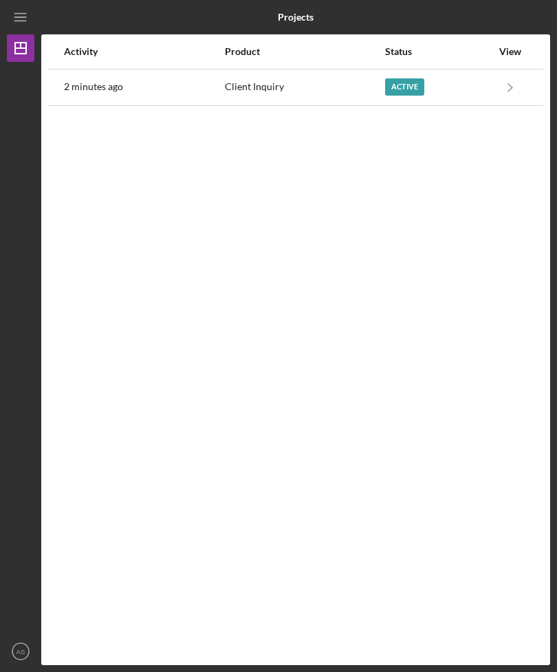
click at [19, 650] on text "AS" at bounding box center [20, 652] width 9 height 8
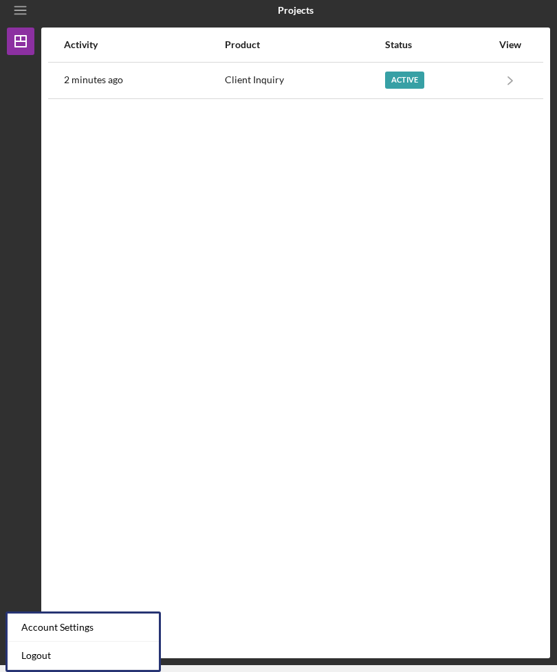
click at [101, 441] on div "Activity Product Status View 2 minutes ago Client Inquiry Active Icon/Navigate …" at bounding box center [295, 342] width 509 height 630
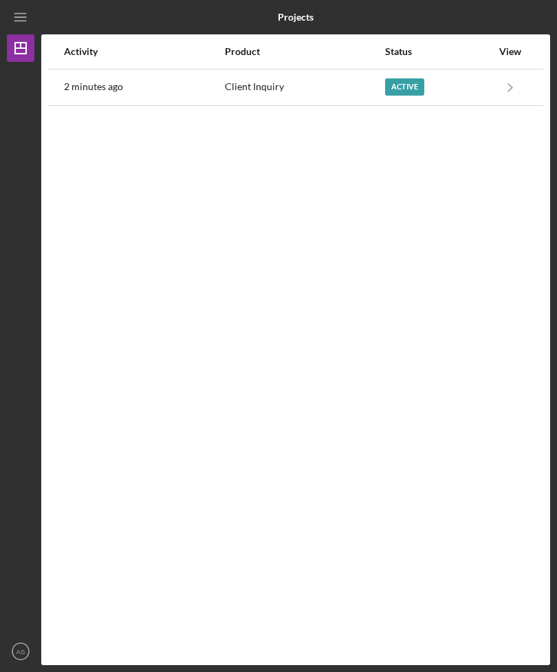
click at [404, 70] on div "Active" at bounding box center [438, 87] width 107 height 34
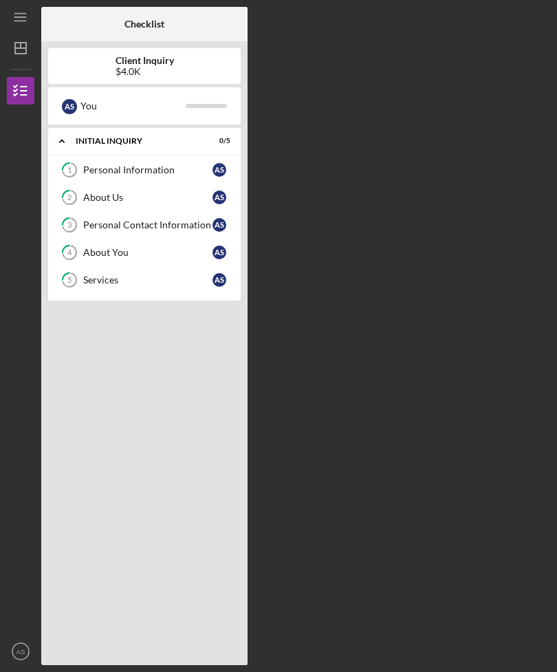
click at [74, 153] on icon "1" at bounding box center [69, 170] width 34 height 34
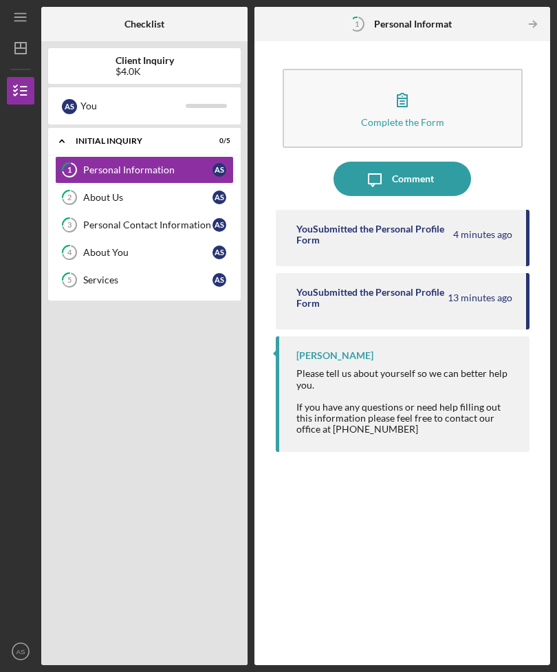
click at [89, 127] on div "Icon/Expander Initial Inquiry 0 / 5" at bounding box center [144, 141] width 192 height 28
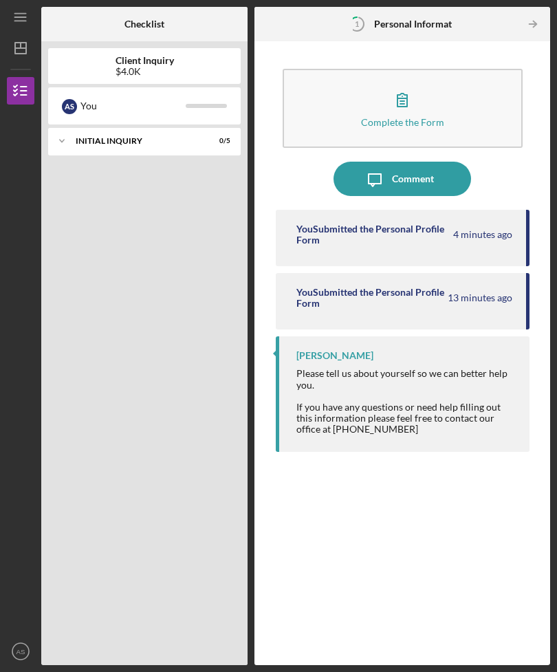
click at [73, 127] on icon "Icon/Expander" at bounding box center [61, 140] width 27 height 27
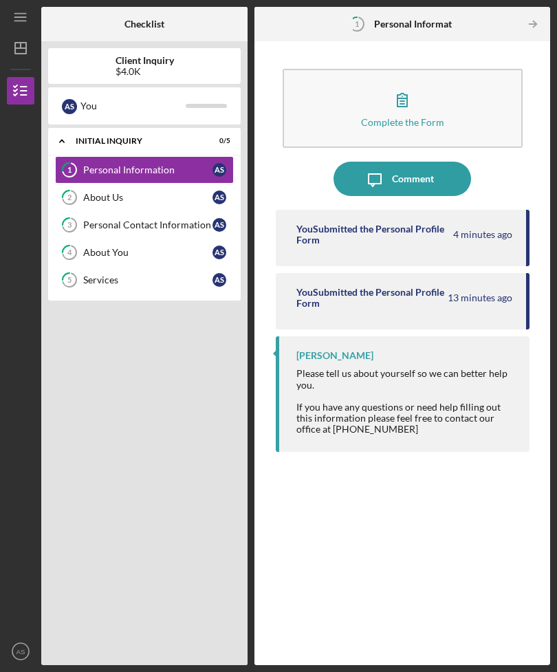
click at [72, 99] on div "A S" at bounding box center [69, 106] width 15 height 15
click at [80, 94] on div "A S You" at bounding box center [144, 105] width 179 height 23
click at [121, 94] on div "You" at bounding box center [132, 105] width 105 height 23
click at [187, 350] on div "Icon/Expander Initial Inquiry 0 / 5 1 Personal Information A S 2 About Us A S 3…" at bounding box center [144, 393] width 192 height 530
click at [197, 94] on div "A S You" at bounding box center [144, 105] width 179 height 23
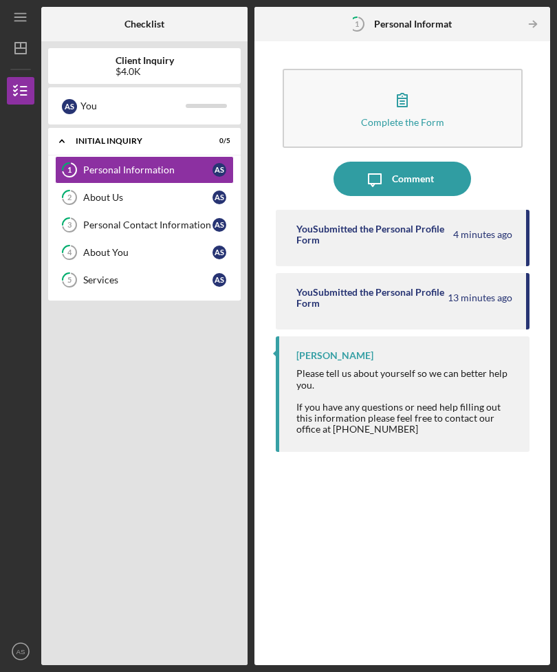
click at [141, 326] on div "Icon/Expander Initial Inquiry 0 / 5 1 Personal Information A S 2 About Us A S 3…" at bounding box center [144, 393] width 192 height 530
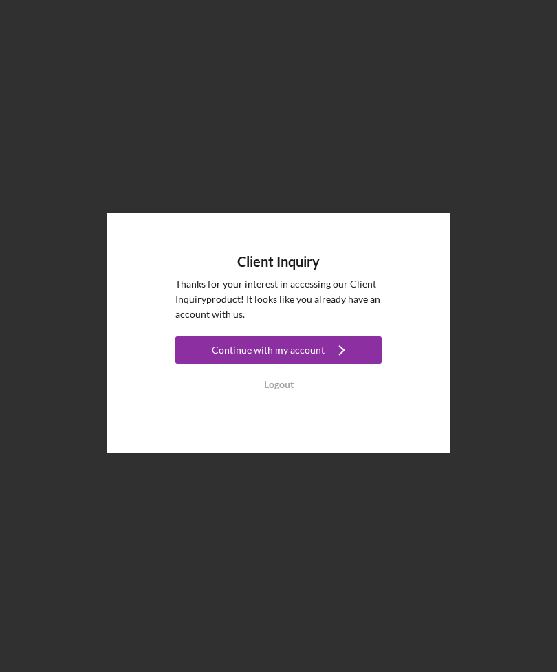
click at [231, 364] on div "Continue with my account" at bounding box center [268, 349] width 113 height 27
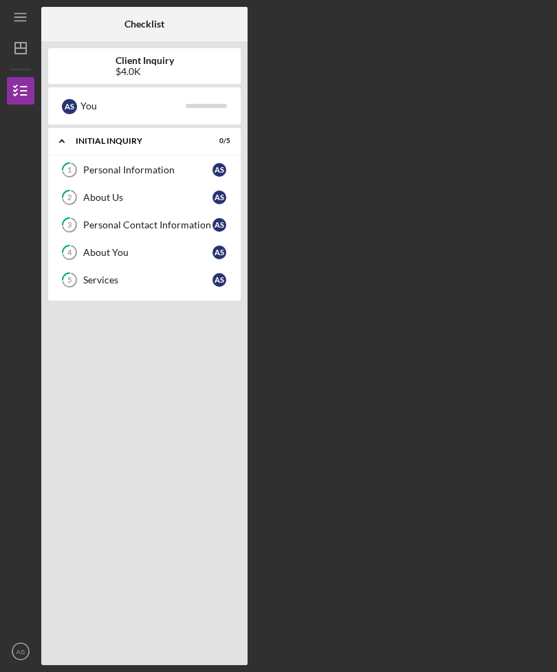
click at [423, 438] on div "Checklist Client Inquiry $4.0K A S You Icon/Expander Initial Inquiry 0 / 5 1 Pe…" at bounding box center [295, 336] width 509 height 658
click at [366, 100] on div "Checklist Client Inquiry $4.0K A S You Icon/Expander Initial Inquiry 0 / 5 1 Pe…" at bounding box center [295, 336] width 509 height 658
click at [30, 99] on icon "button" at bounding box center [20, 91] width 34 height 34
click at [26, 24] on icon "Icon/Menu" at bounding box center [20, 17] width 31 height 31
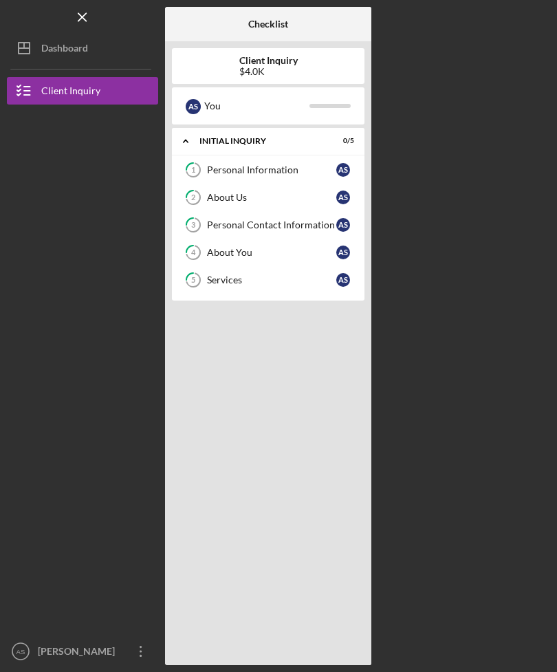
click at [83, 16] on line "button" at bounding box center [82, 17] width 8 height 8
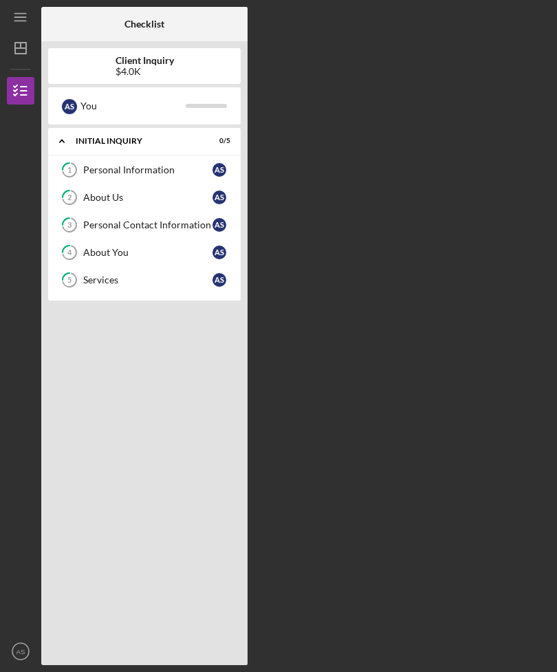
click at [401, 208] on div "Checklist Client Inquiry $4.0K A S You Icon/Expander Initial Inquiry 0 / 5 1 Pe…" at bounding box center [295, 336] width 509 height 658
click at [387, 263] on div "Checklist Client Inquiry $4.0K A S You Icon/Expander Initial Inquiry 0 / 5 1 Pe…" at bounding box center [295, 336] width 509 height 658
click at [178, 282] on div "Services" at bounding box center [147, 279] width 129 height 11
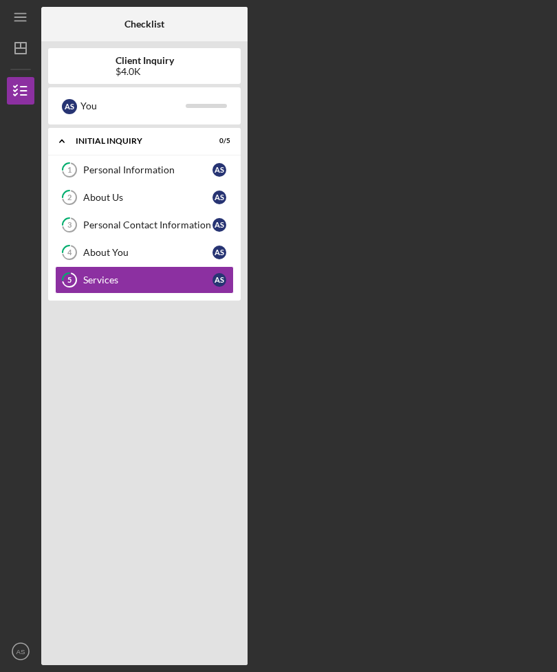
scroll to position [44, 0]
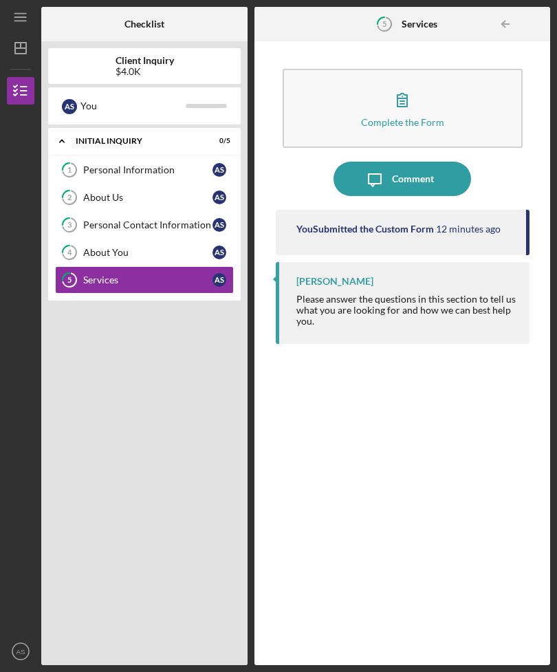
click at [175, 239] on link "4 About You A S" at bounding box center [144, 252] width 179 height 27
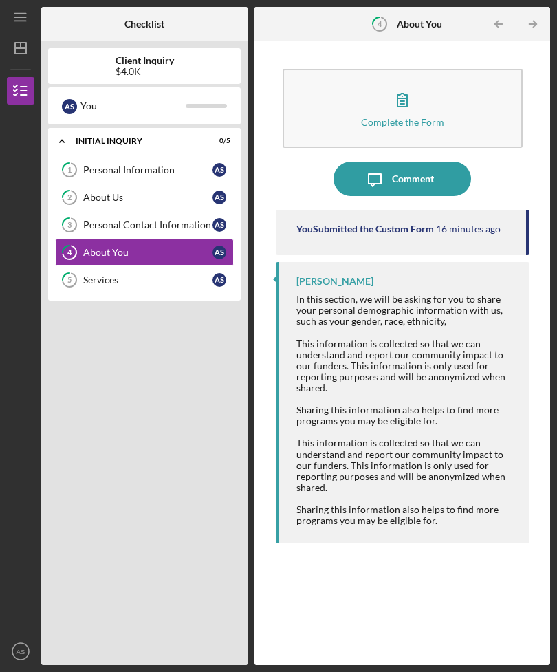
click at [165, 192] on div "About Us" at bounding box center [147, 197] width 129 height 11
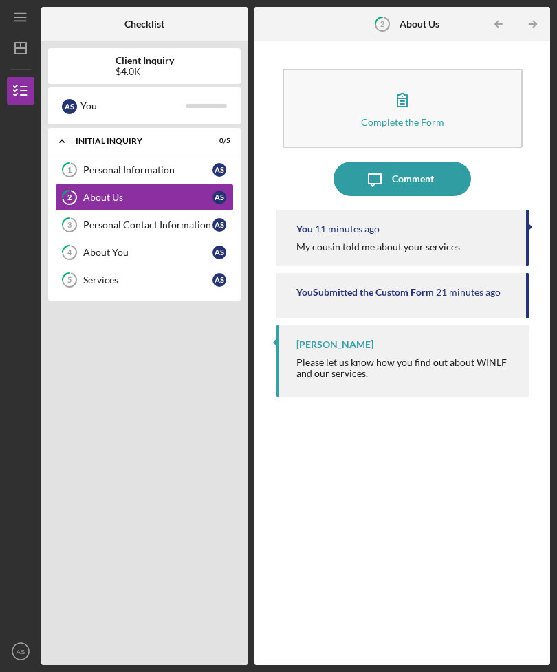
click at [192, 211] on link "3 Personal Contact Information A S" at bounding box center [144, 224] width 179 height 27
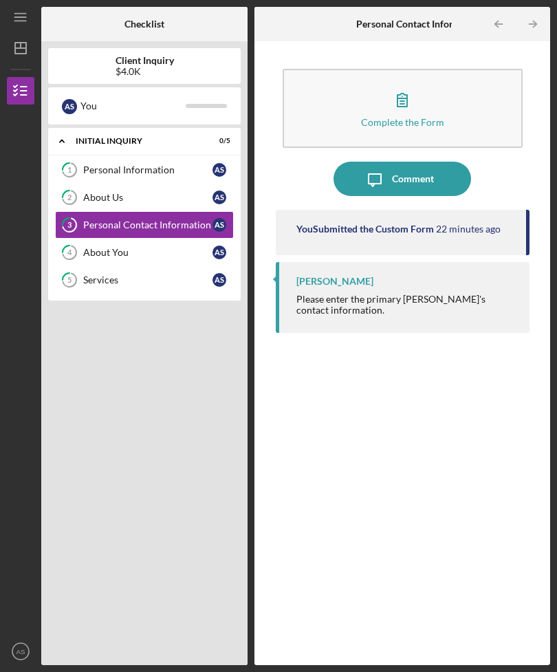
click at [182, 239] on link "4 About You A S" at bounding box center [144, 252] width 179 height 27
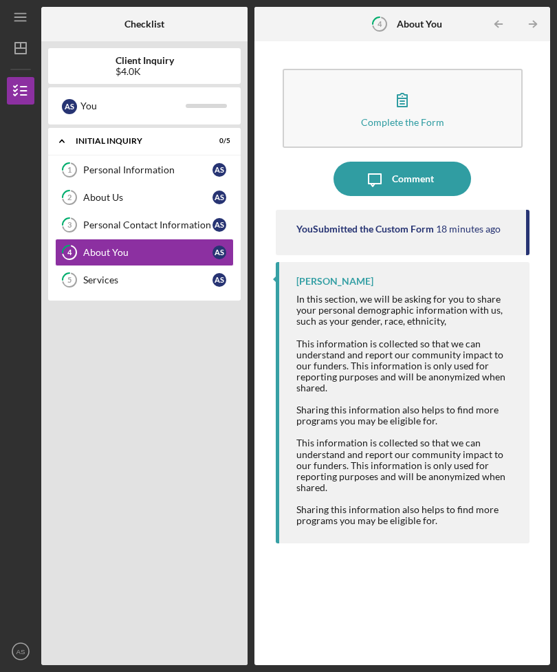
click at [406, 117] on div "Complete the Form" at bounding box center [402, 122] width 83 height 10
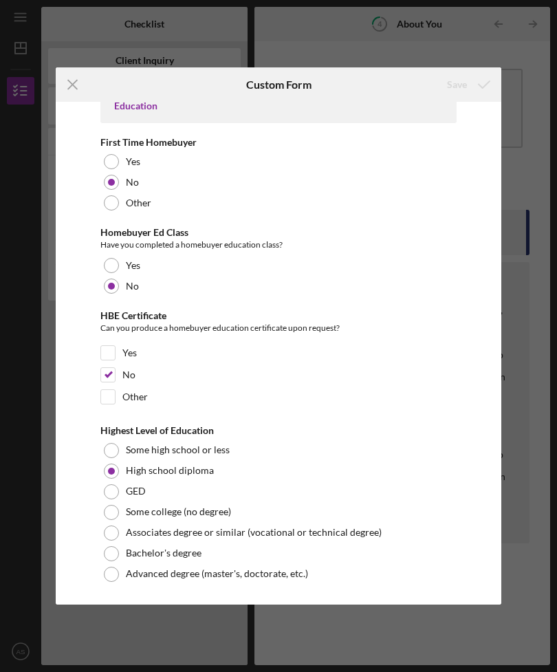
scroll to position [2841, 0]
click at [77, 91] on icon "Icon/Menu Close" at bounding box center [73, 84] width 34 height 34
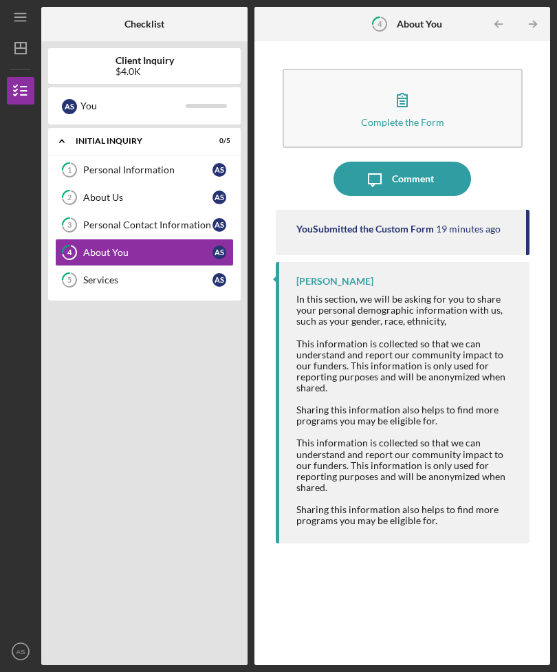
click at [184, 266] on link "5 Services A S" at bounding box center [144, 279] width 179 height 27
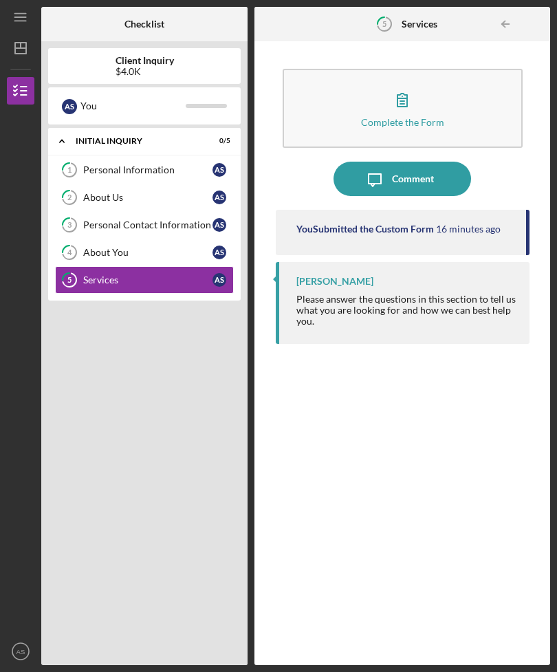
click at [408, 82] on icon "button" at bounding box center [402, 99] width 34 height 34
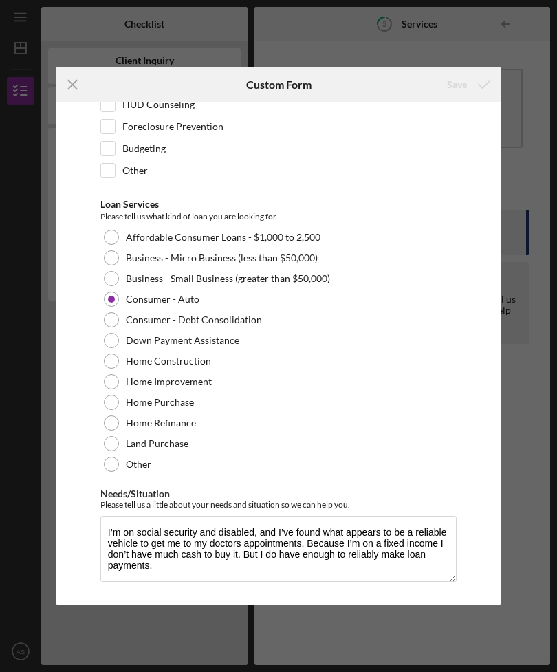
scroll to position [94, 0]
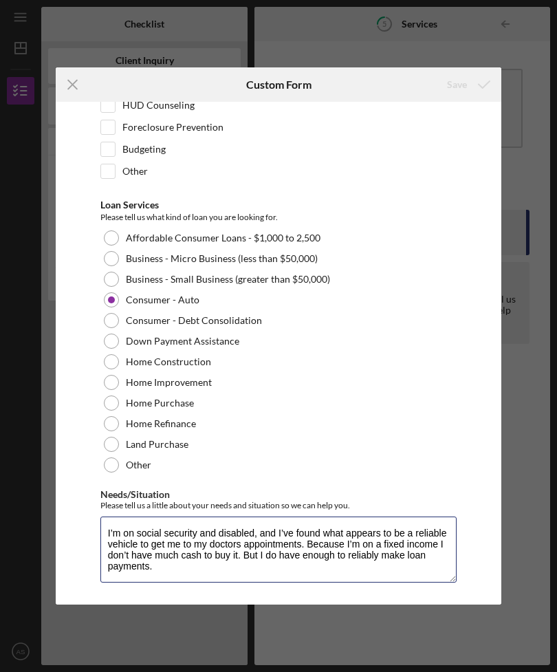
click at [406, 559] on textarea "I’m on social security and disabled, and I’ve found what appears to be a reliab…" at bounding box center [278, 549] width 356 height 66
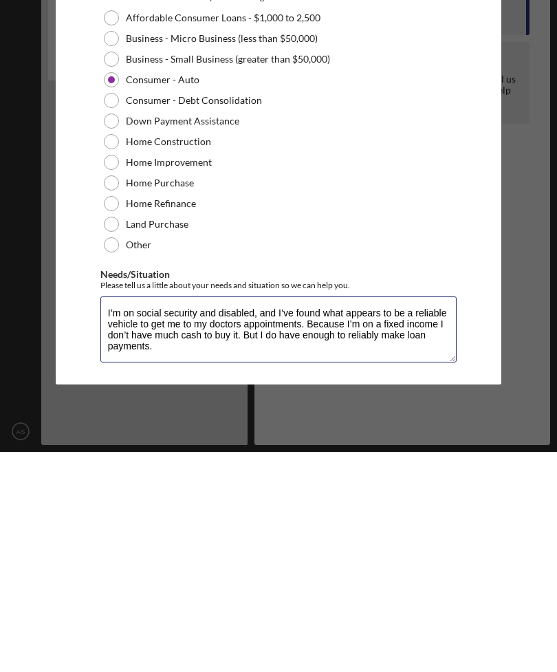
click at [394, 516] on textarea "I’m on social security and disabled, and I’ve found what appears to be a reliab…" at bounding box center [278, 549] width 356 height 66
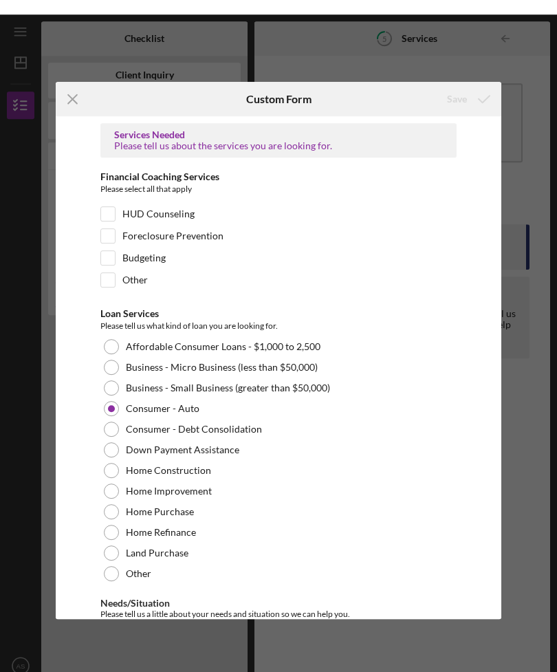
scroll to position [0, 0]
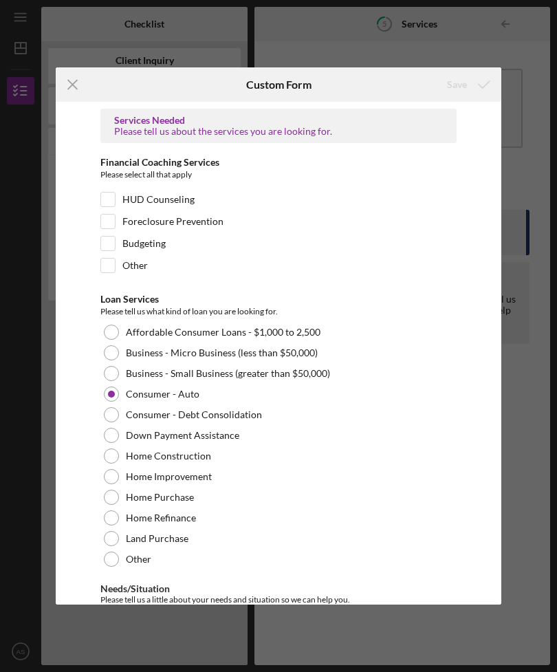
click at [69, 88] on line at bounding box center [72, 84] width 9 height 9
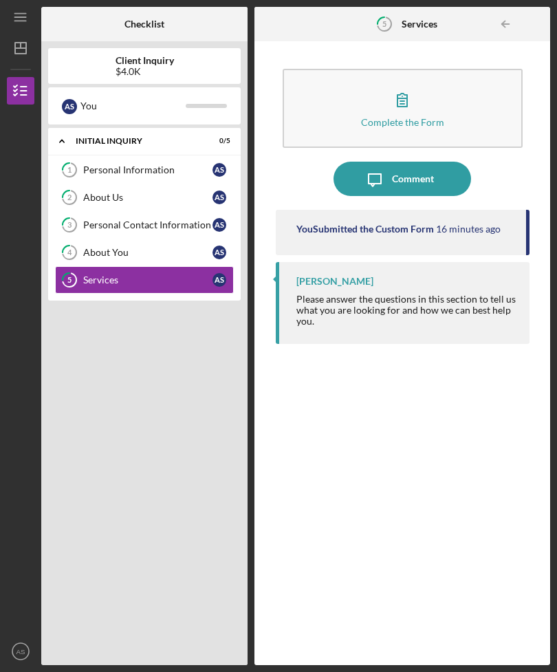
click at [162, 223] on div "Personal Contact Information" at bounding box center [147, 224] width 129 height 11
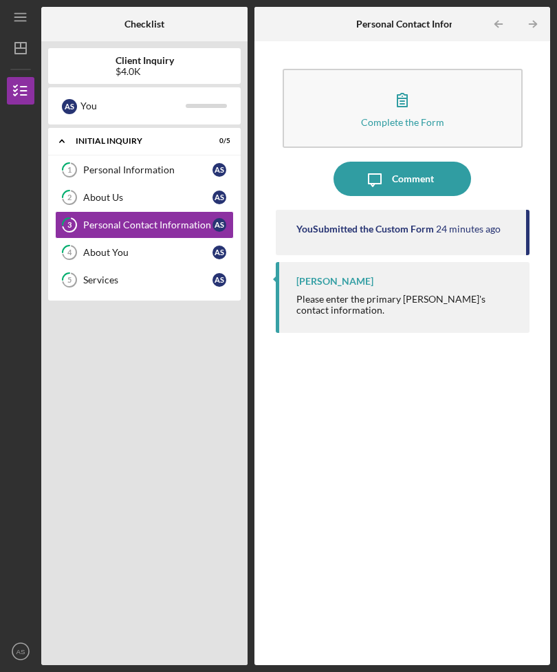
scroll to position [44, 0]
click at [406, 82] on icon "button" at bounding box center [402, 99] width 34 height 34
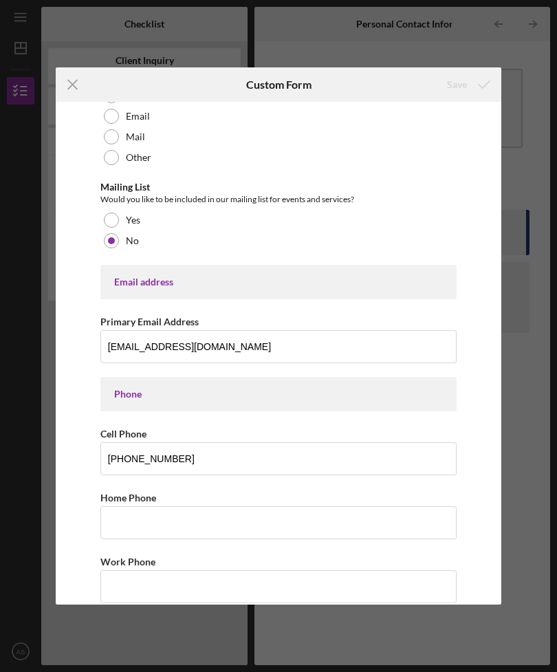
scroll to position [103, 0]
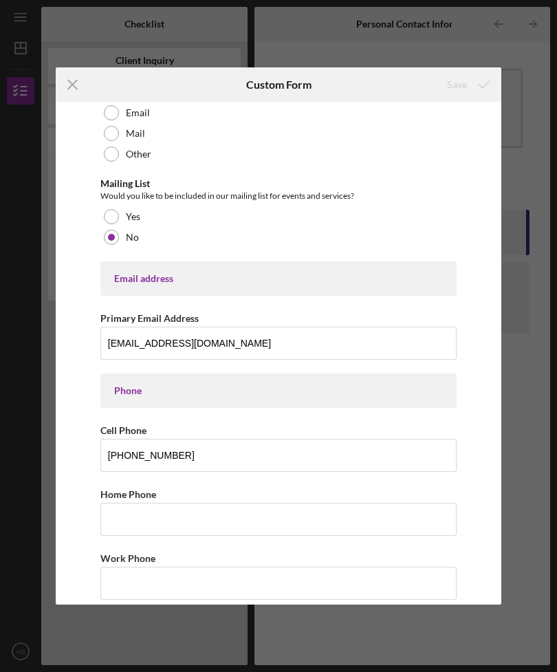
click at [63, 75] on icon "Icon/Menu Close" at bounding box center [73, 84] width 34 height 34
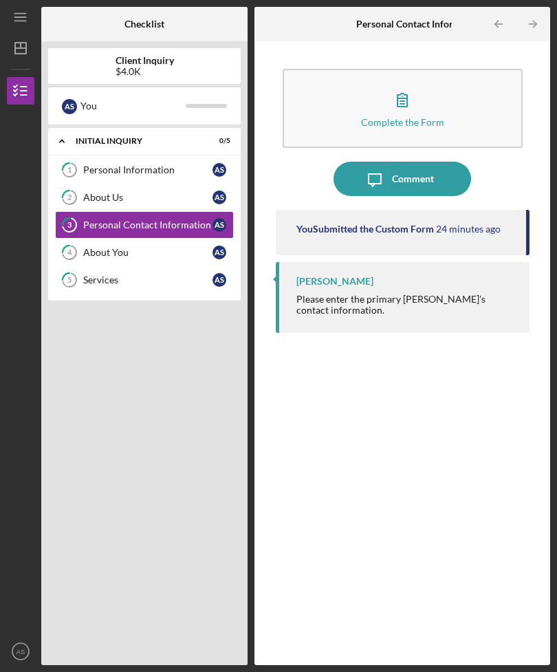
click at [159, 211] on link "3 Personal Contact Information A S" at bounding box center [144, 224] width 179 height 27
click at [161, 192] on div "About Us" at bounding box center [147, 197] width 129 height 11
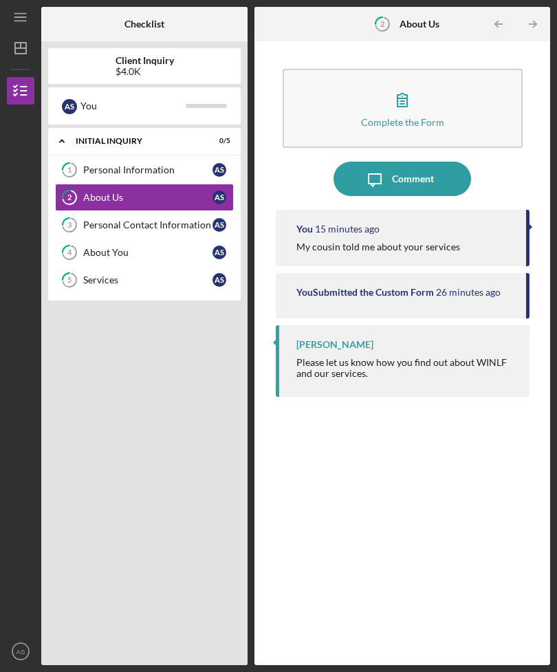
click at [159, 164] on div "Personal Information" at bounding box center [147, 169] width 129 height 11
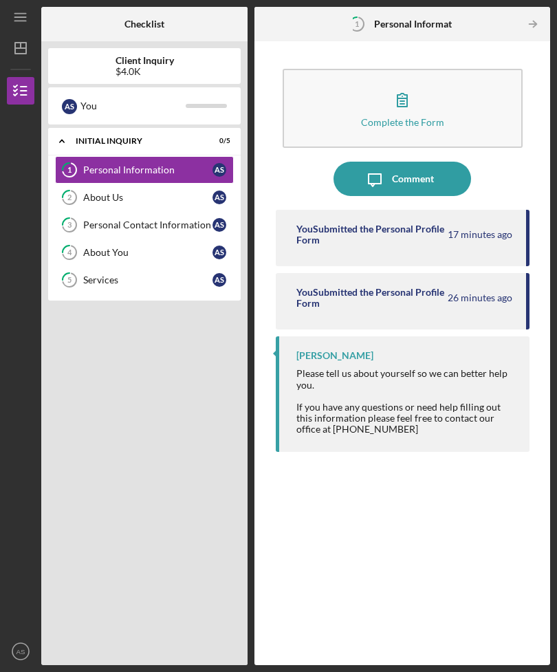
click at [151, 184] on link "2 About Us A S" at bounding box center [144, 197] width 179 height 27
